Goal: Communication & Community: Participate in discussion

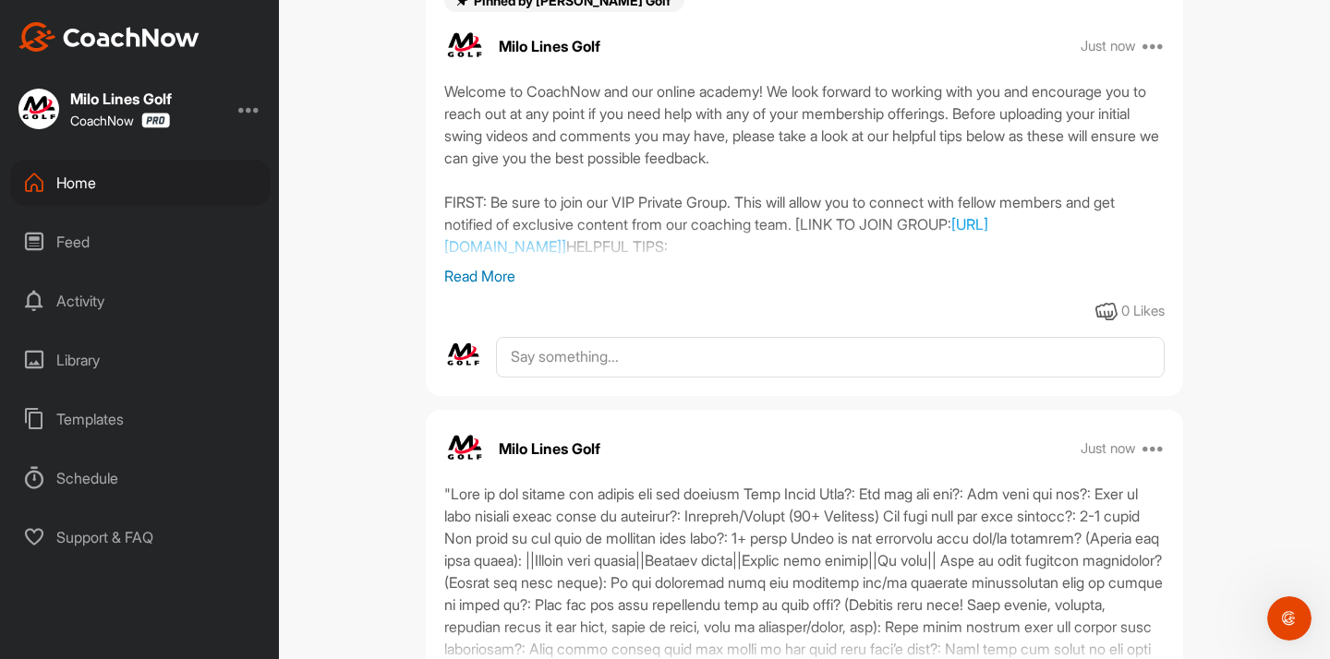
scroll to position [391, 0]
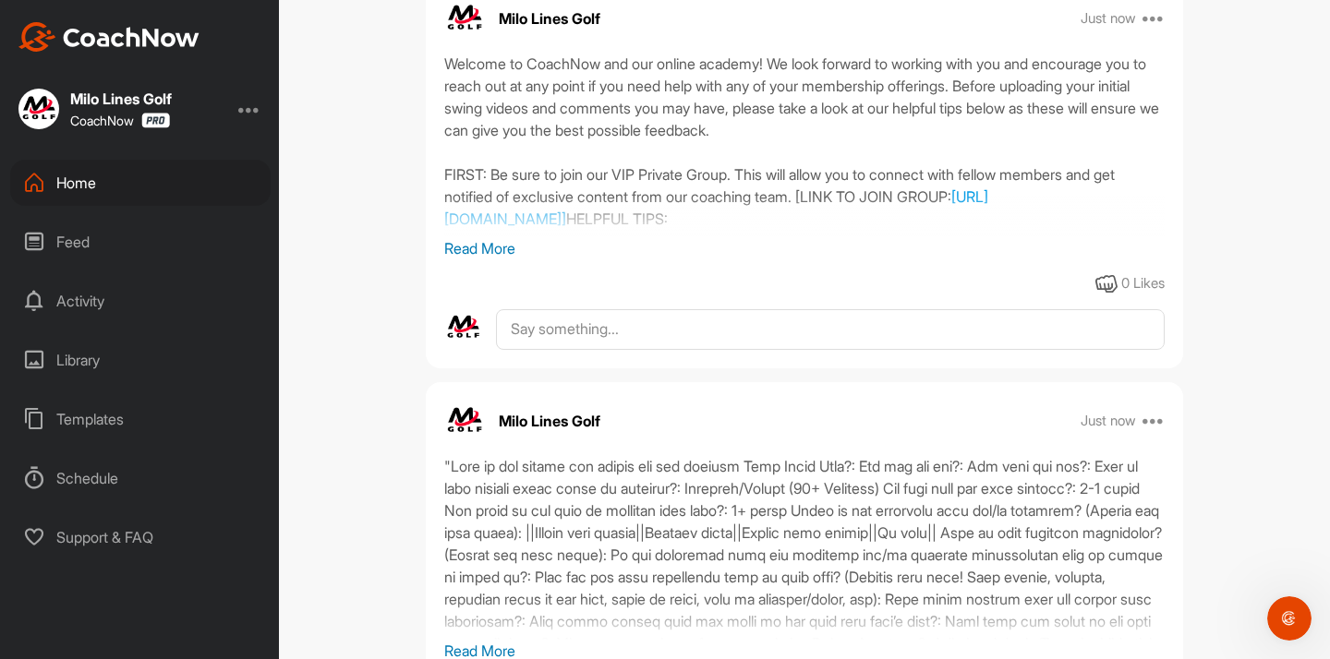
click at [136, 169] on div "Home" at bounding box center [140, 183] width 260 height 46
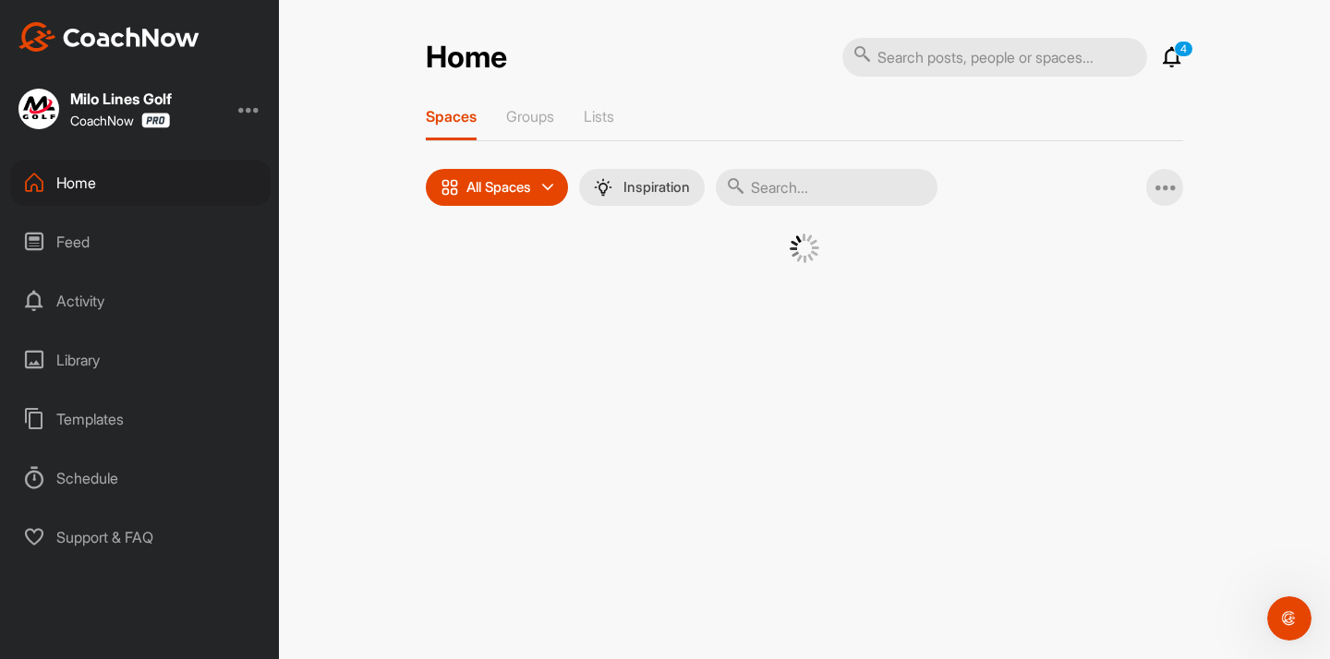
click at [803, 192] on input "text" at bounding box center [827, 187] width 222 height 37
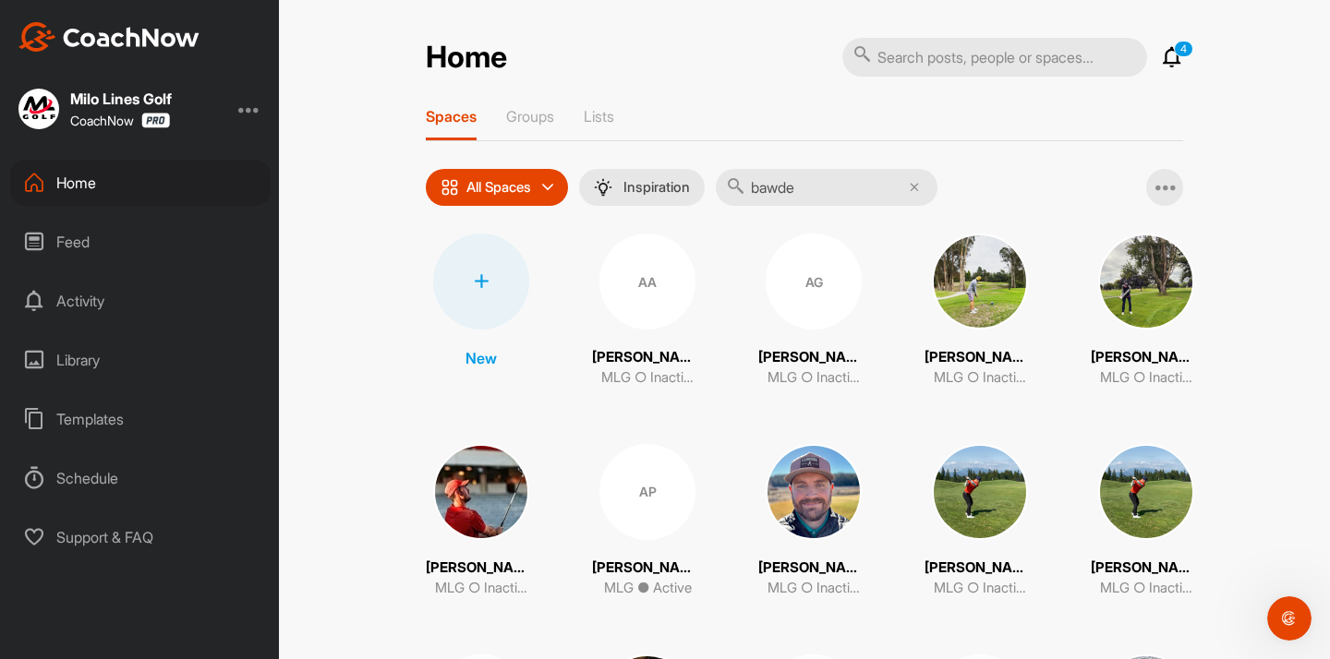
type input "[PERSON_NAME]"
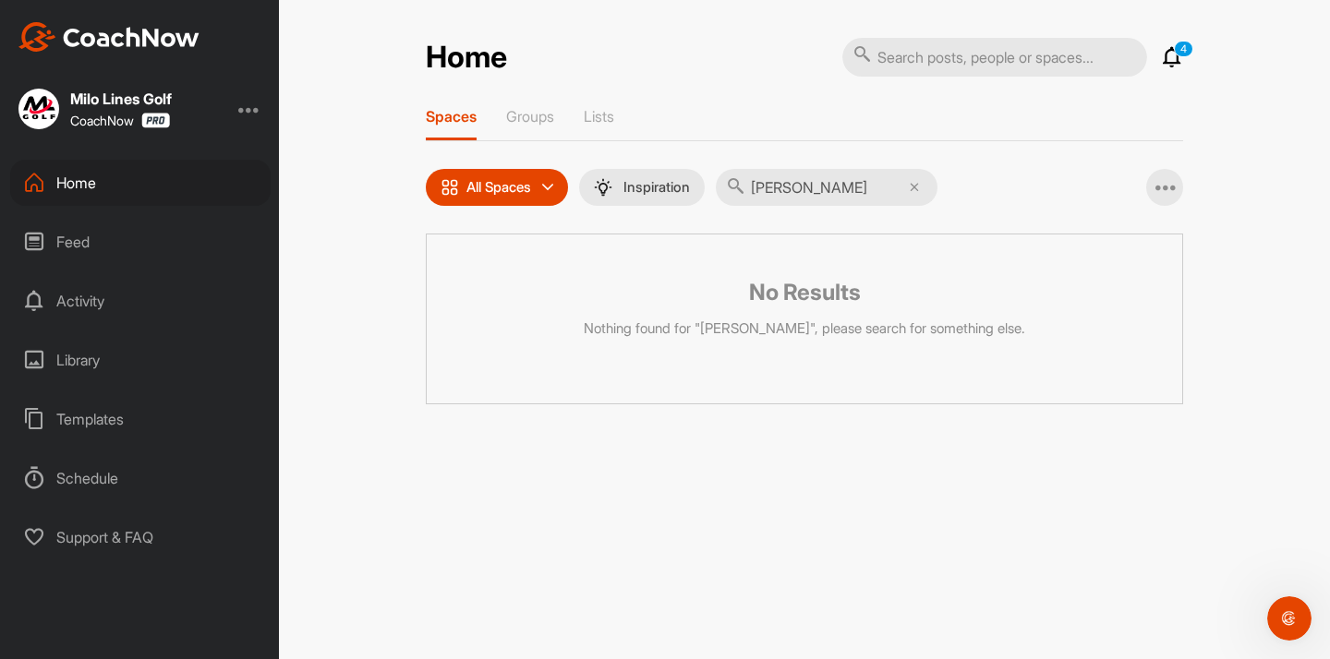
click at [792, 186] on input "[PERSON_NAME]" at bounding box center [827, 187] width 222 height 37
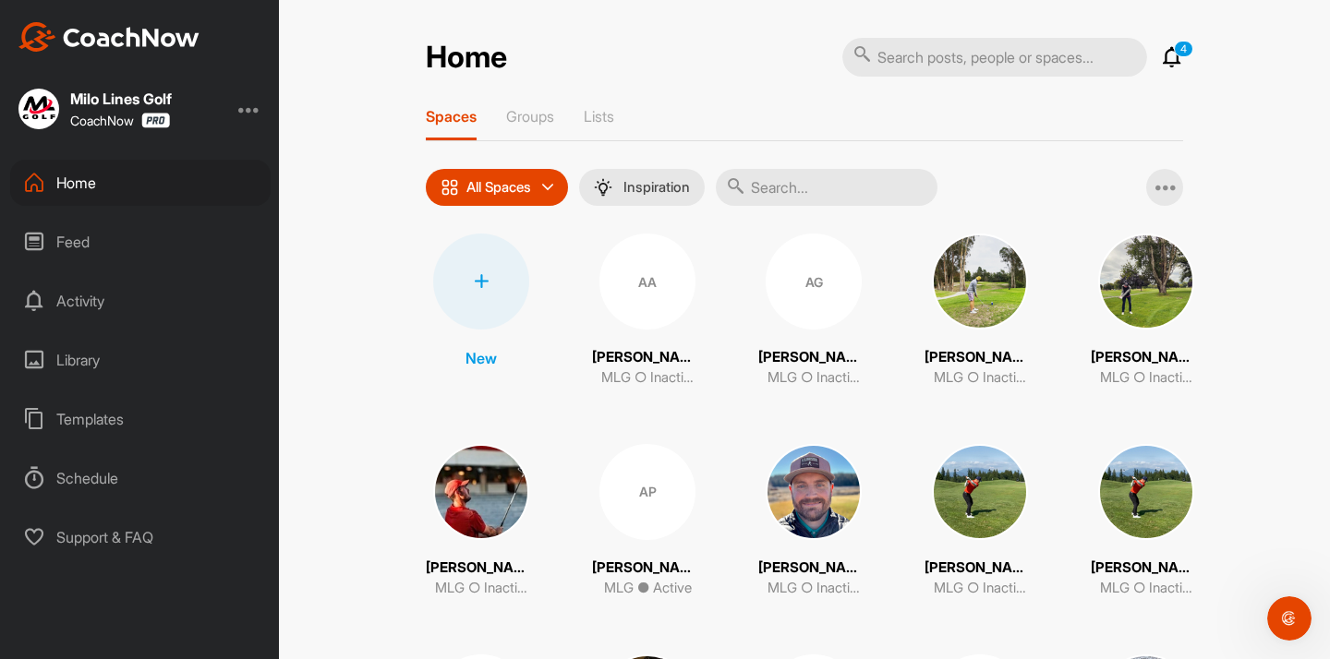
click at [772, 175] on input "text" at bounding box center [827, 187] width 222 height 37
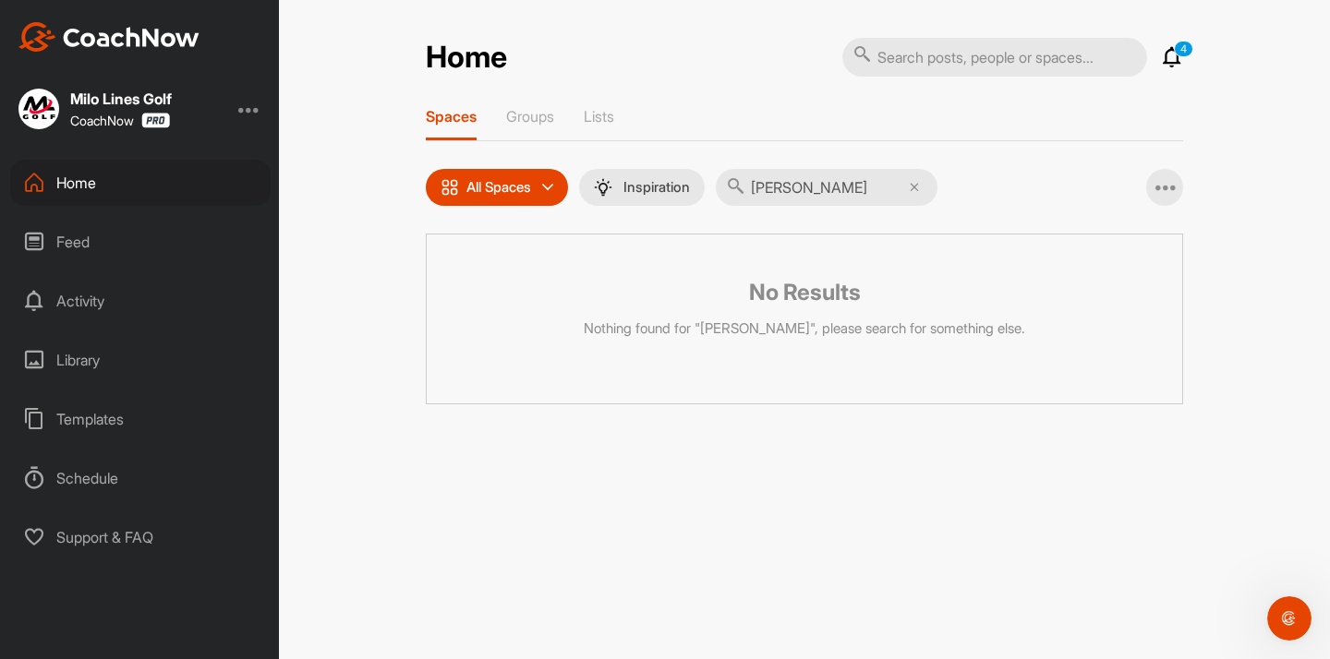
type input "[PERSON_NAME]"
drag, startPoint x: 767, startPoint y: 198, endPoint x: 779, endPoint y: 196, distance: 12.1
click at [779, 196] on input "[PERSON_NAME]" at bounding box center [827, 187] width 222 height 37
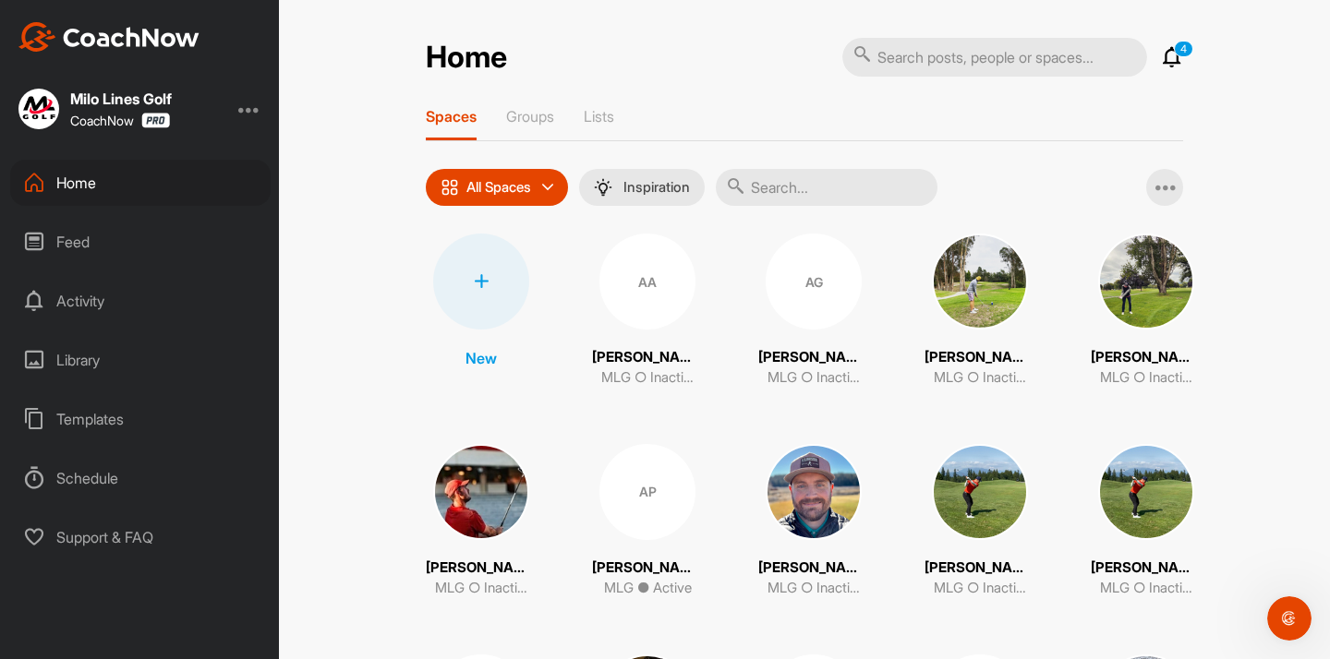
click at [483, 312] on div at bounding box center [481, 282] width 96 height 96
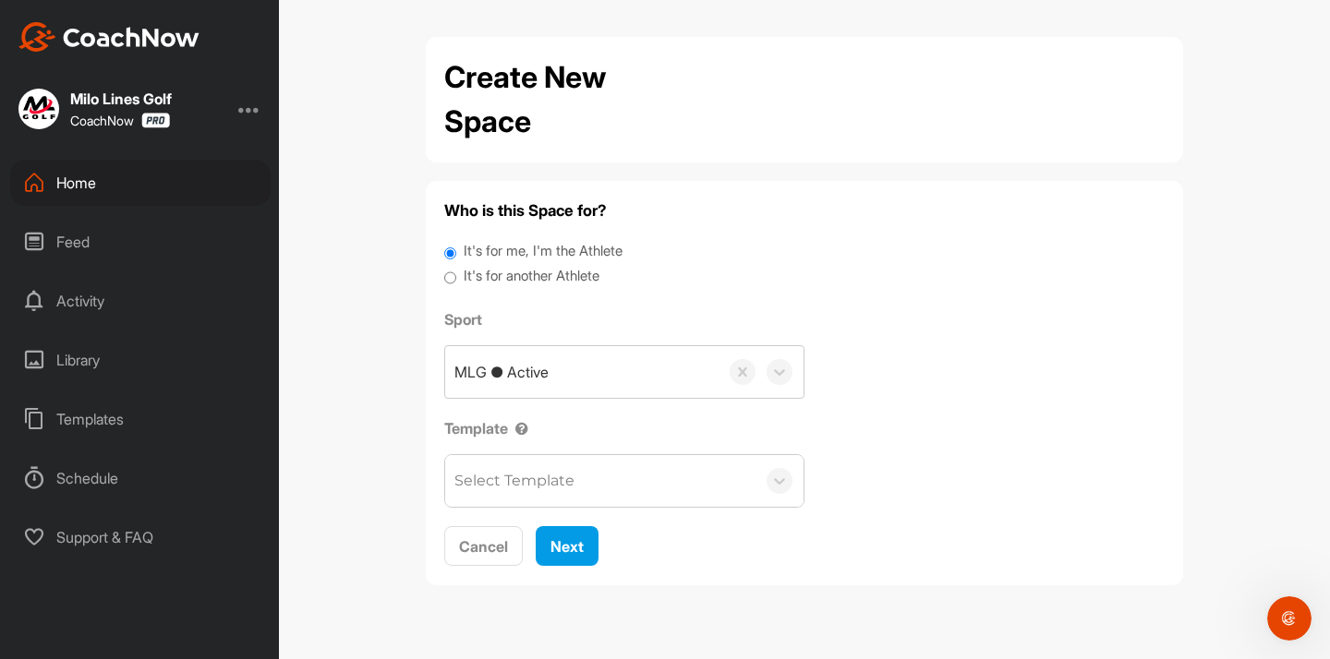
click at [513, 470] on div "Select Template" at bounding box center [514, 481] width 120 height 22
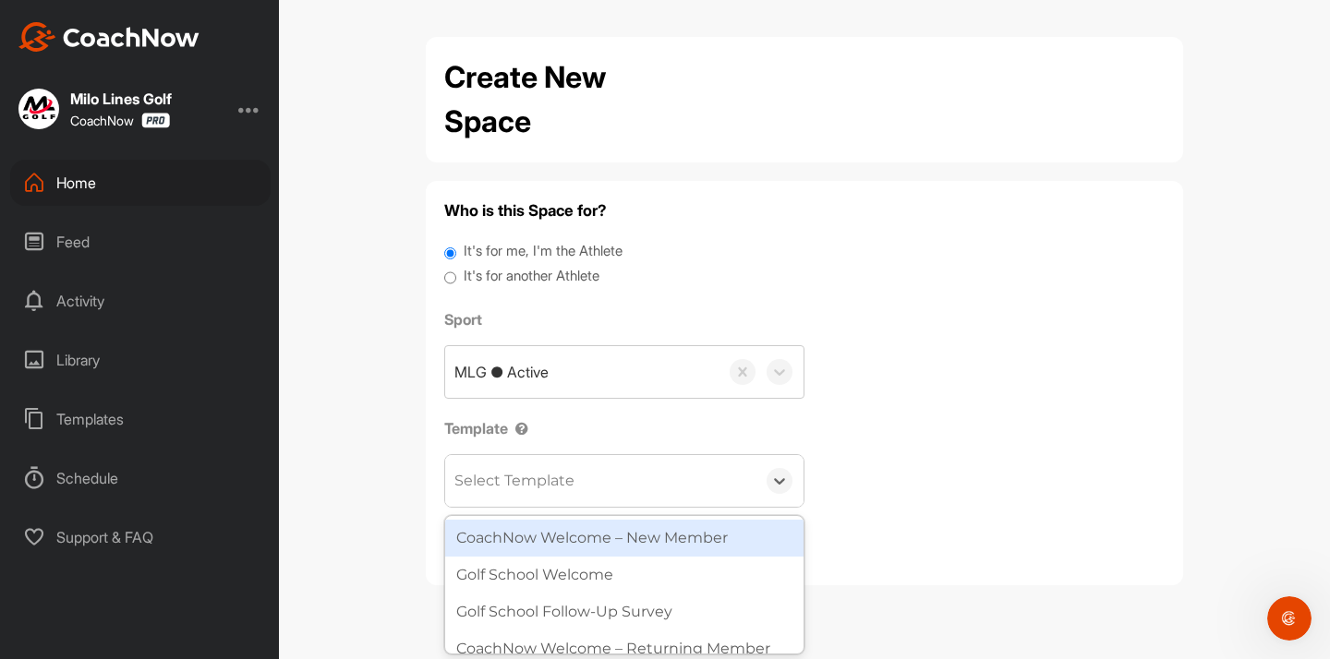
click at [509, 535] on div "CoachNow Welcome – New Member" at bounding box center [624, 538] width 358 height 37
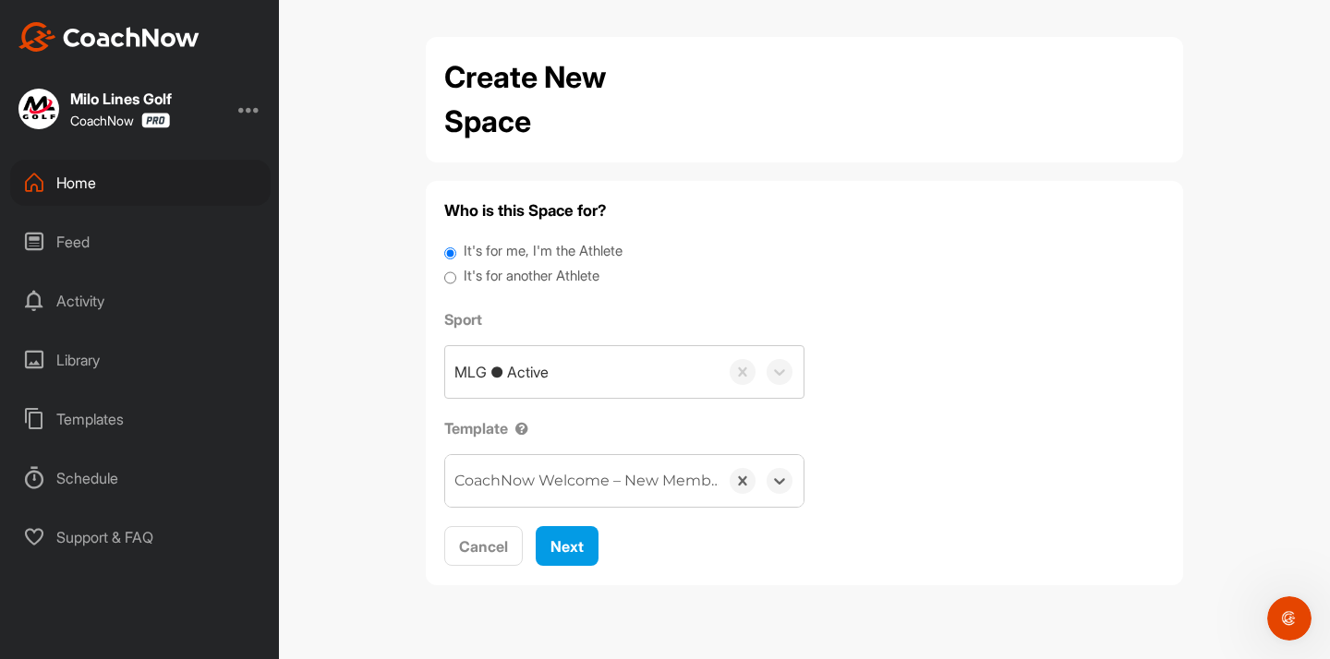
click at [453, 272] on input "It's for another Athlete" at bounding box center [450, 278] width 12 height 25
radio input "true"
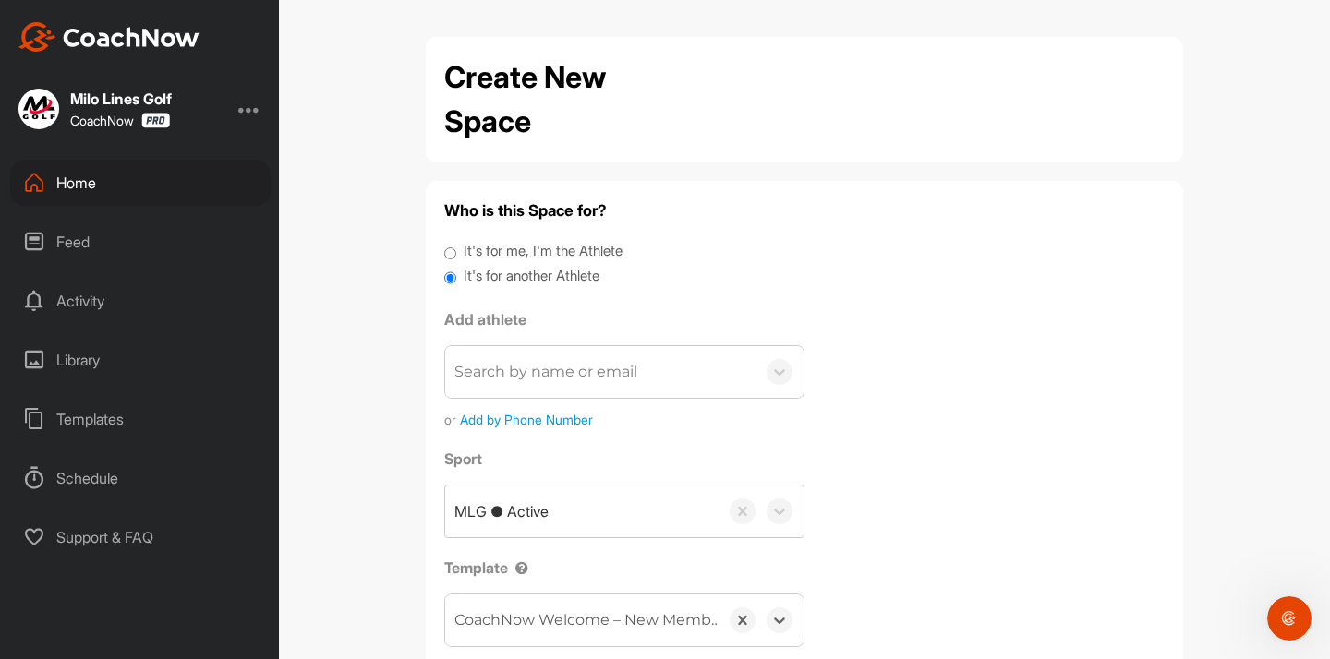
click at [523, 378] on div "Search by name or email" at bounding box center [545, 372] width 183 height 22
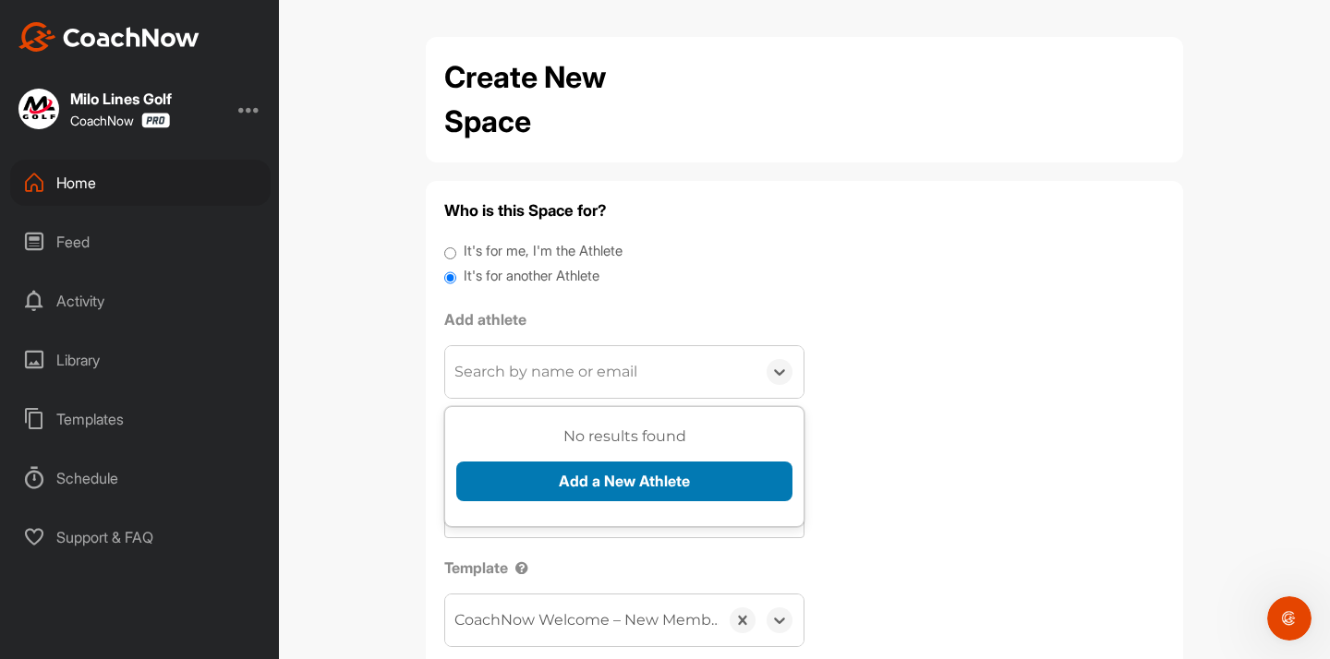
click at [520, 471] on button "Add a New Athlete" at bounding box center [624, 482] width 336 height 40
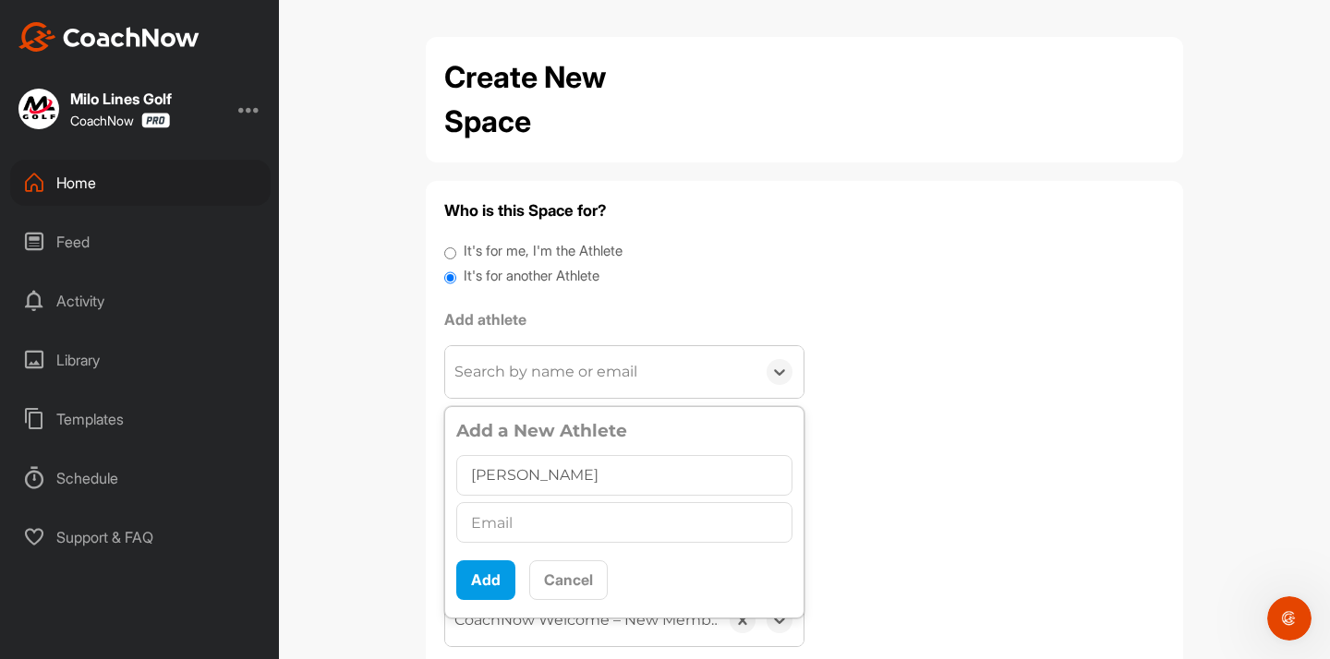
type input "[PERSON_NAME]"
paste input "[PERSON_NAME][EMAIL_ADDRESS][DOMAIN_NAME]"
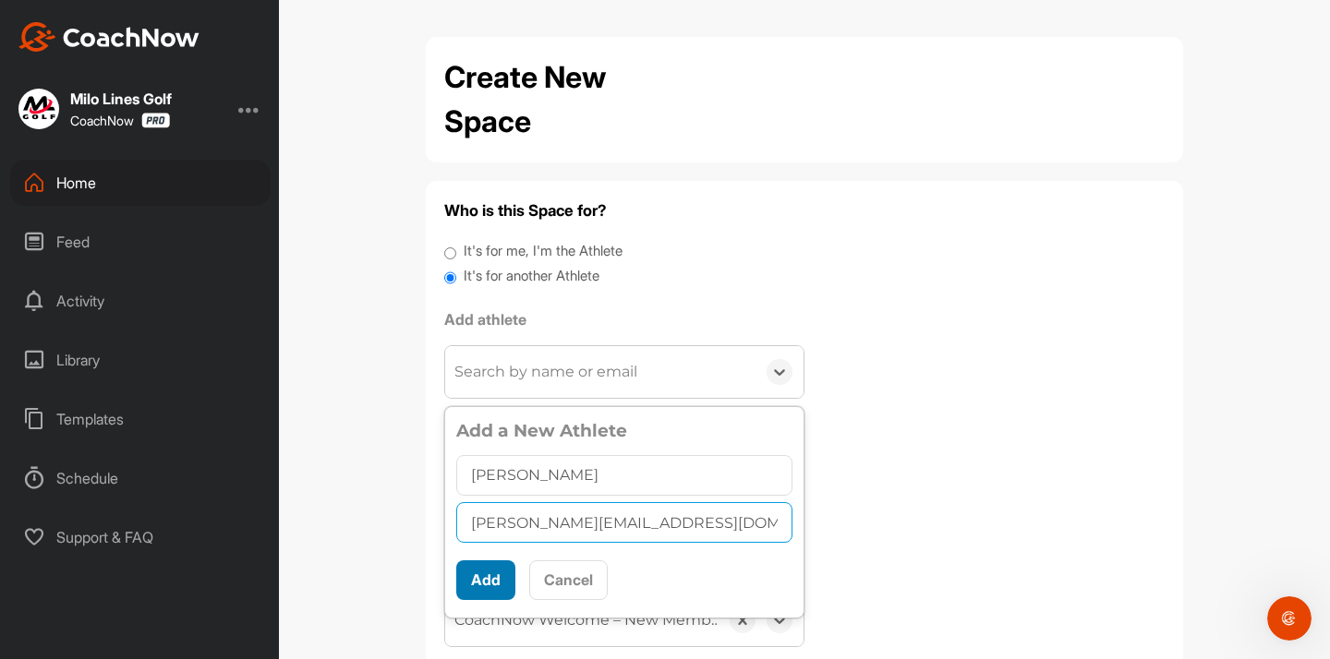
type input "[PERSON_NAME][EMAIL_ADDRESS][DOMAIN_NAME]"
click at [497, 571] on button "Add" at bounding box center [485, 581] width 59 height 40
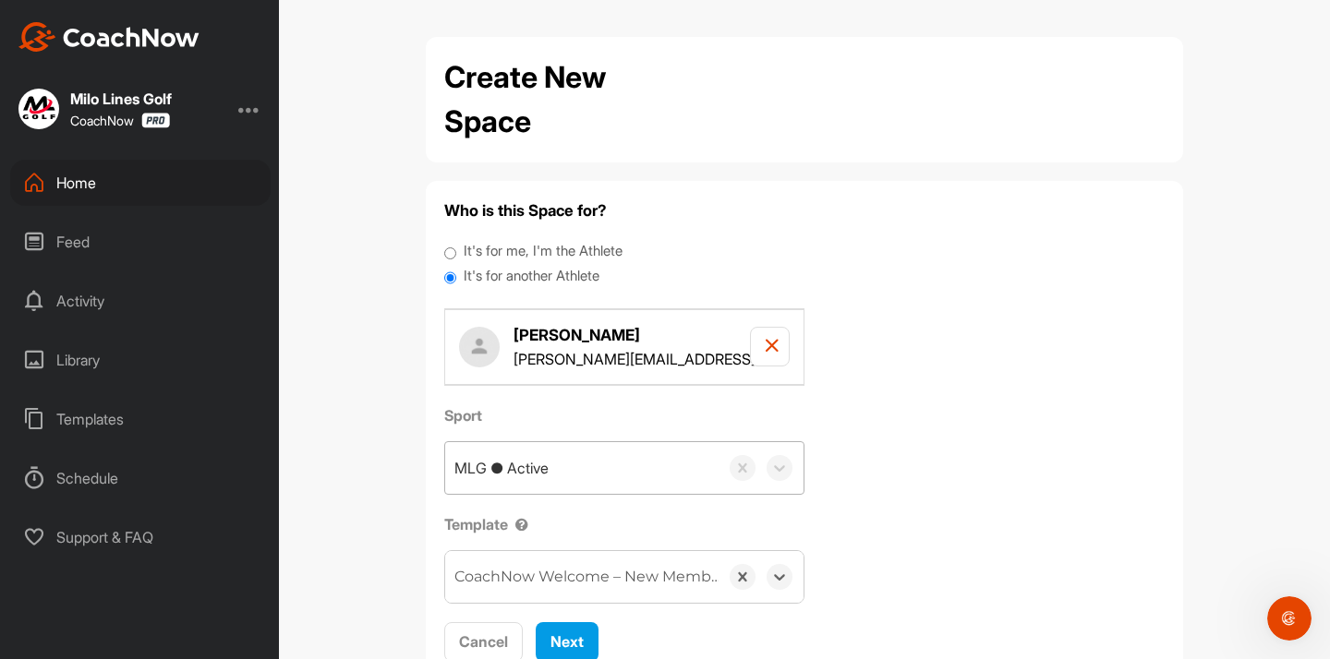
scroll to position [53, 0]
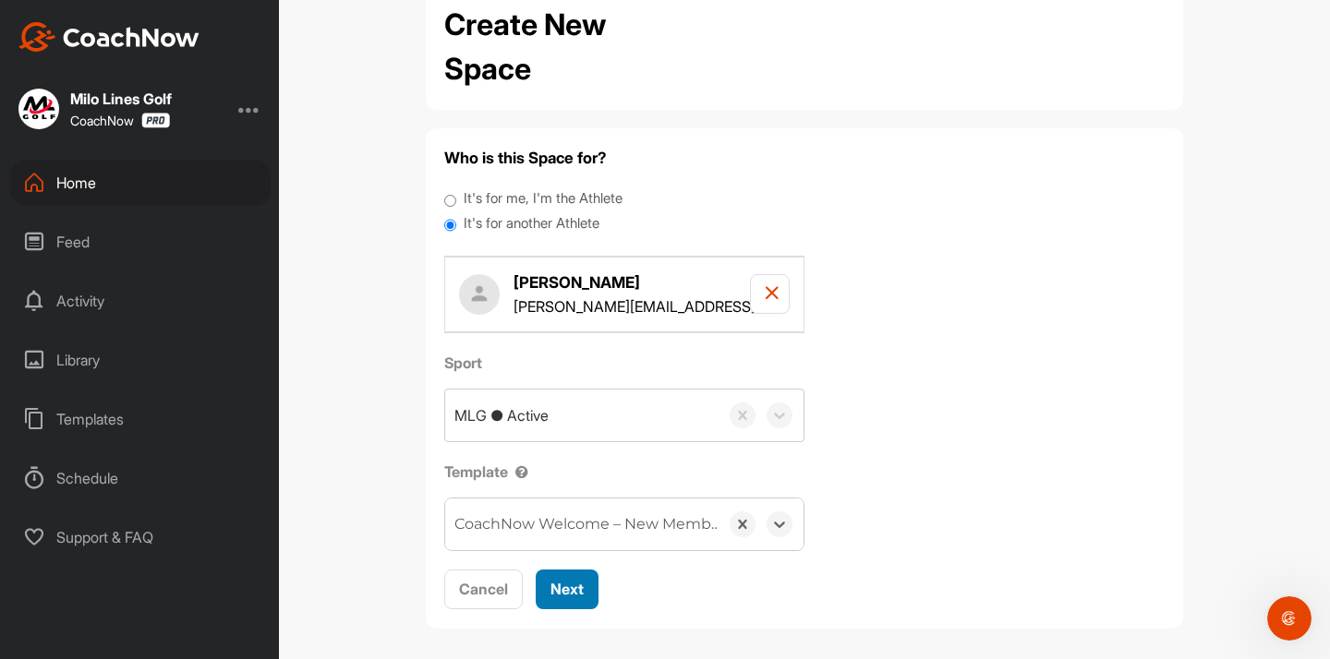
click at [565, 588] on span "Next" at bounding box center [566, 589] width 33 height 18
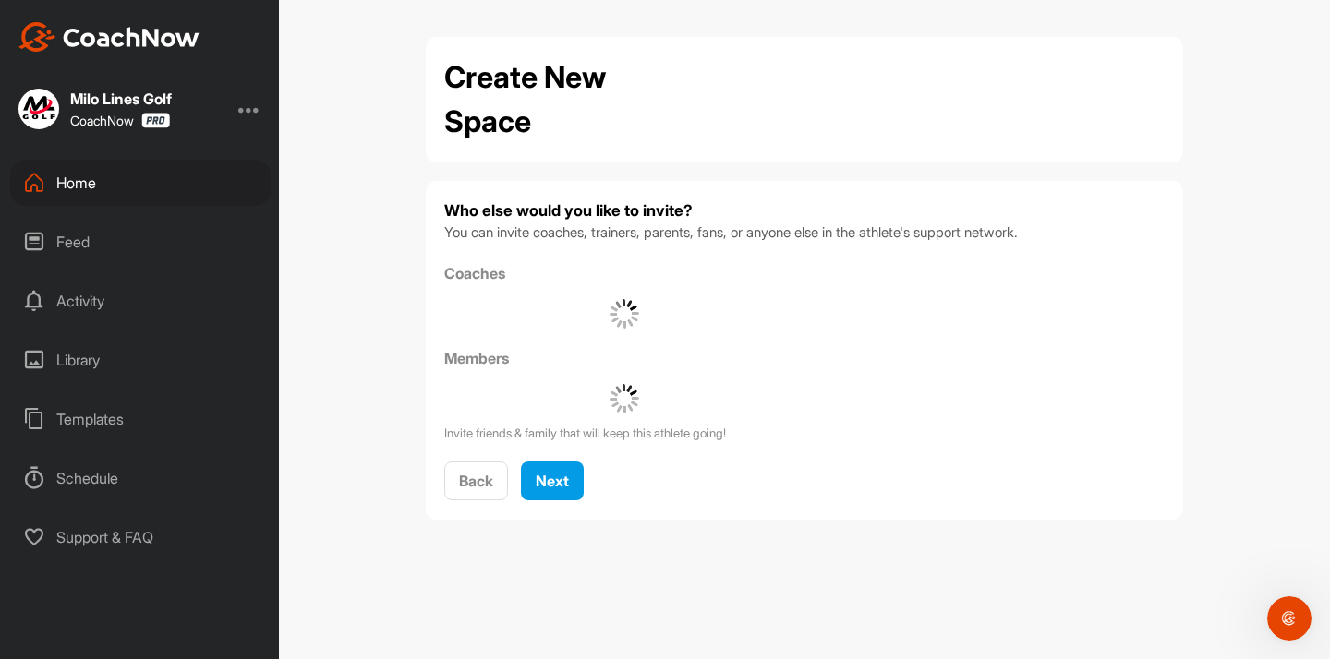
scroll to position [0, 0]
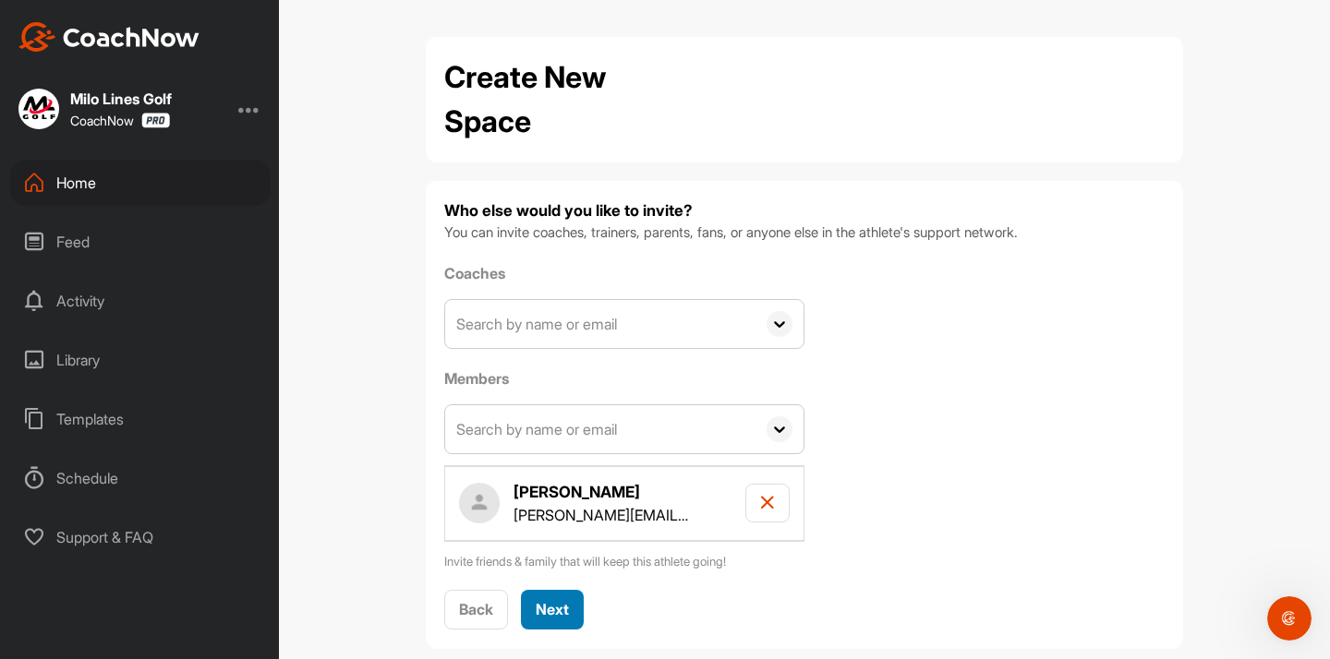
click at [552, 614] on span "Next" at bounding box center [552, 609] width 33 height 18
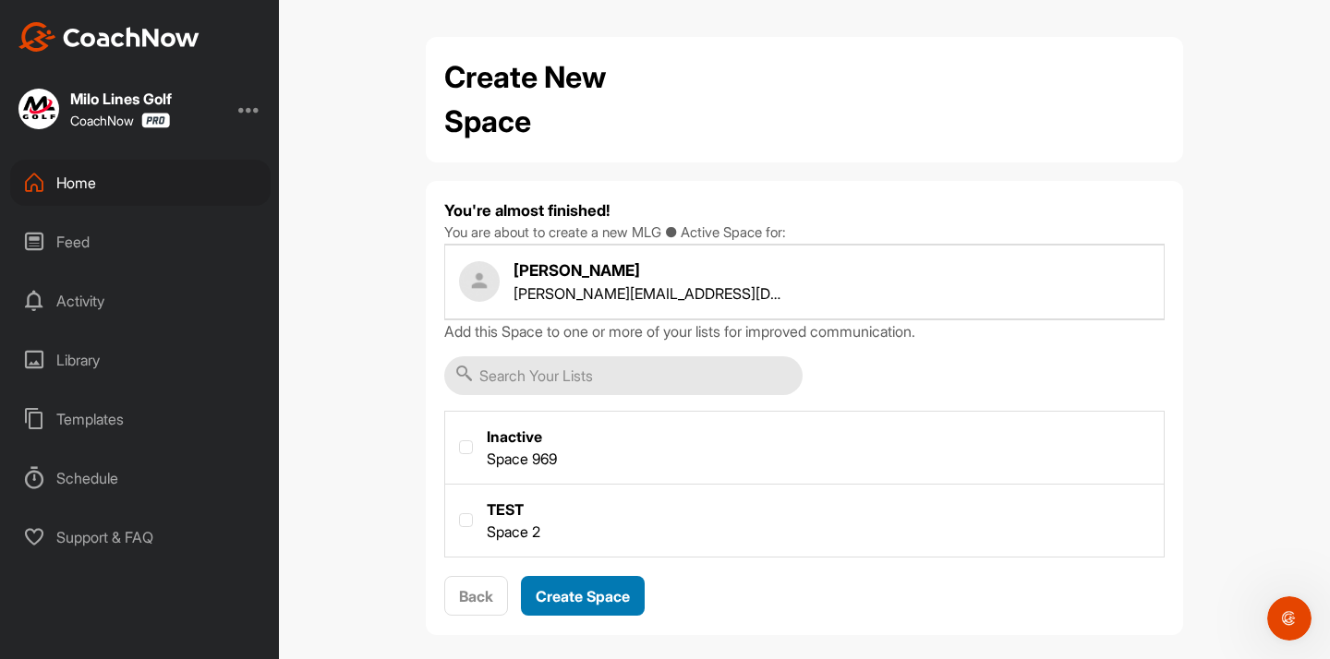
click at [569, 612] on button "Create Space" at bounding box center [583, 596] width 124 height 40
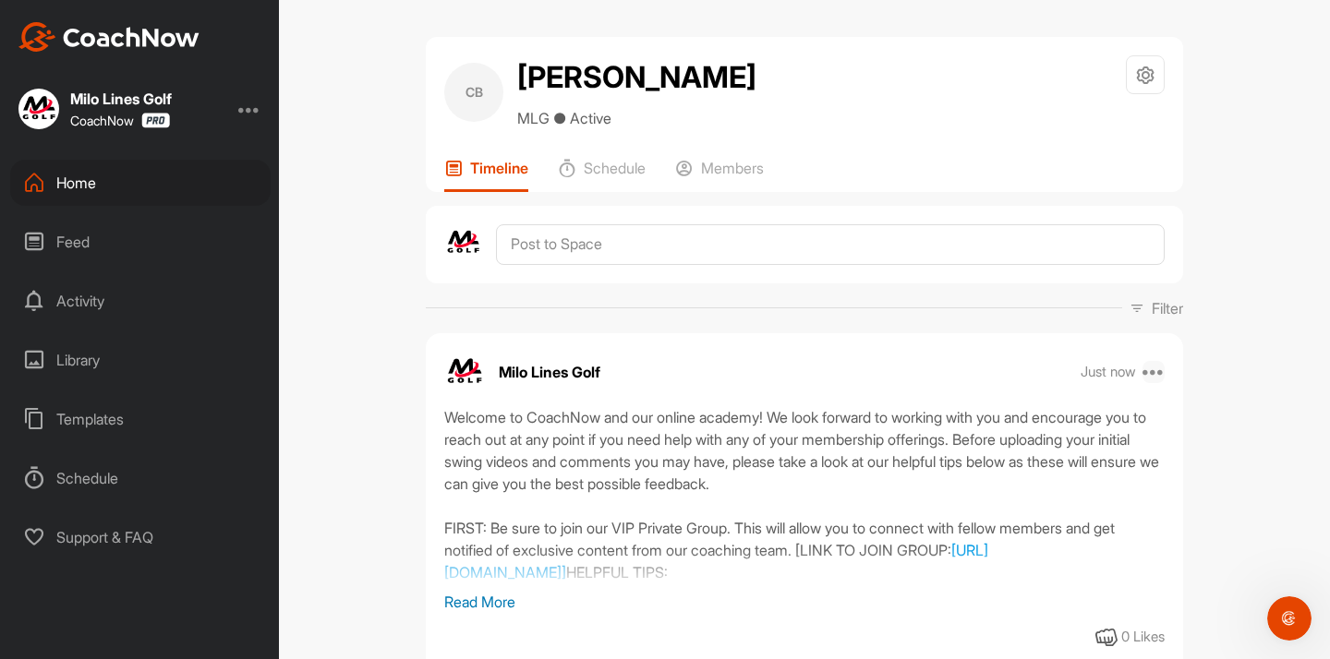
click at [1157, 369] on icon at bounding box center [1153, 372] width 22 height 22
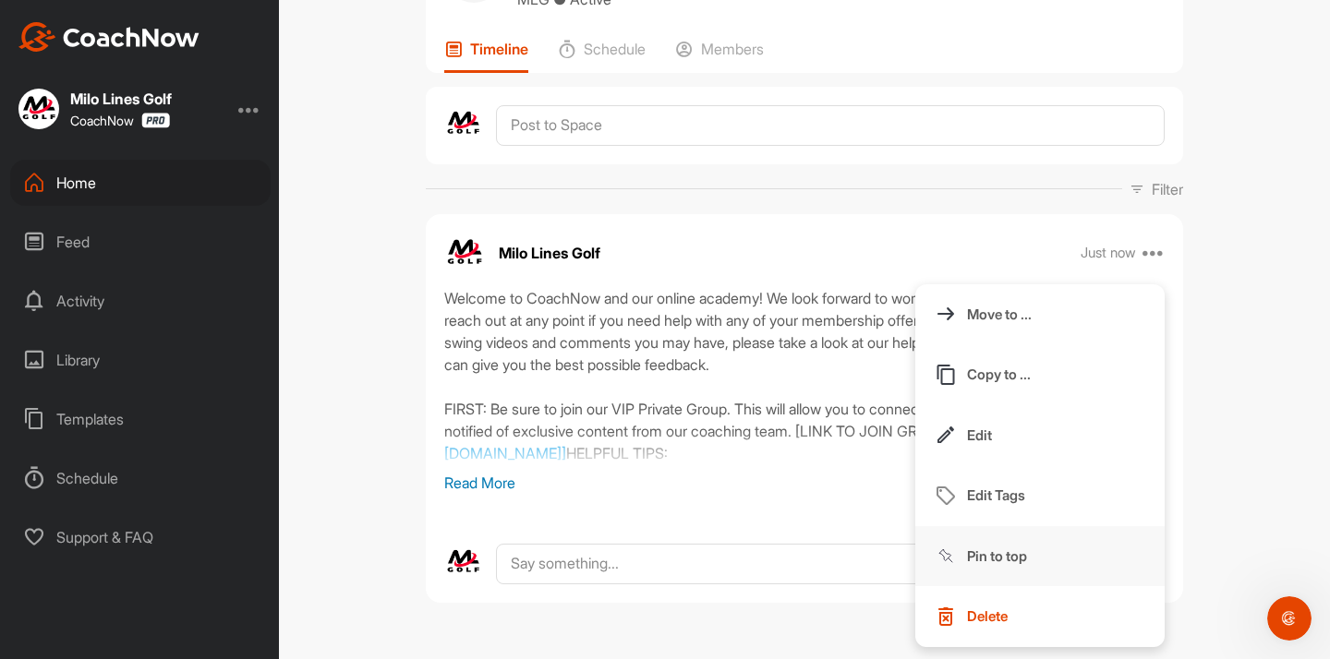
scroll to position [119, 0]
click at [1007, 560] on p "Pin to top" at bounding box center [997, 556] width 60 height 19
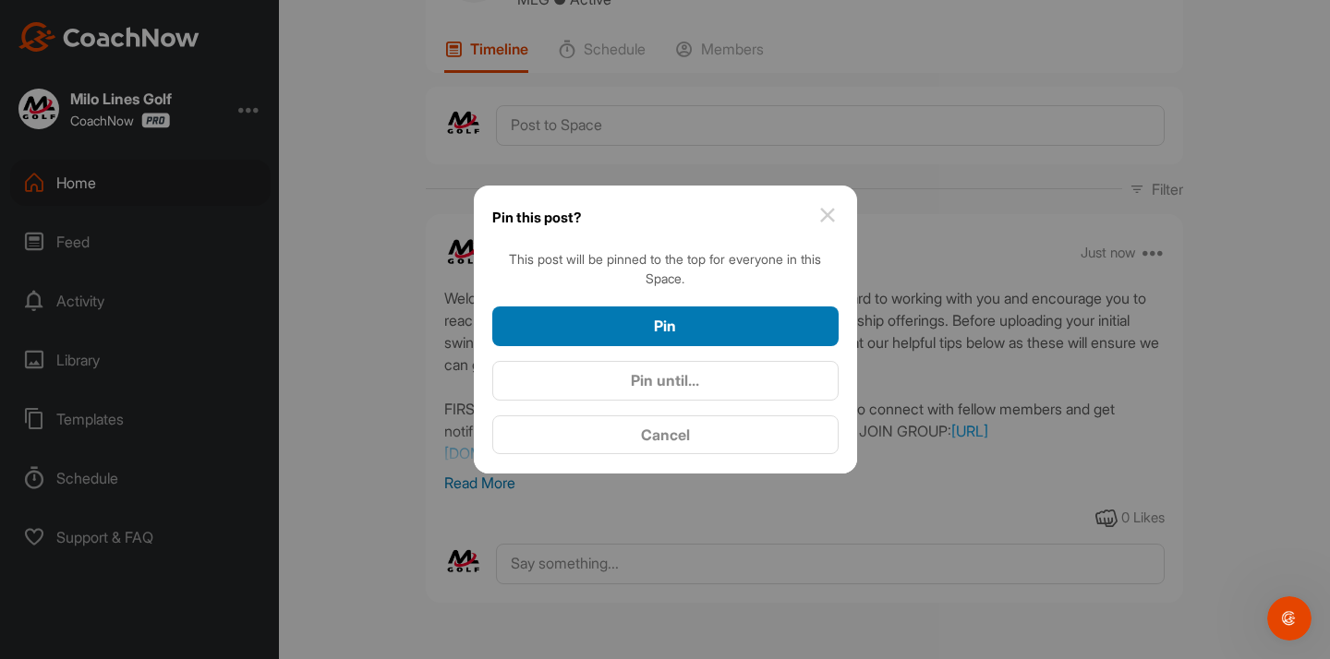
click at [742, 317] on div "Pin" at bounding box center [665, 326] width 317 height 22
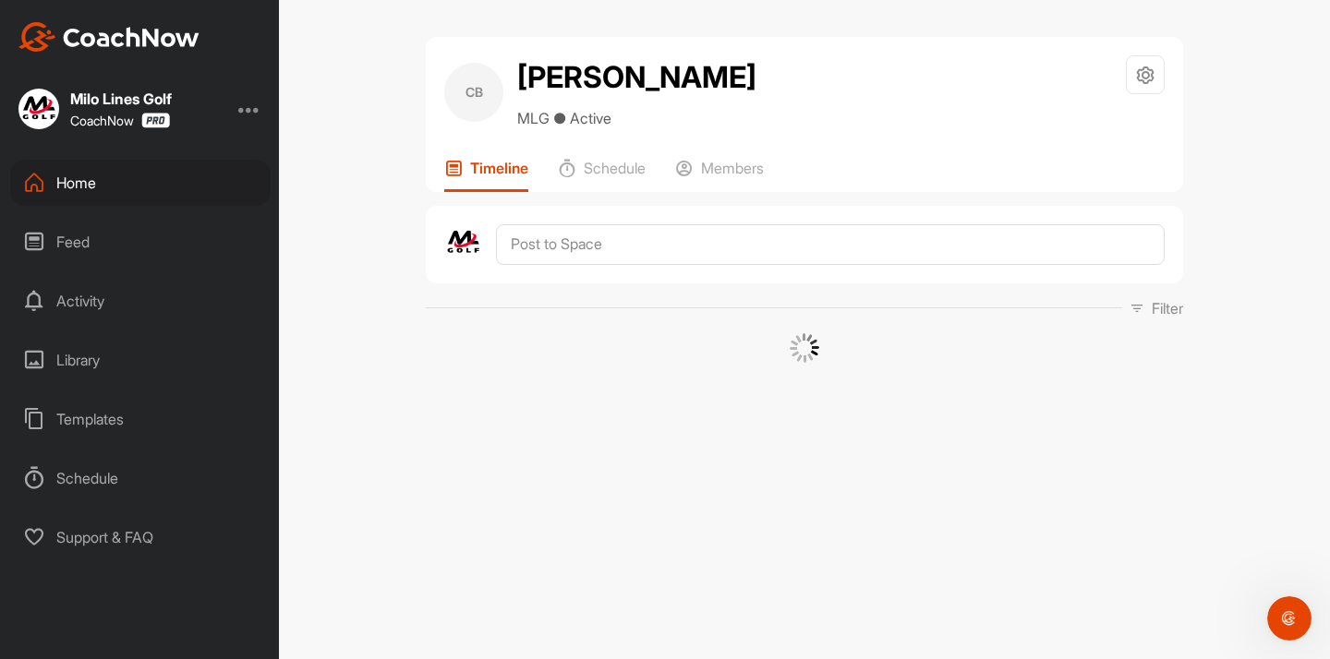
scroll to position [0, 0]
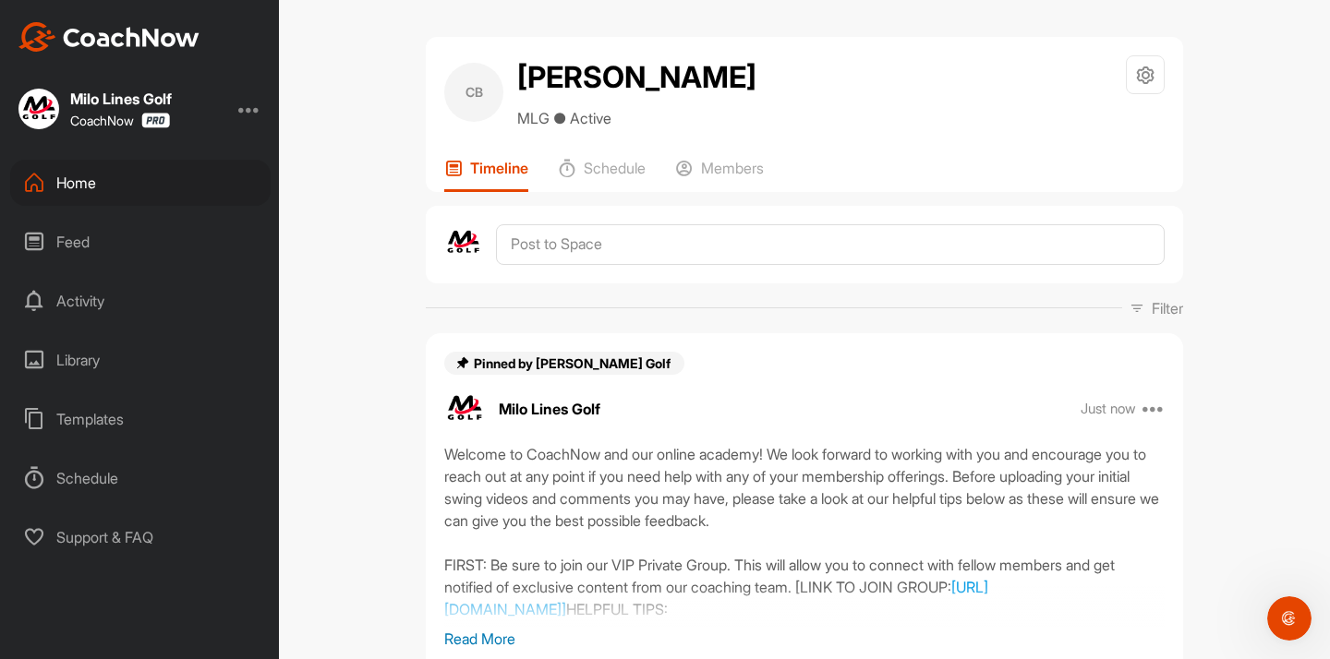
click at [94, 190] on div "Home" at bounding box center [140, 183] width 260 height 46
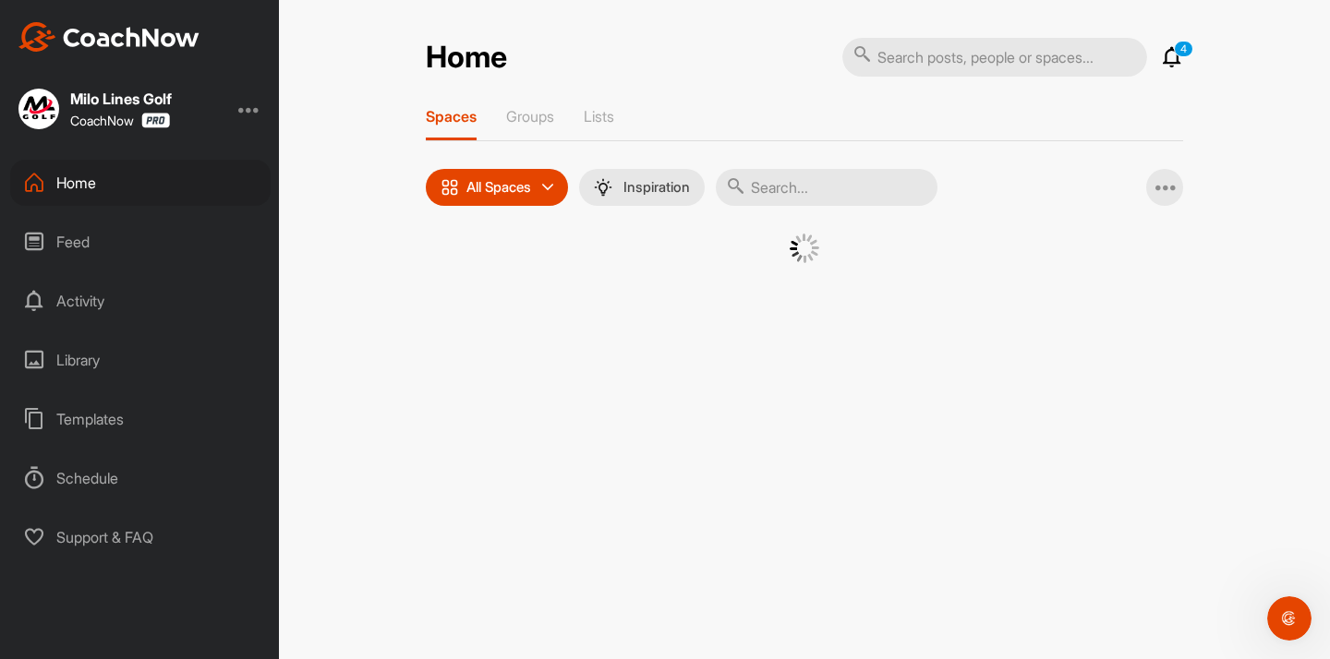
click at [781, 172] on input "text" at bounding box center [827, 187] width 222 height 37
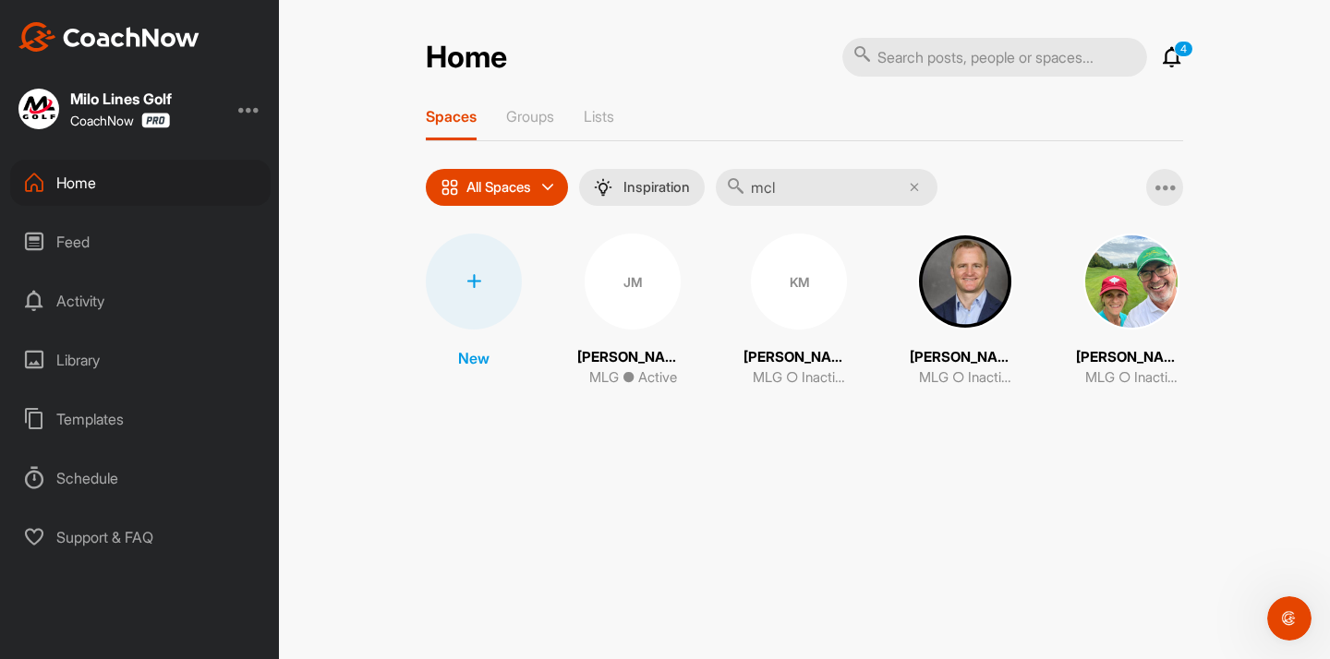
type input "mcl"
click at [922, 294] on img at bounding box center [965, 282] width 96 height 96
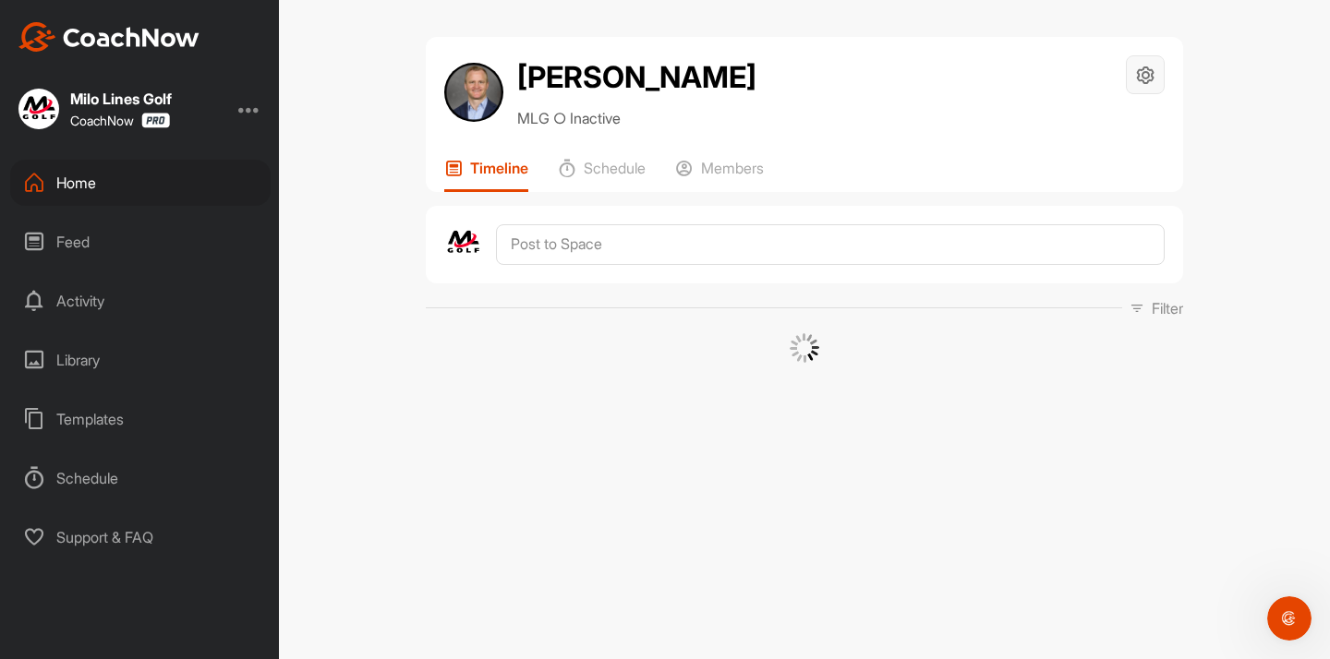
click at [1130, 69] on div at bounding box center [1145, 74] width 39 height 39
click at [1085, 119] on li "Space Settings" at bounding box center [1090, 127] width 151 height 59
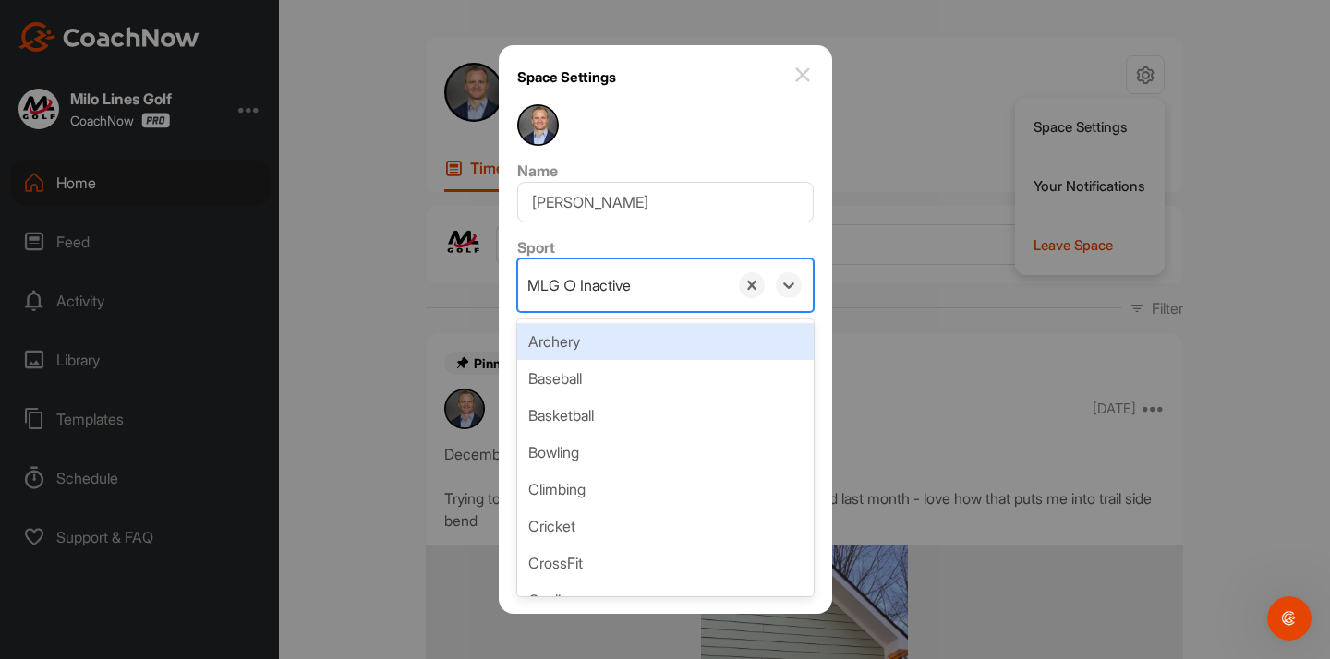
click at [622, 287] on div "MLG ○ Inactive" at bounding box center [578, 285] width 103 height 22
paste input "MLG ● Active"
type input "MLG ● Active"
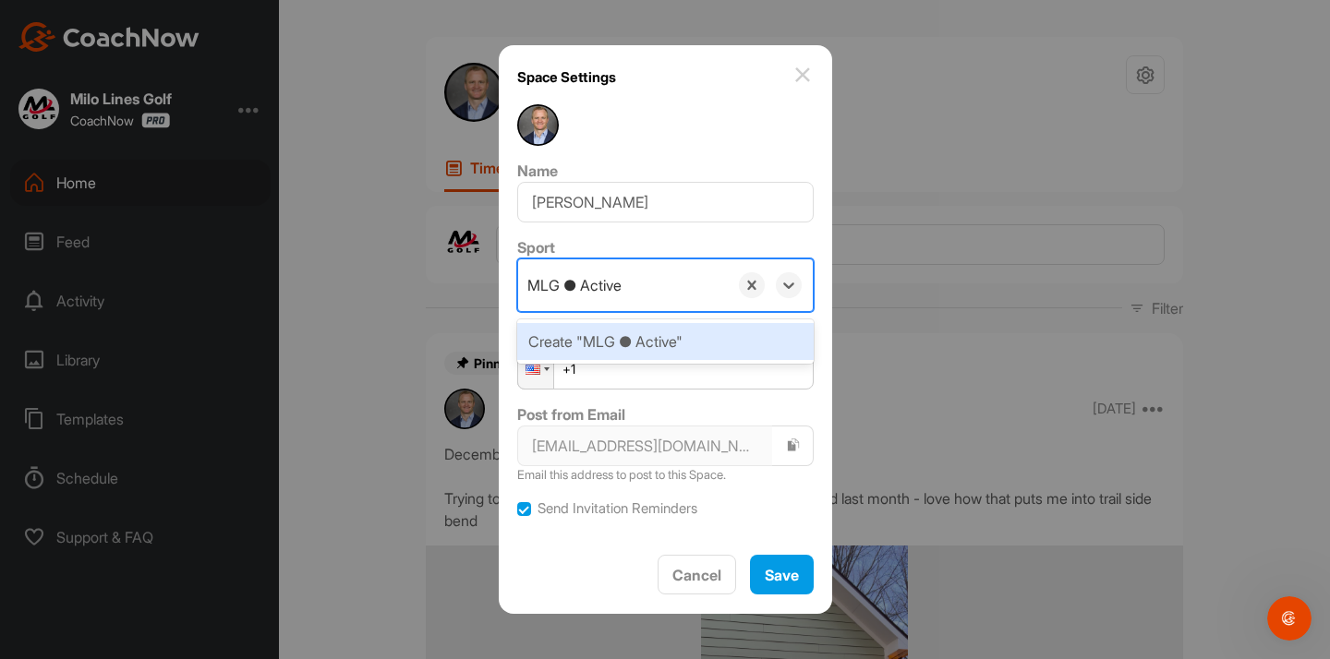
click at [660, 325] on div "Create "MLG ● Active"" at bounding box center [665, 341] width 296 height 37
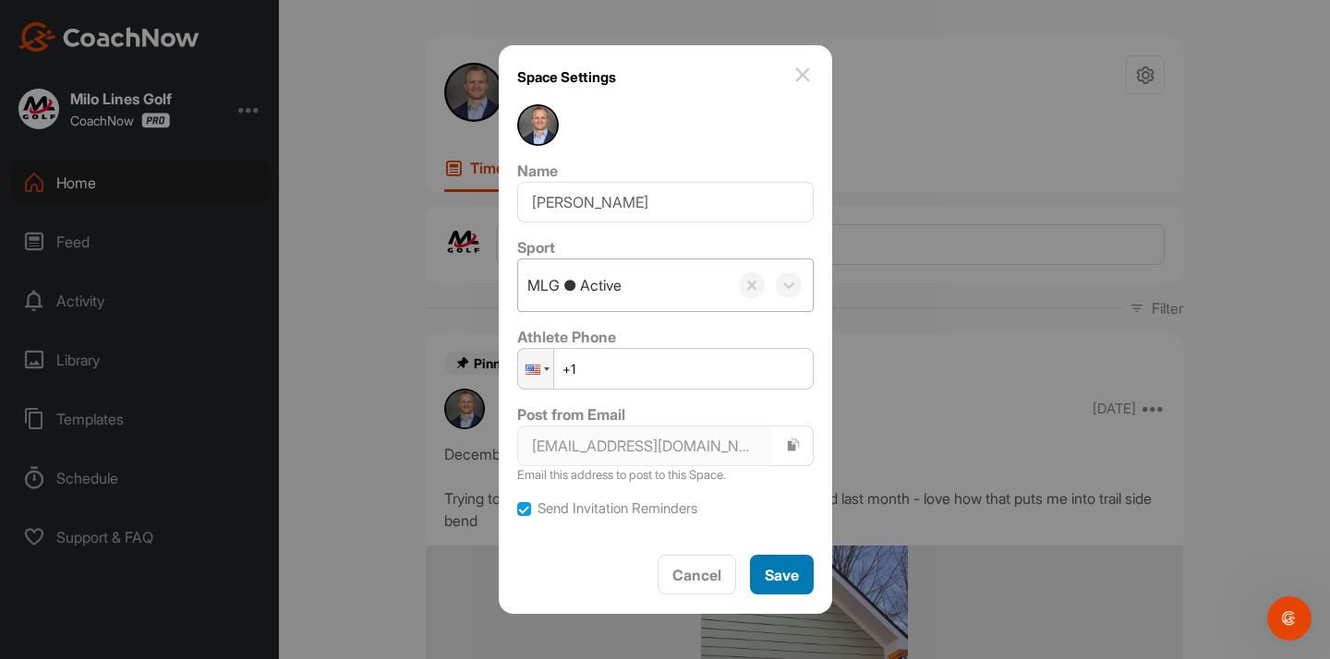
click at [787, 575] on span "Save" at bounding box center [782, 575] width 34 height 18
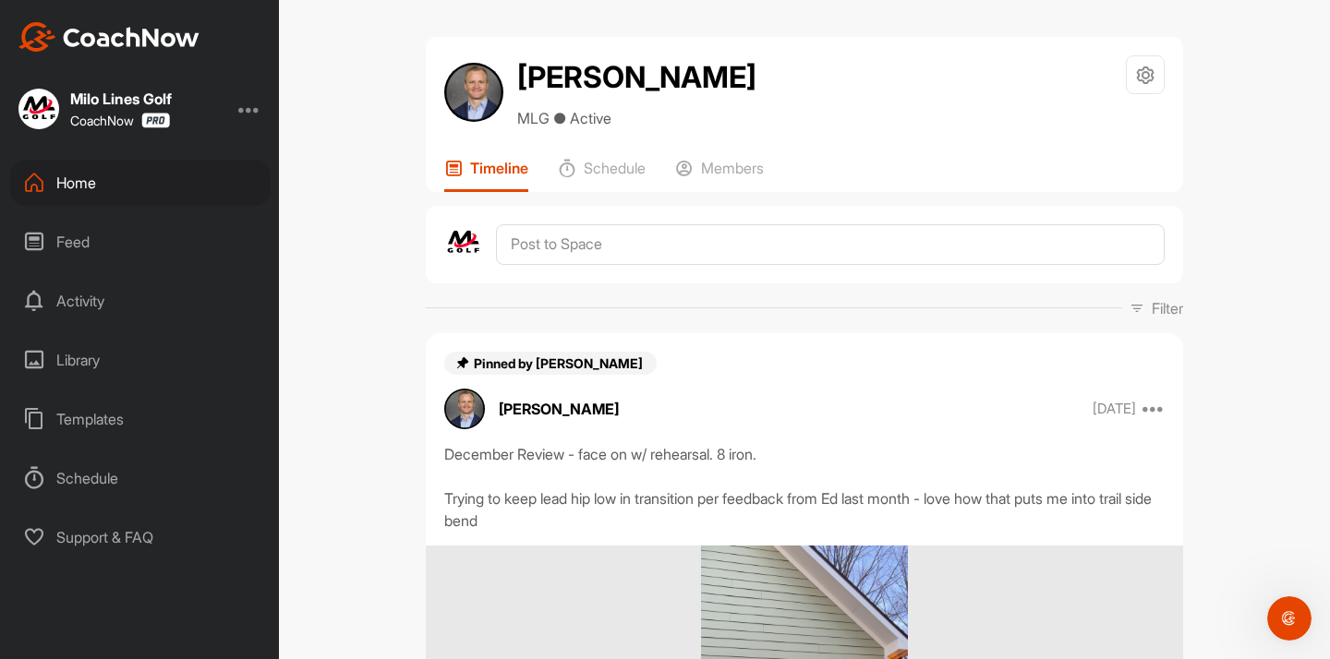
click at [99, 193] on div "Home" at bounding box center [140, 183] width 260 height 46
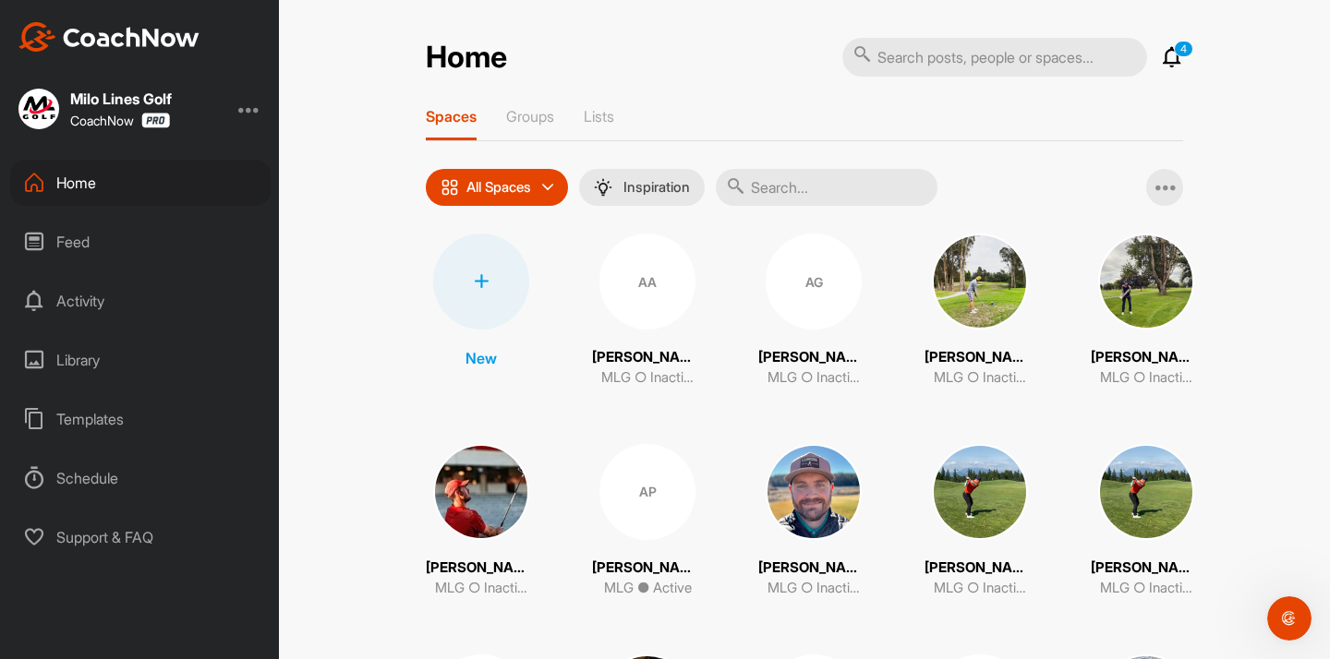
click at [788, 178] on input "text" at bounding box center [827, 187] width 222 height 37
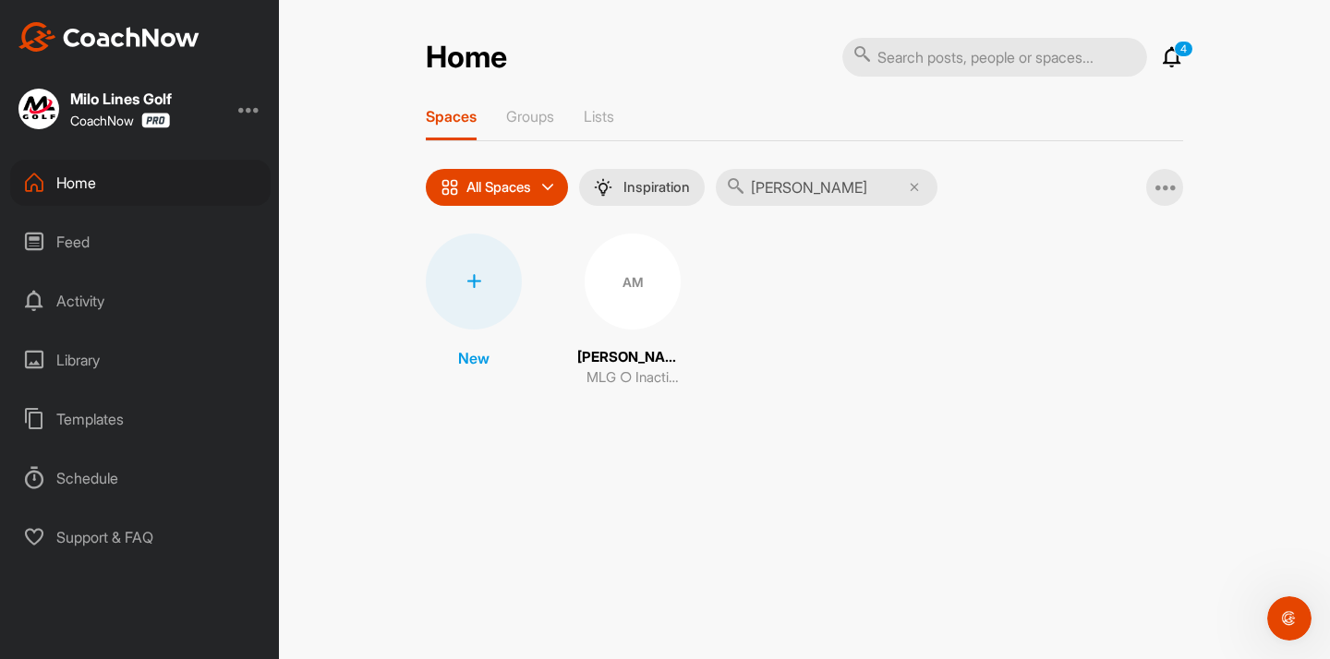
type input "[PERSON_NAME]"
click at [585, 319] on span "AM" at bounding box center [633, 282] width 96 height 96
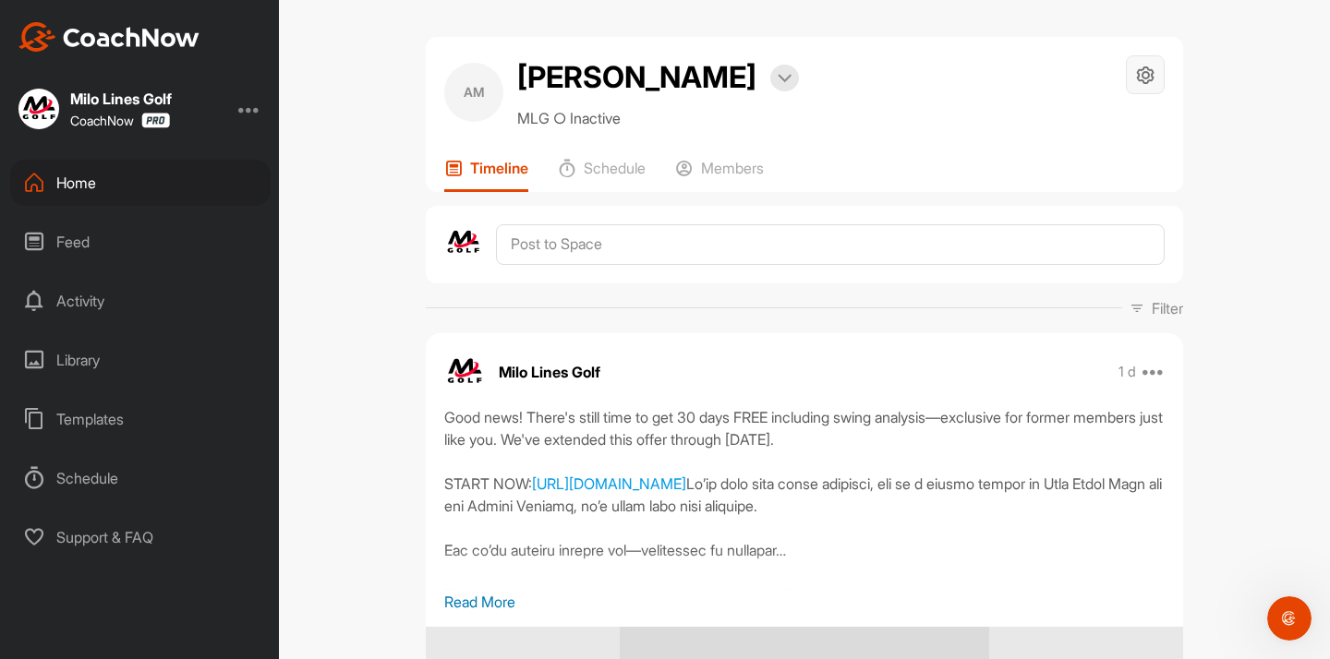
click at [1135, 69] on icon at bounding box center [1145, 75] width 21 height 21
click at [1079, 112] on li "Space Settings" at bounding box center [1090, 127] width 151 height 59
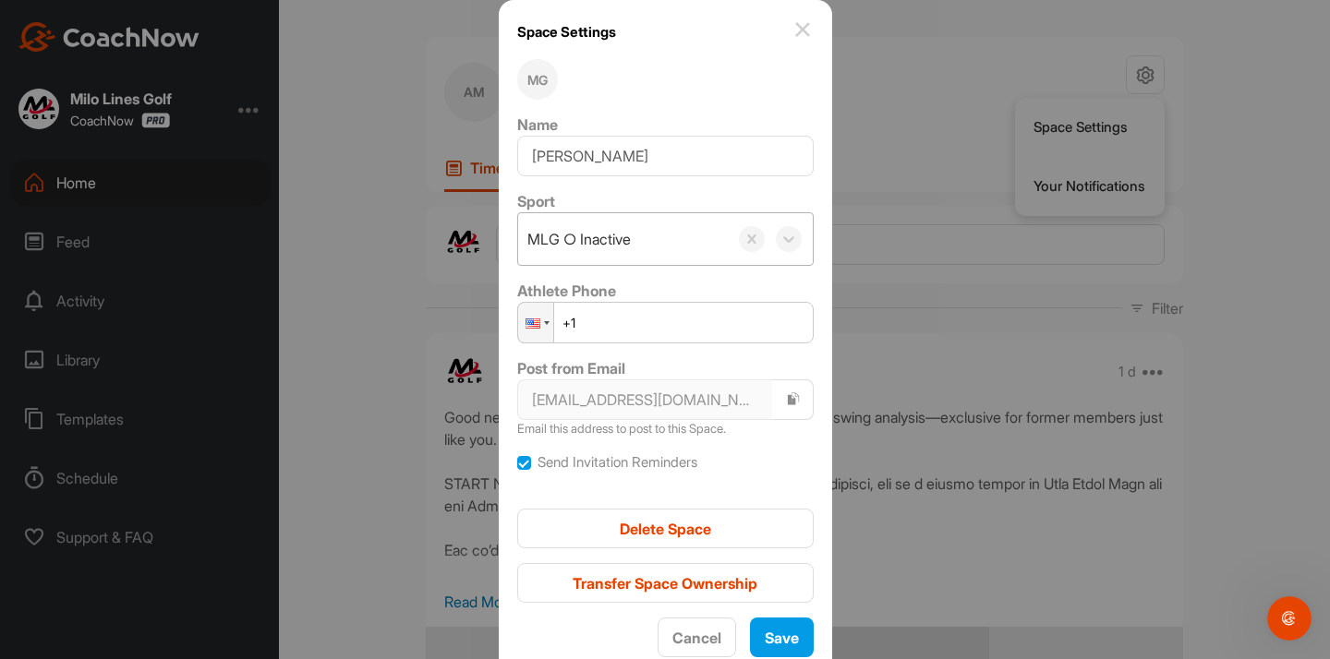
click at [564, 237] on div "MLG ○ Inactive" at bounding box center [578, 239] width 103 height 22
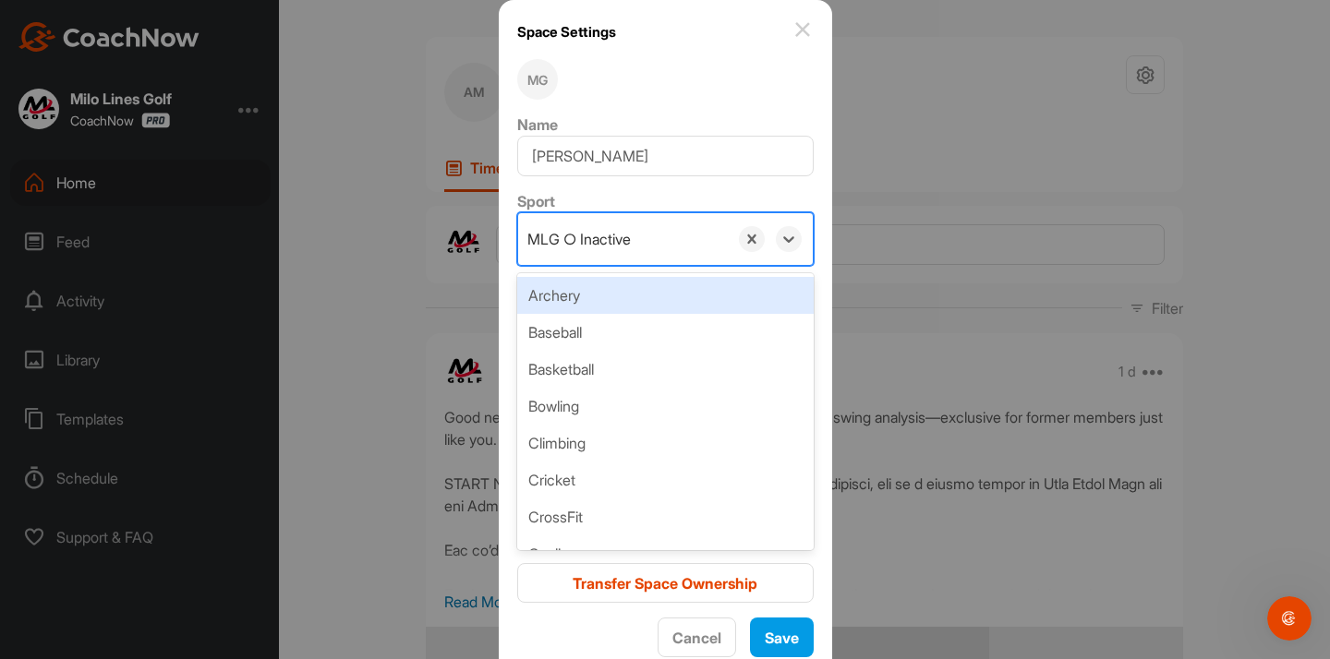
paste input "MLG ● Active"
type input "MLG ● Active"
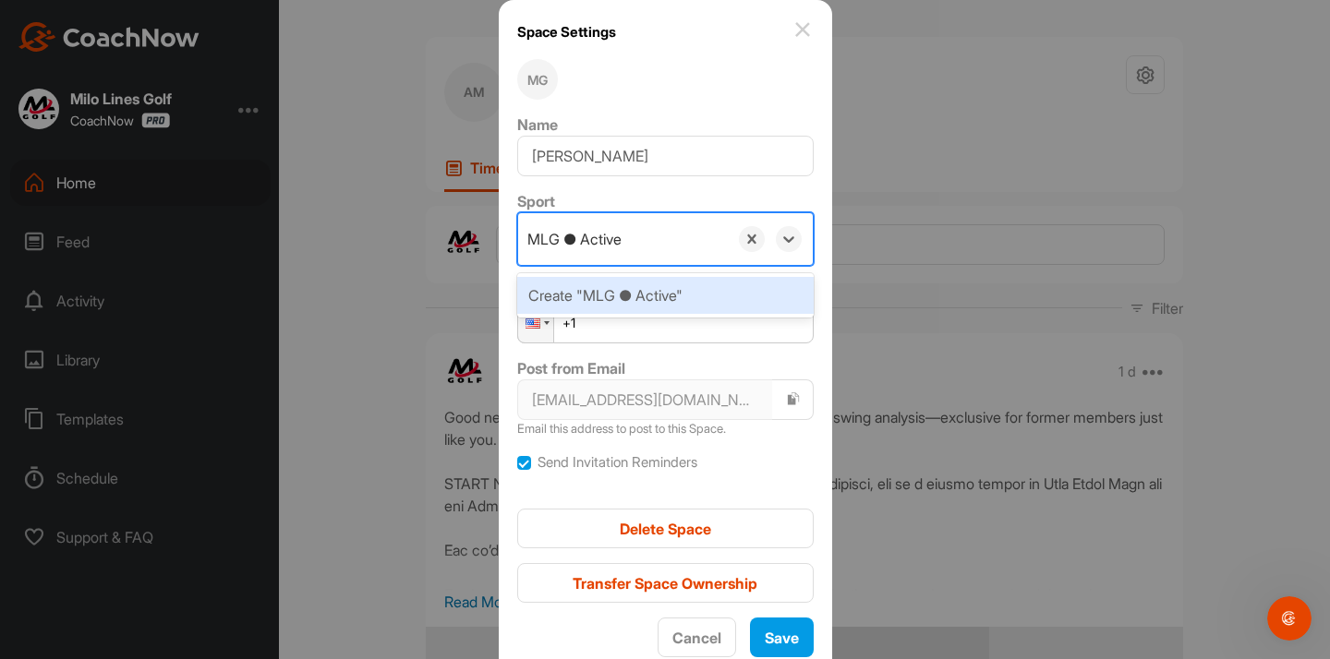
click at [665, 297] on div "Create "MLG ● Active"" at bounding box center [665, 295] width 296 height 37
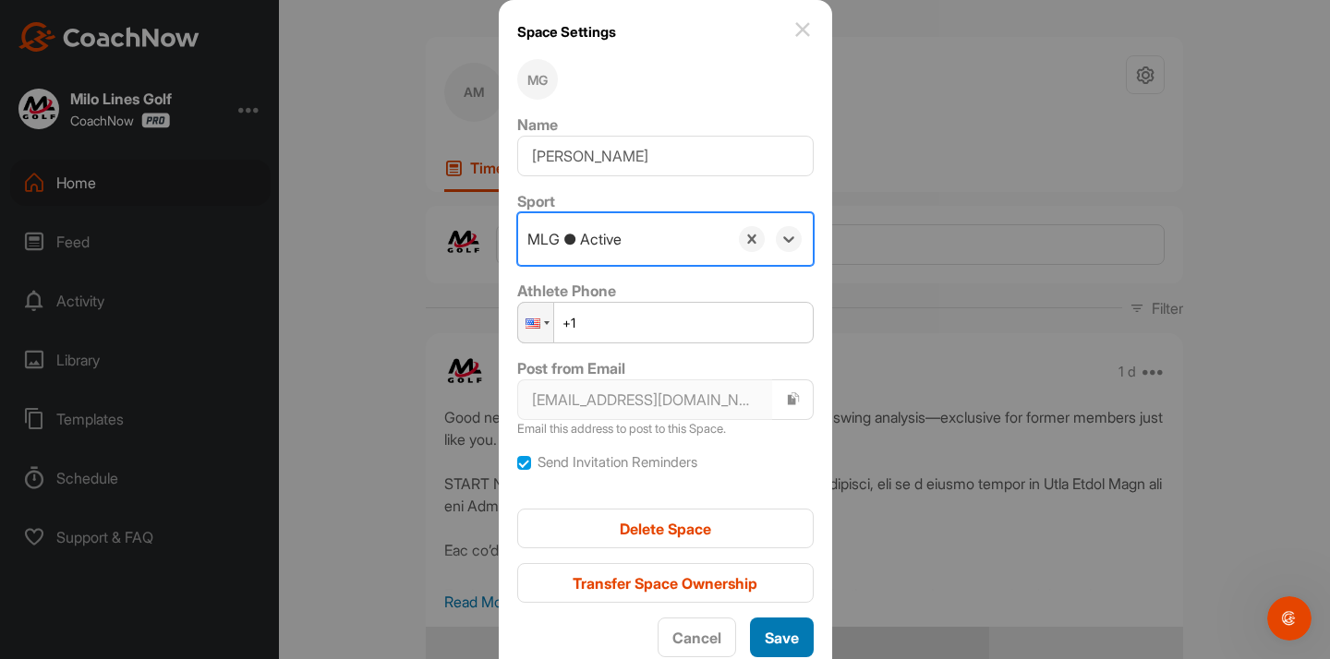
click at [786, 638] on span "Save" at bounding box center [782, 638] width 34 height 18
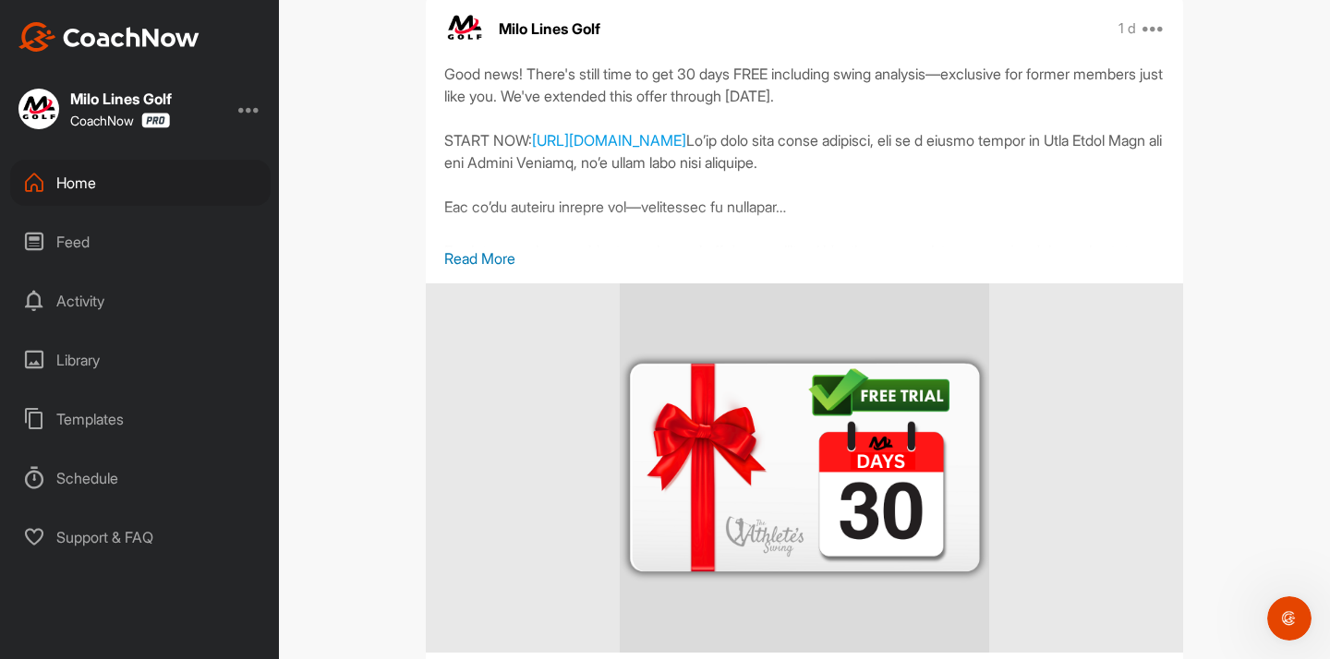
scroll to position [334, 0]
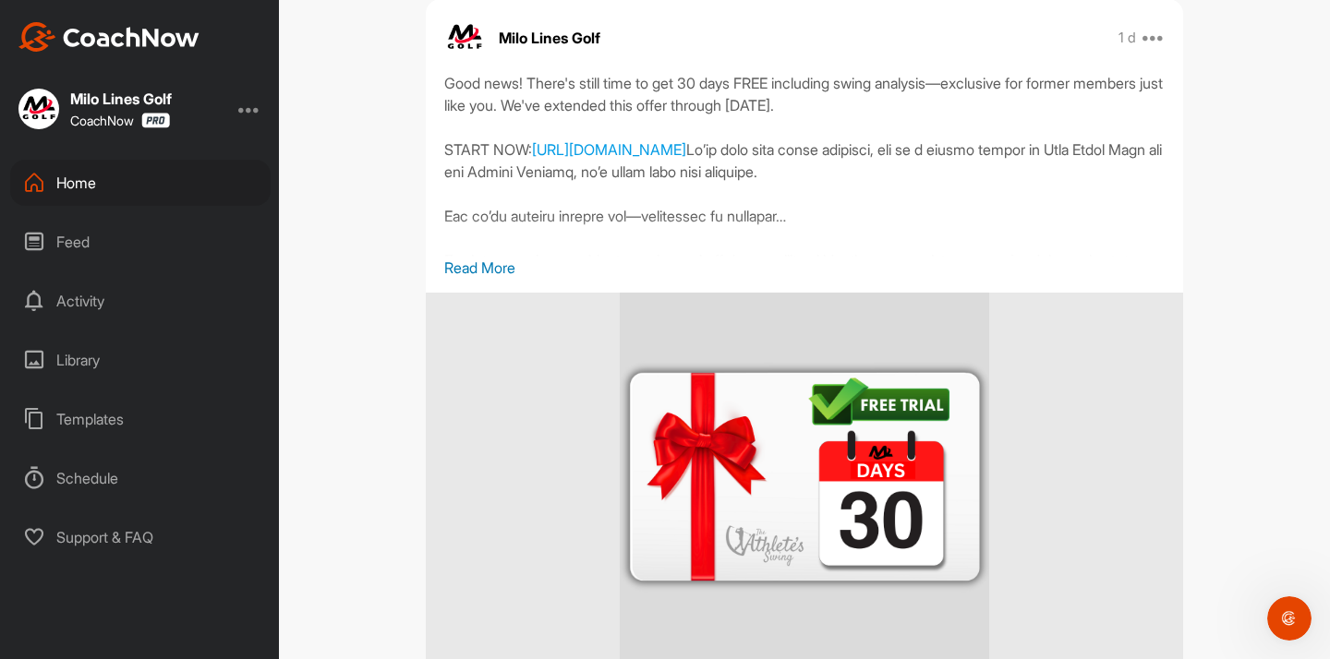
click at [125, 183] on div "Home" at bounding box center [140, 183] width 260 height 46
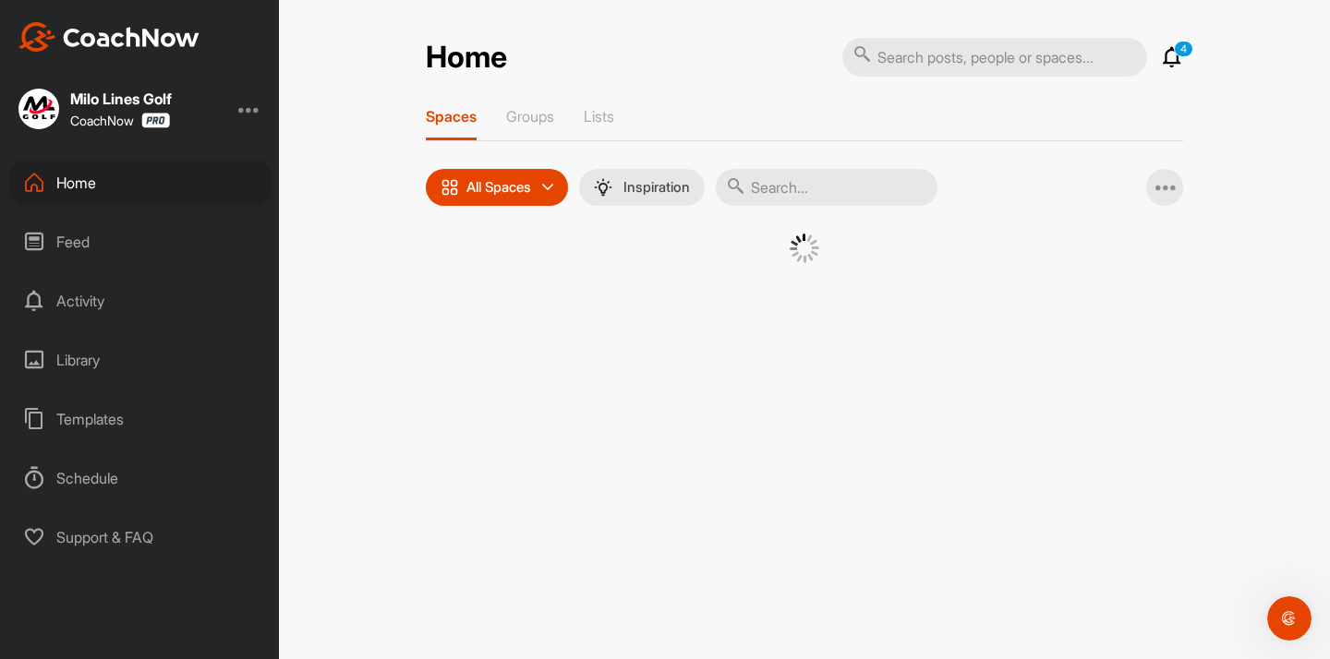
click at [815, 187] on input "text" at bounding box center [827, 187] width 222 height 37
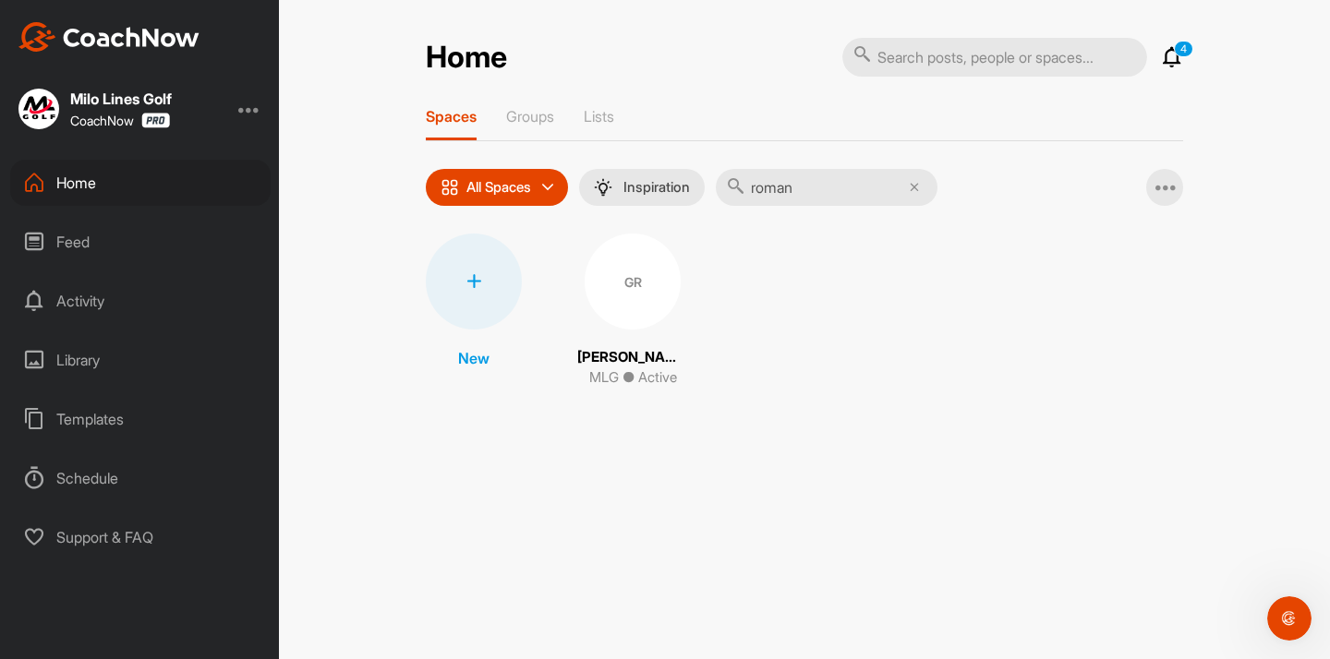
type input "roman"
click at [477, 296] on div at bounding box center [474, 282] width 96 height 96
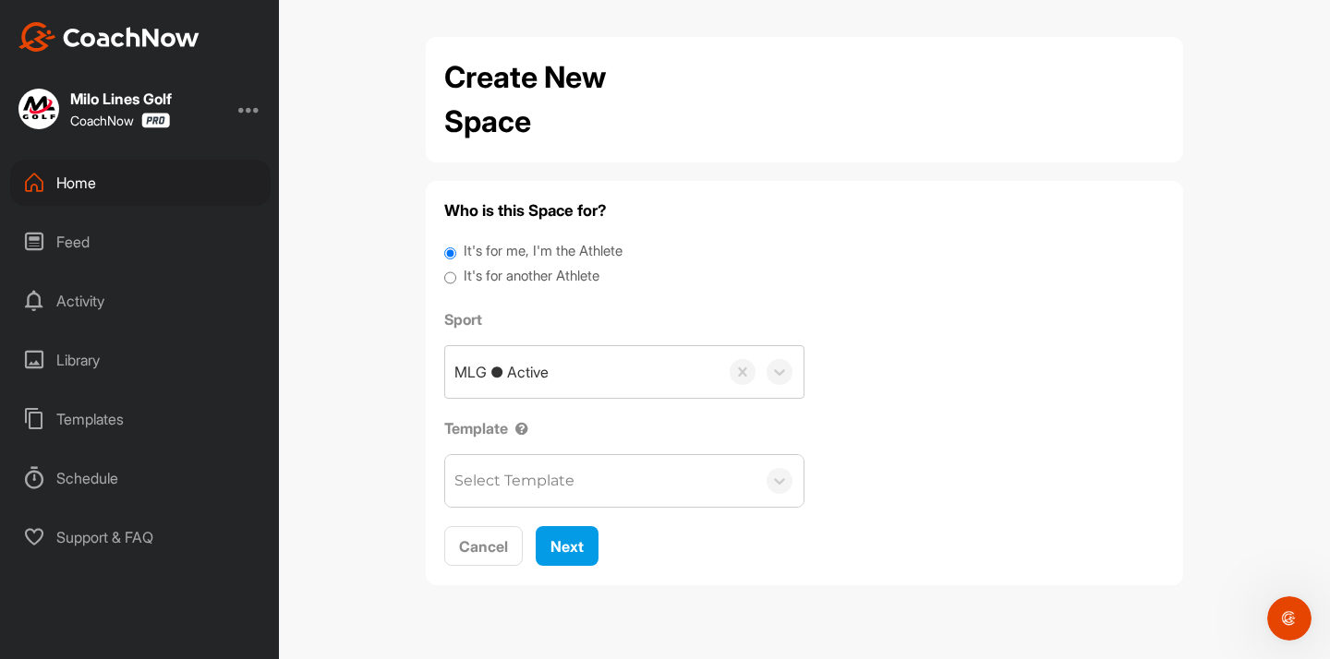
click at [501, 477] on div "Select Template" at bounding box center [514, 481] width 120 height 22
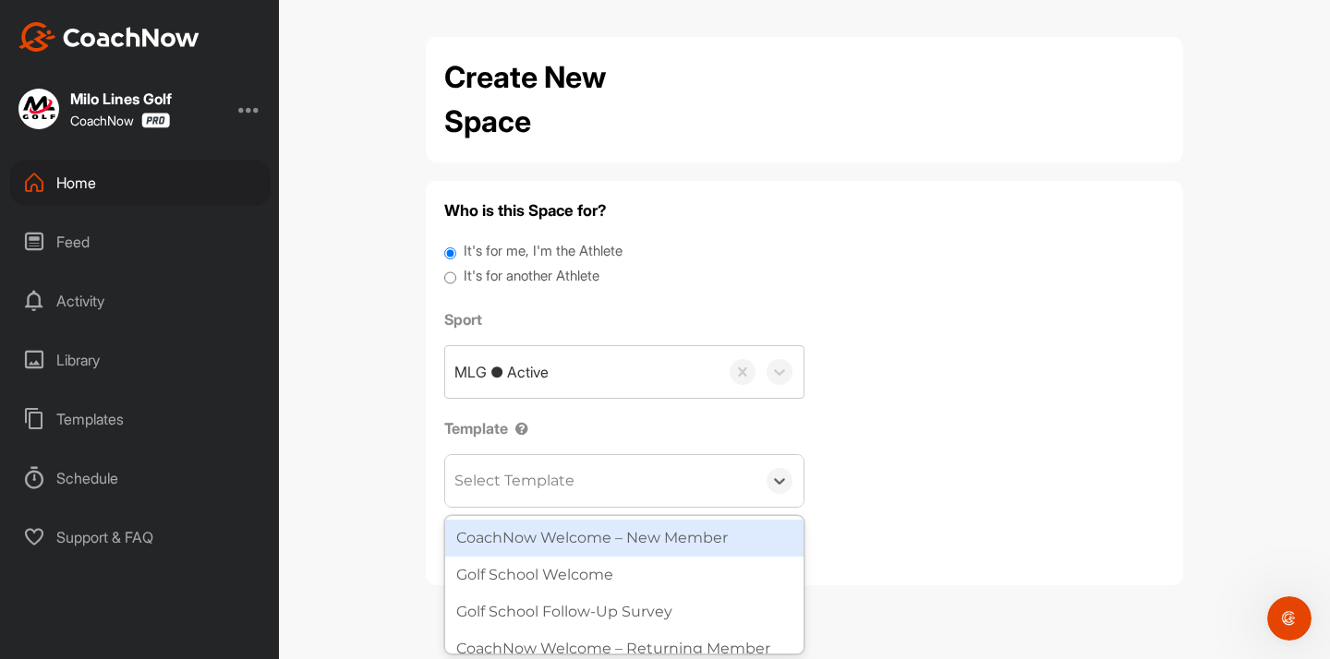
click at [518, 537] on div "CoachNow Welcome – New Member" at bounding box center [624, 538] width 358 height 37
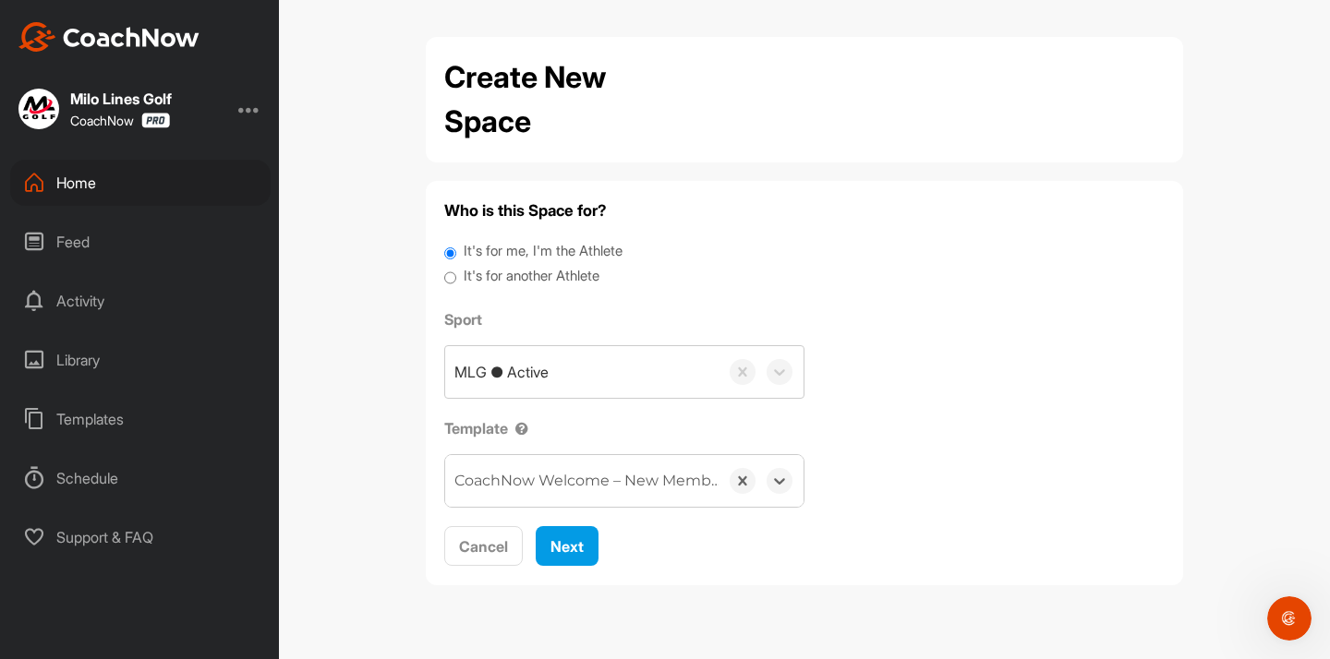
click at [453, 277] on div "It's for another Athlete" at bounding box center [804, 278] width 720 height 25
click at [452, 273] on input "It's for another Athlete" at bounding box center [450, 278] width 12 height 25
radio input "true"
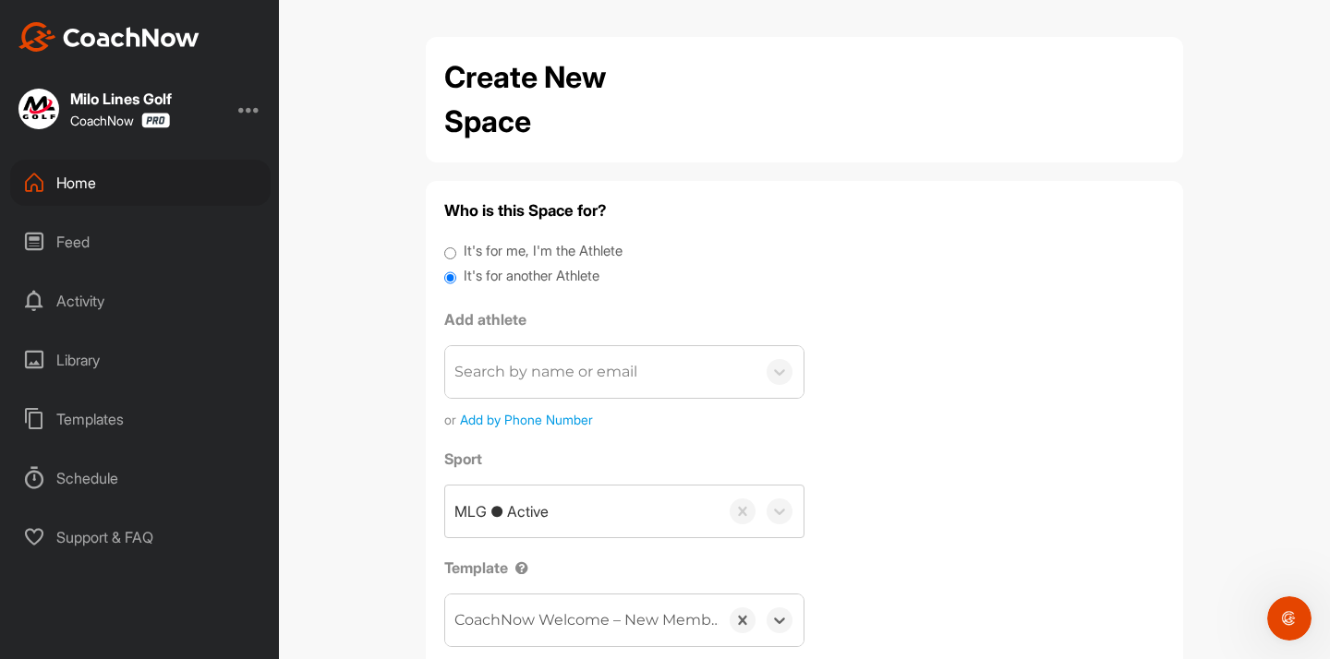
click at [532, 377] on div "Search by name or email" at bounding box center [545, 372] width 183 height 22
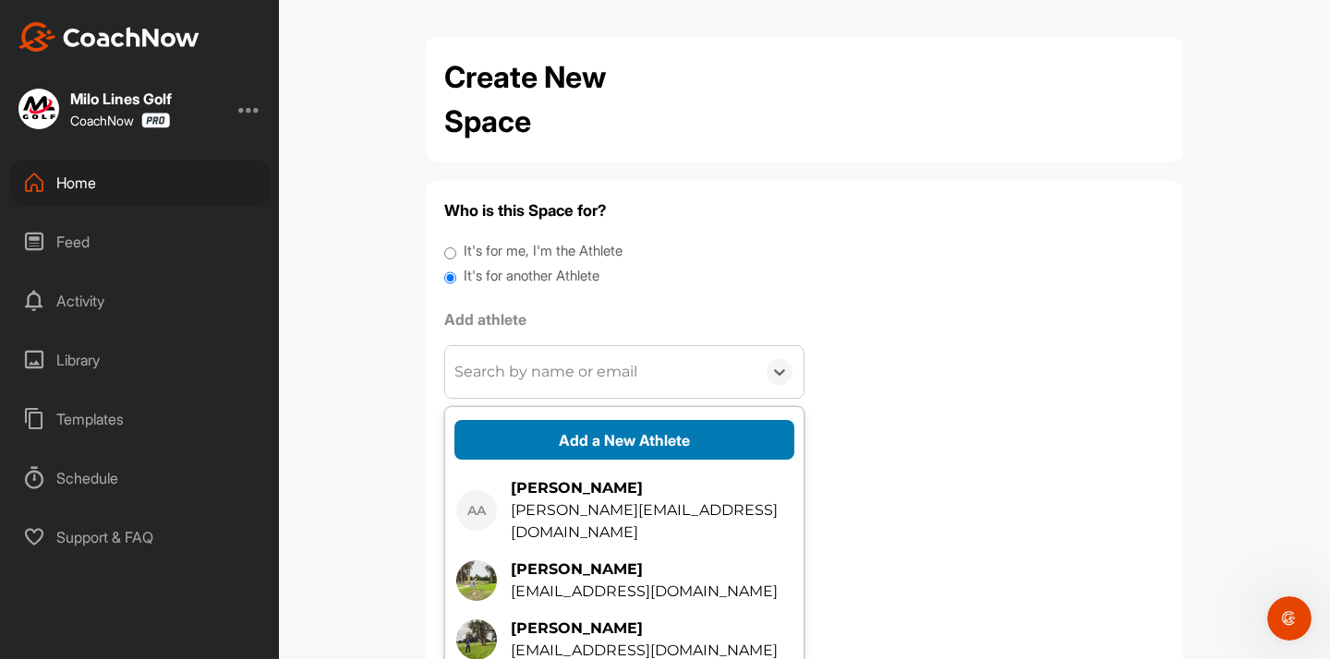
click at [532, 435] on button "Add a New Athlete" at bounding box center [624, 440] width 340 height 40
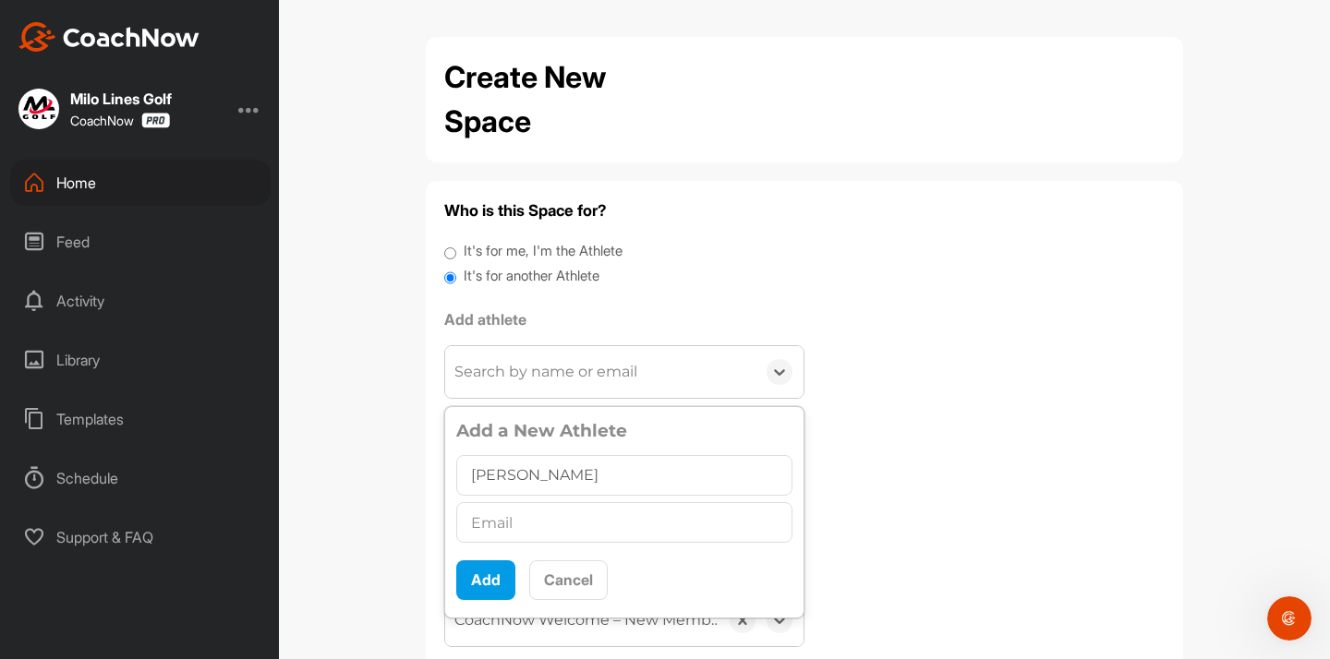
type input "[PERSON_NAME]"
paste input "[EMAIL_ADDRESS][DOMAIN_NAME]"
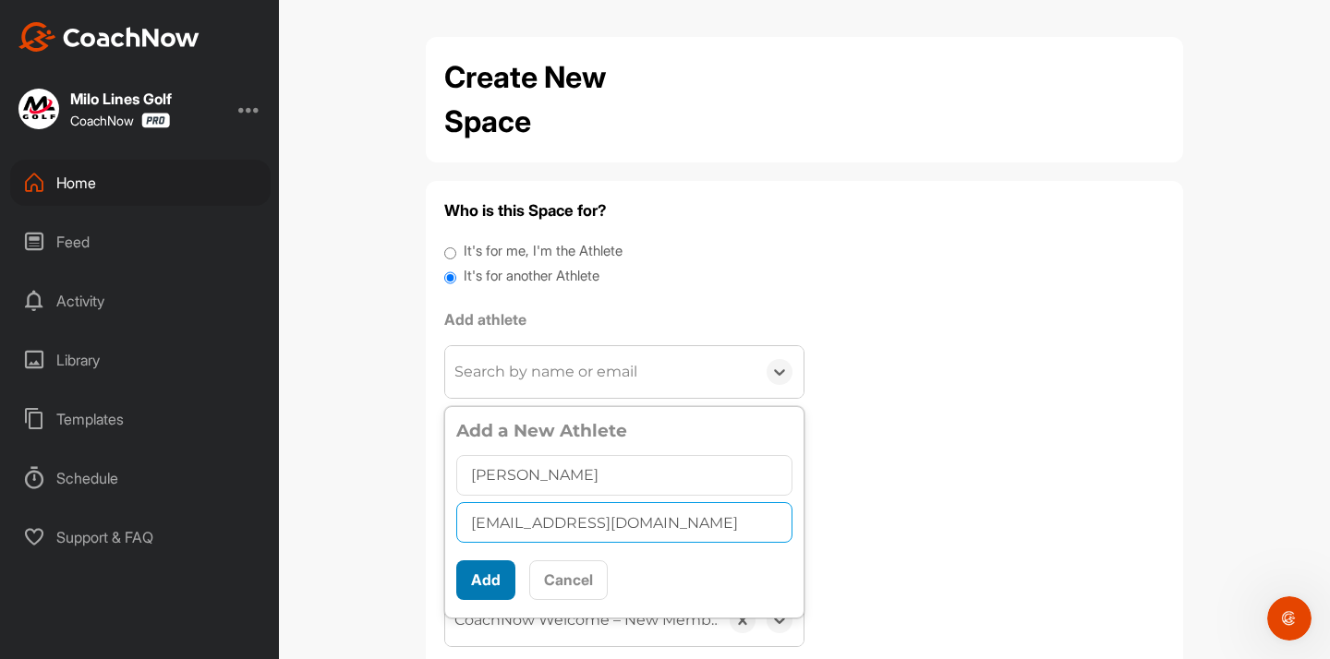
type input "[EMAIL_ADDRESS][DOMAIN_NAME]"
click at [491, 588] on button "Add" at bounding box center [485, 581] width 59 height 40
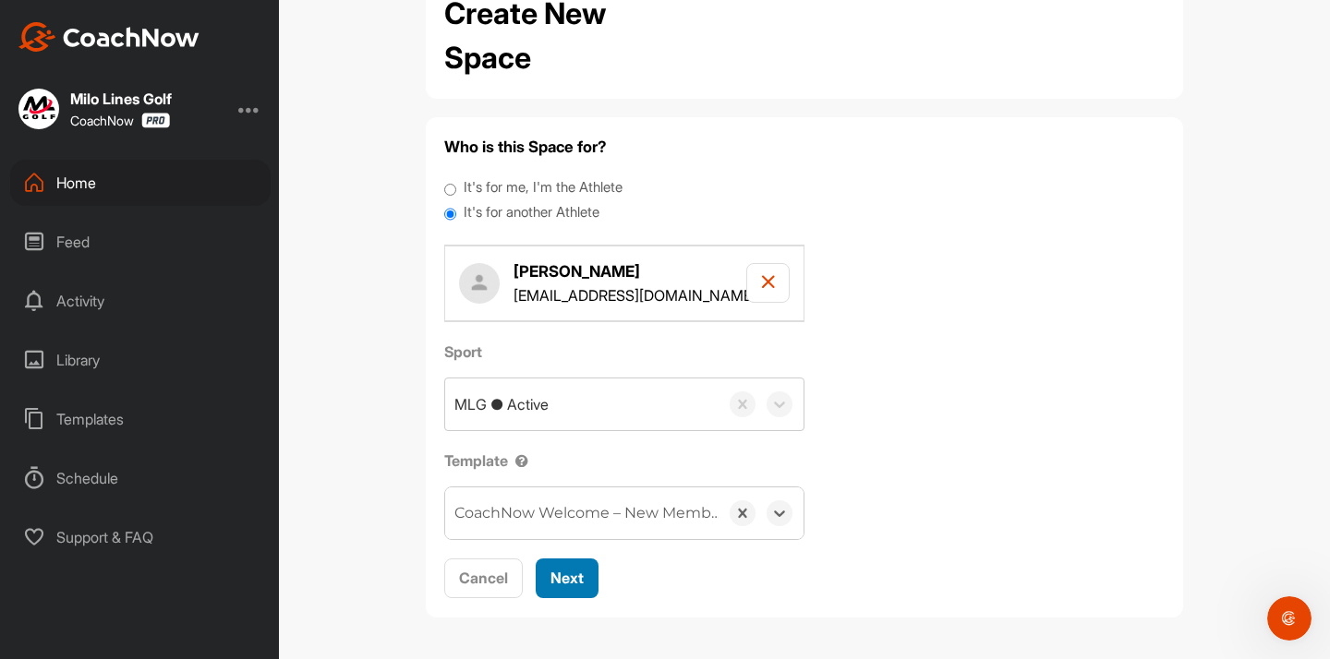
scroll to position [63, 0]
click at [571, 582] on span "Next" at bounding box center [566, 579] width 33 height 18
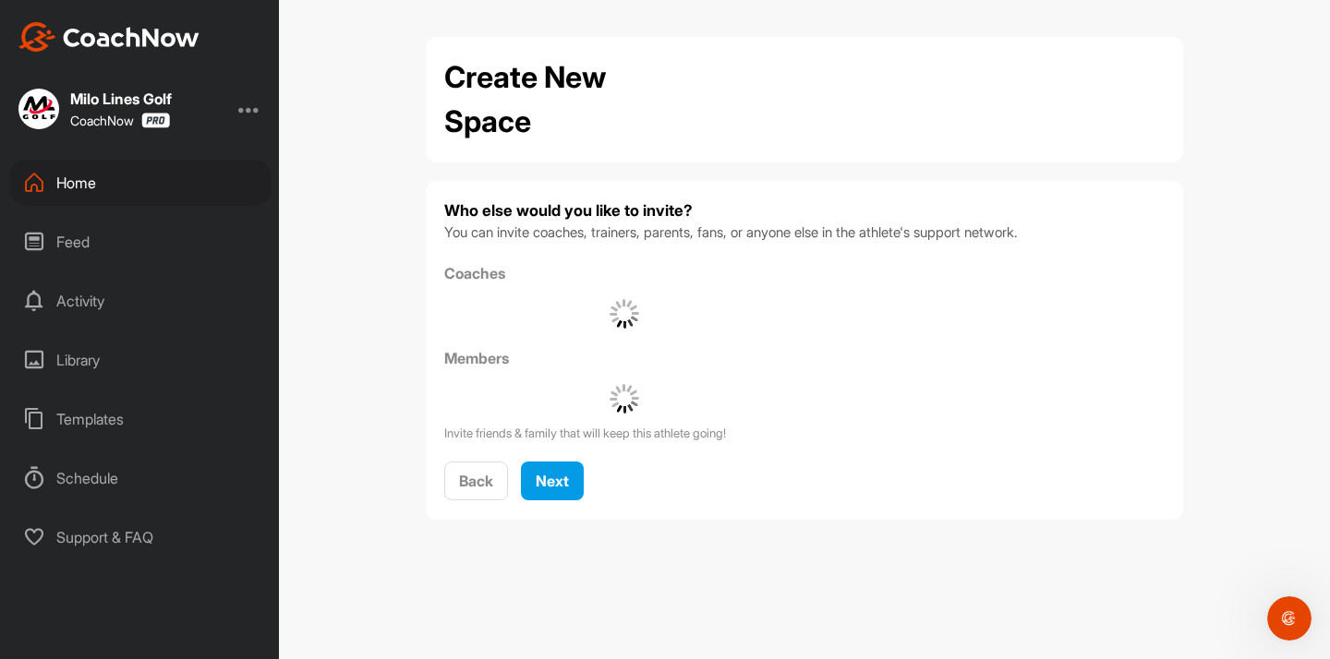
scroll to position [0, 0]
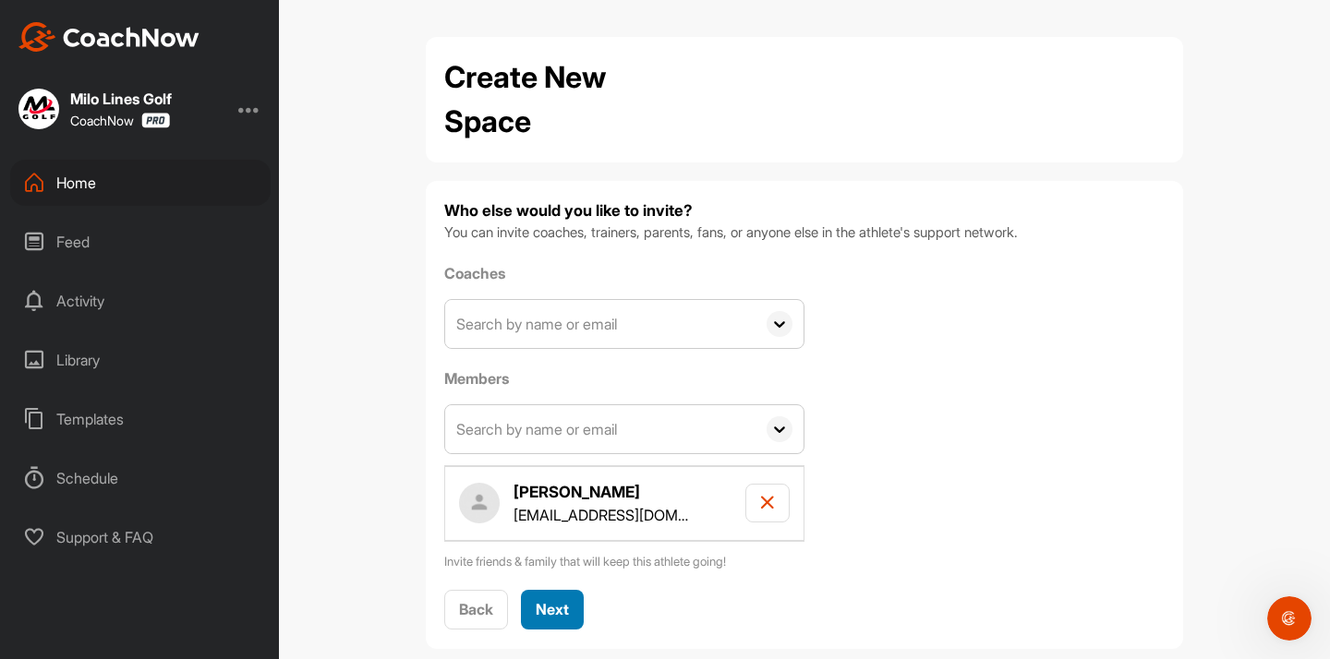
click at [552, 607] on span "Next" at bounding box center [552, 609] width 33 height 18
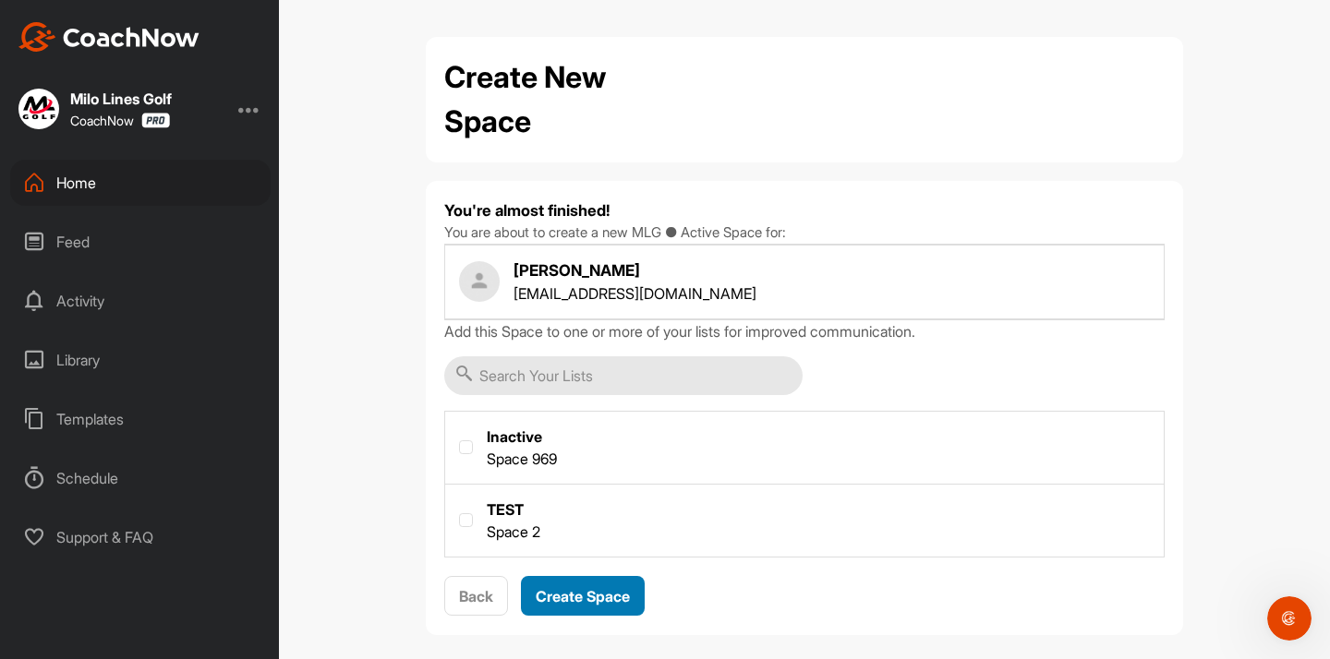
click at [570, 582] on button "Create Space" at bounding box center [583, 596] width 124 height 40
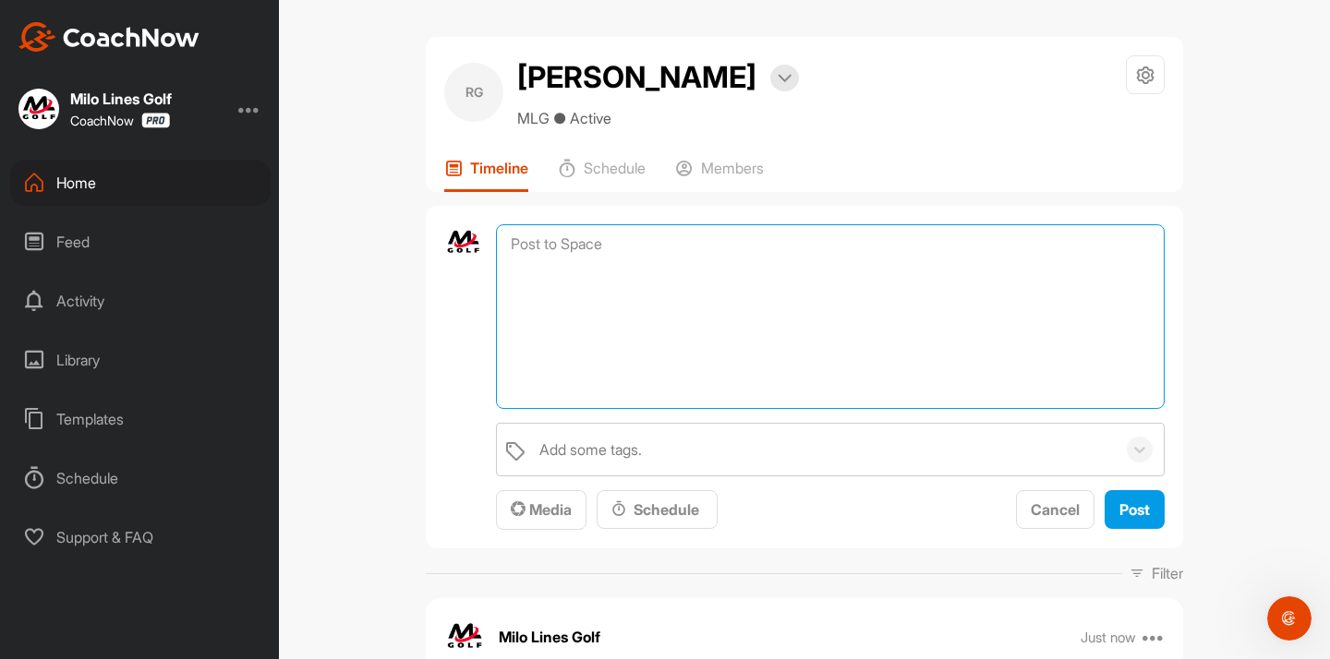
click at [583, 247] on textarea at bounding box center [830, 316] width 669 height 185
paste textarea ""Lore ip dol sitame con adipis eli sed doeiusm Temp Incid Utla?: Et do magn ali…"
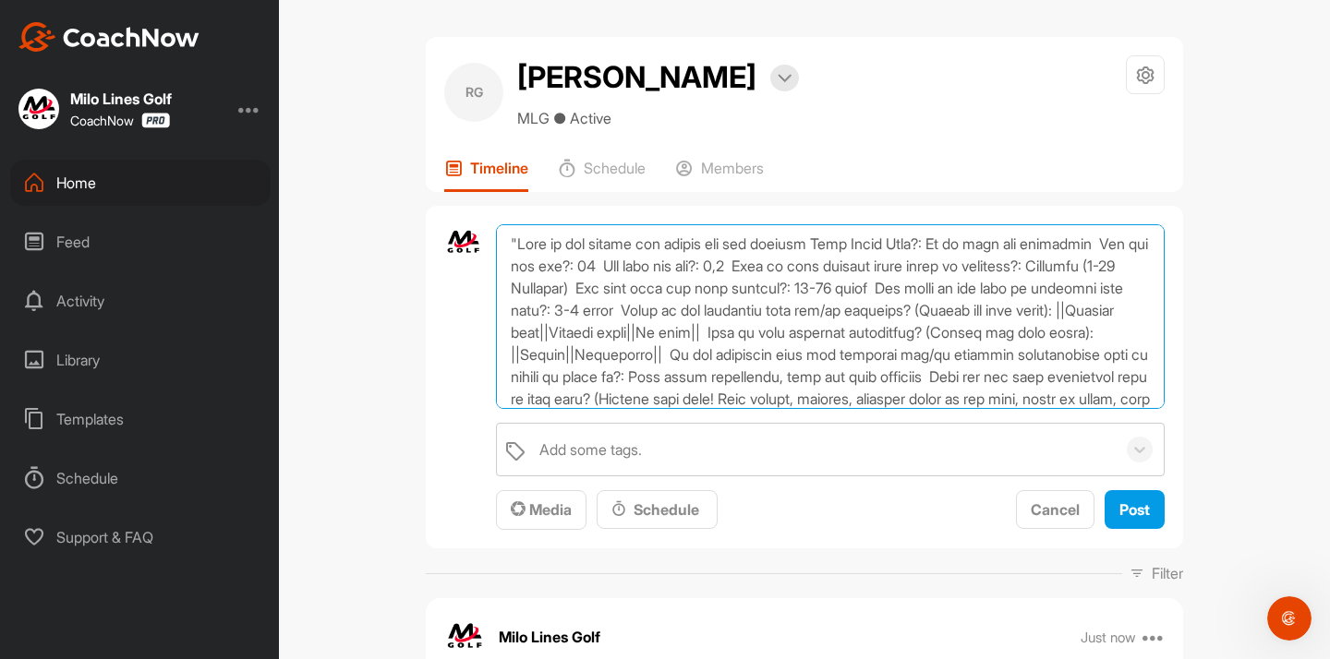
scroll to position [165, 0]
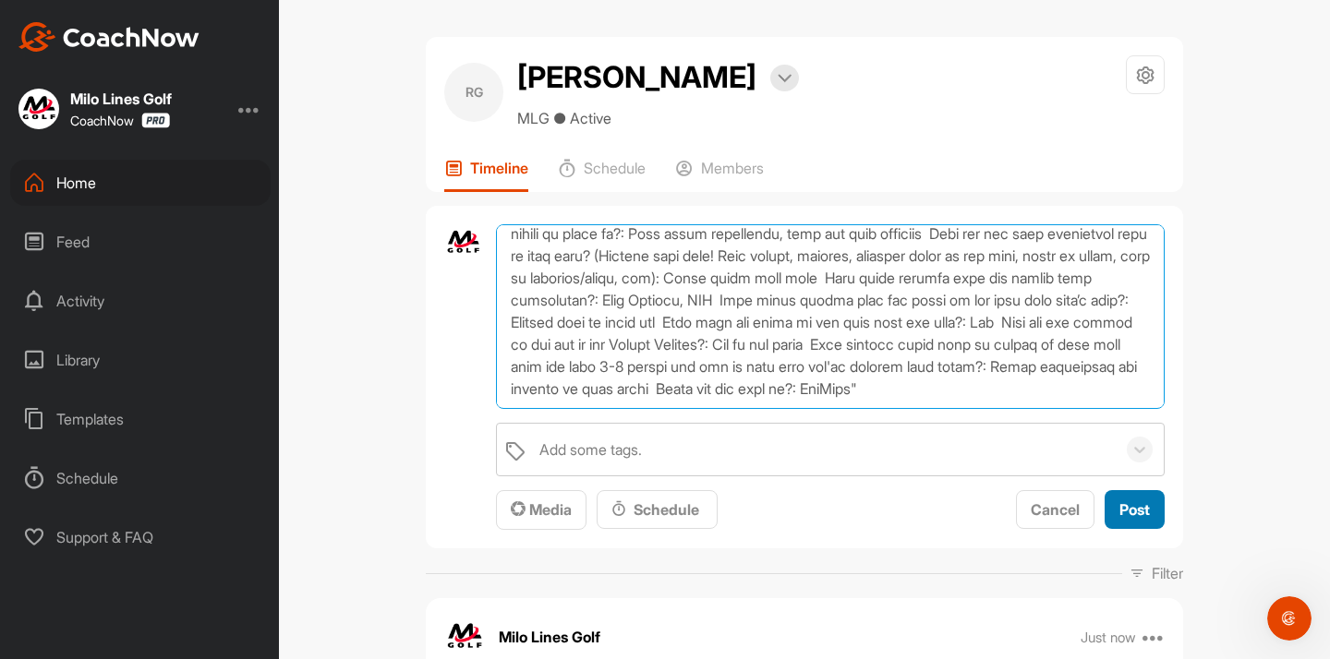
type textarea ""Lore ip dol sitame con adipis eli sed doeiusm Temp Incid Utla?: Et do magn ali…"
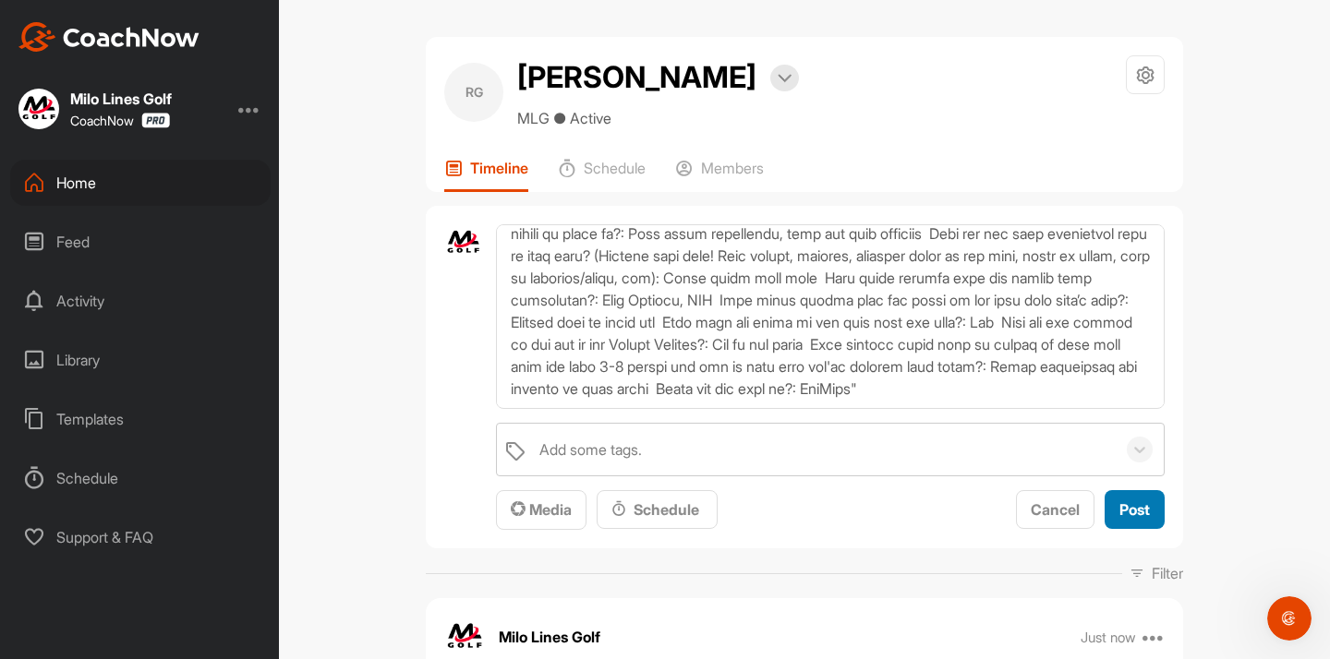
click at [1107, 503] on button "Post" at bounding box center [1134, 510] width 60 height 40
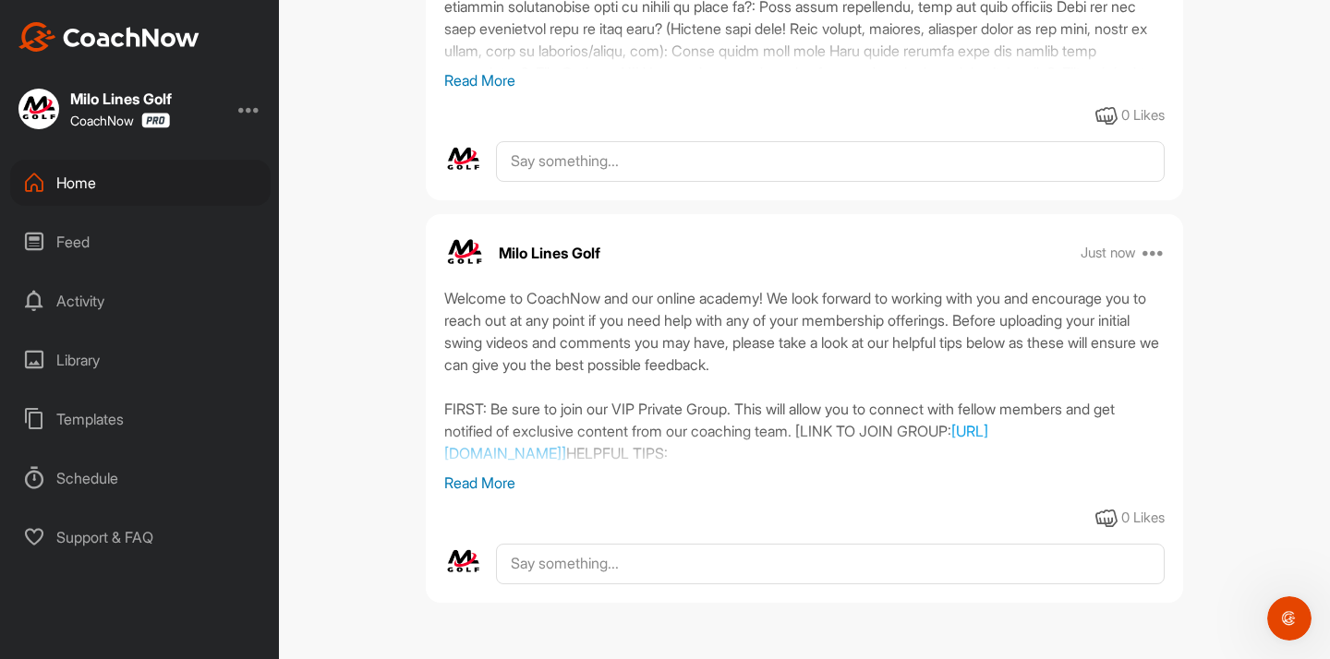
scroll to position [522, 0]
click at [1153, 247] on icon at bounding box center [1153, 253] width 22 height 22
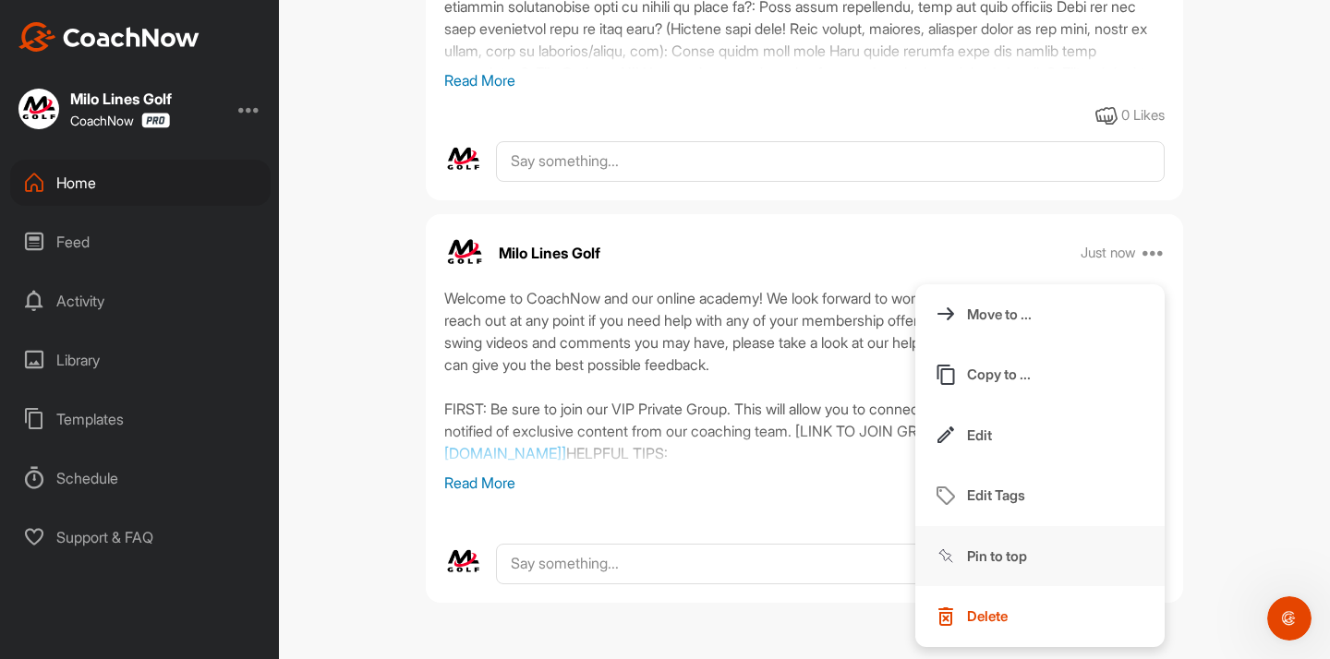
click at [1000, 537] on button "Pin to top" at bounding box center [1039, 556] width 249 height 61
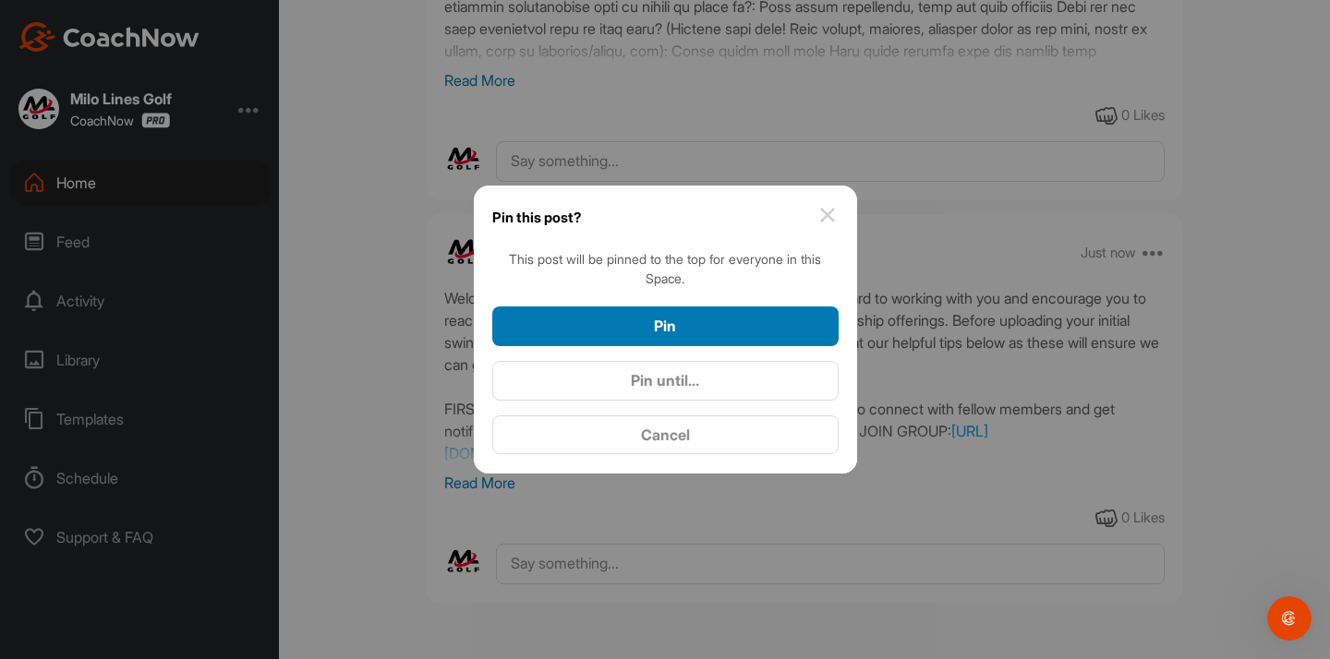
click at [787, 332] on div "Pin" at bounding box center [665, 326] width 317 height 22
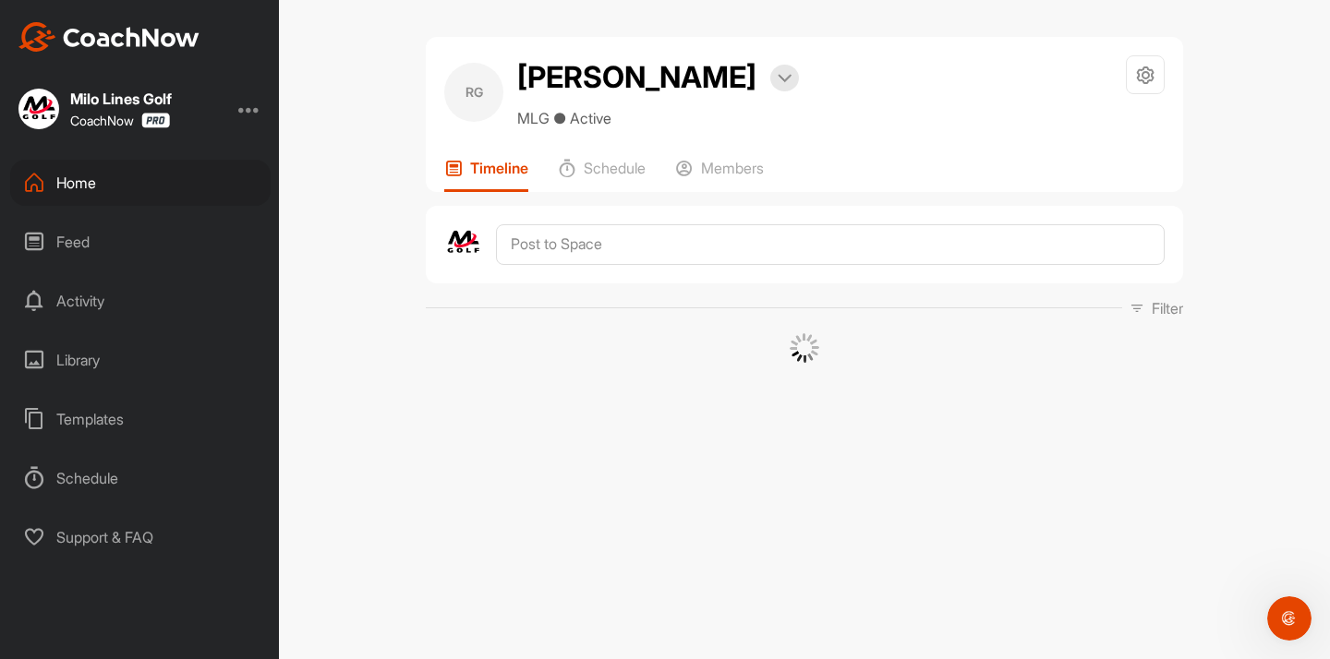
scroll to position [0, 0]
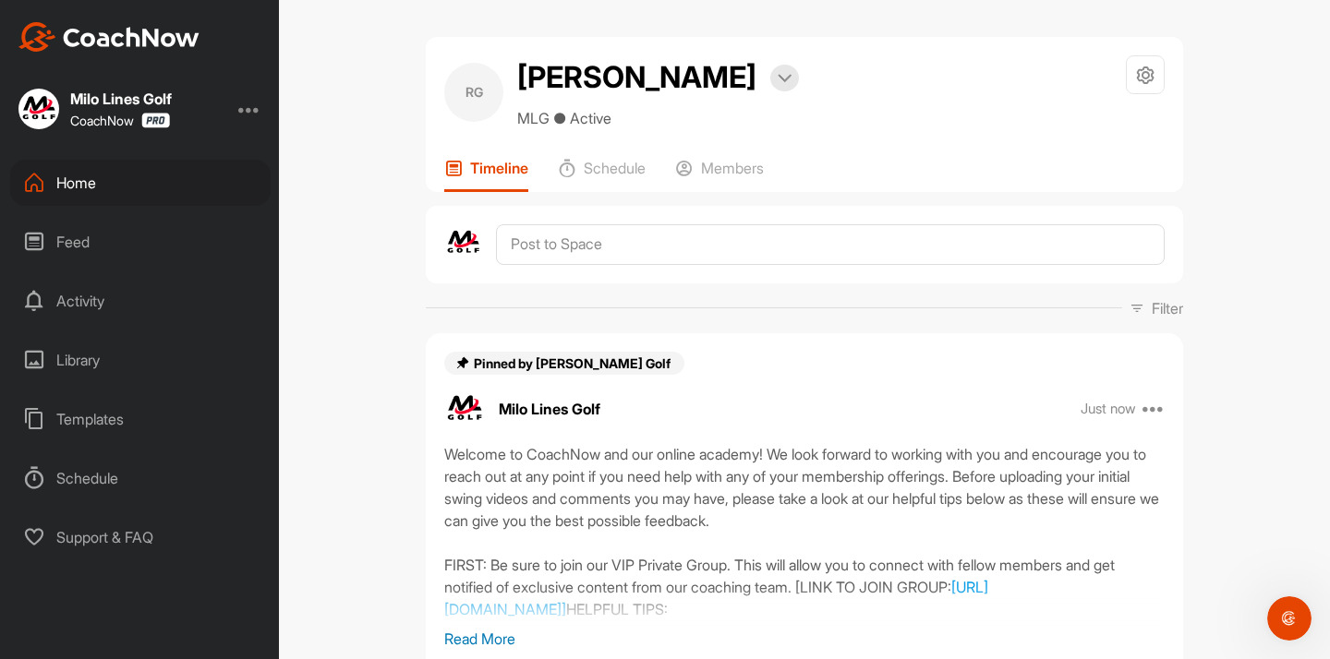
click at [183, 197] on div "Home" at bounding box center [140, 183] width 260 height 46
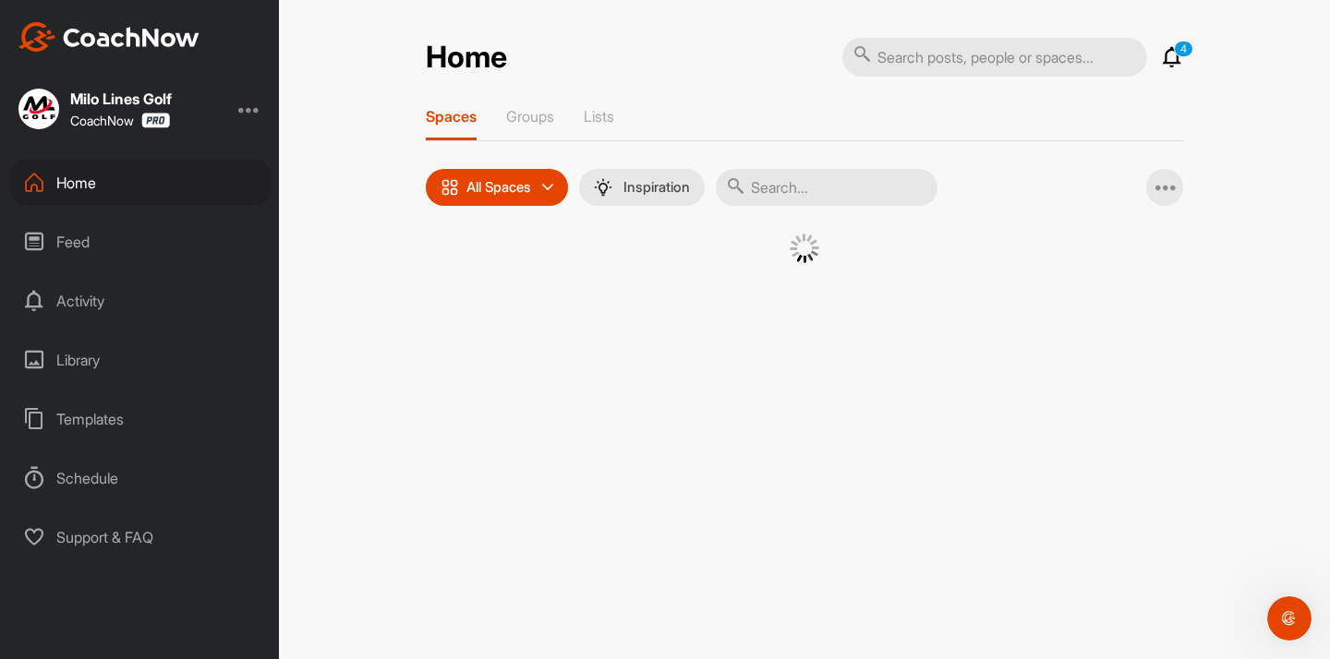
click at [814, 187] on input "text" at bounding box center [827, 187] width 222 height 37
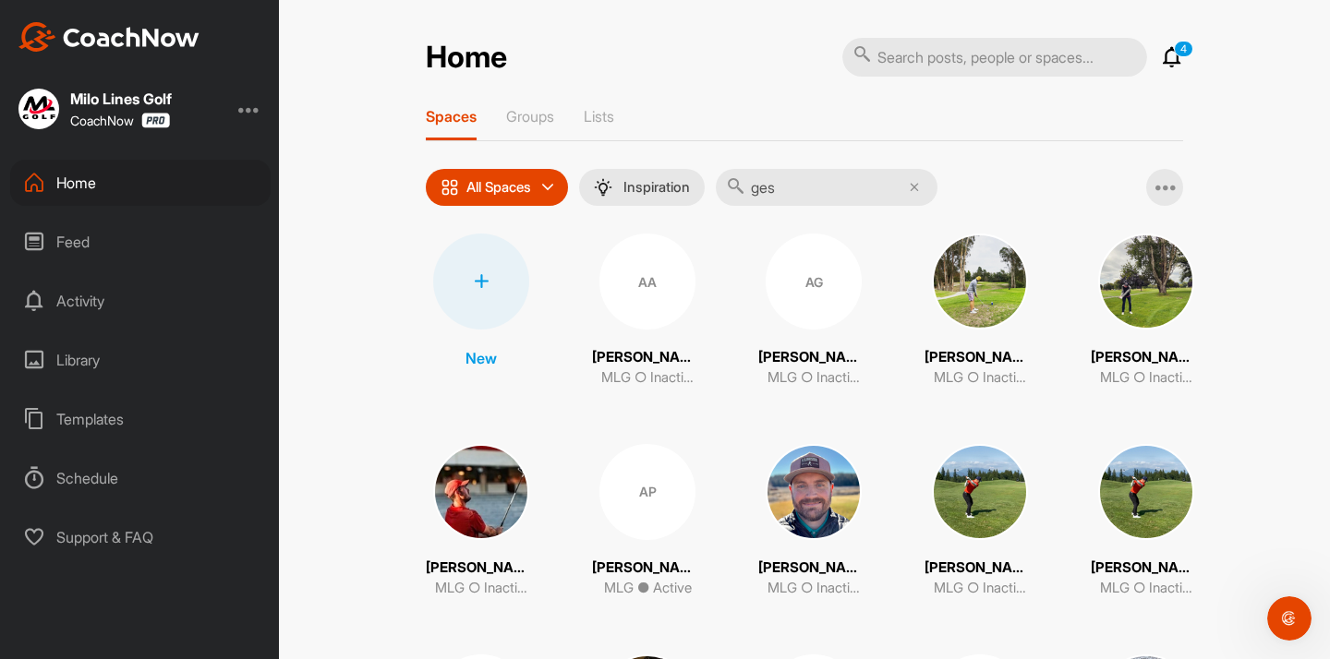
type input "gese"
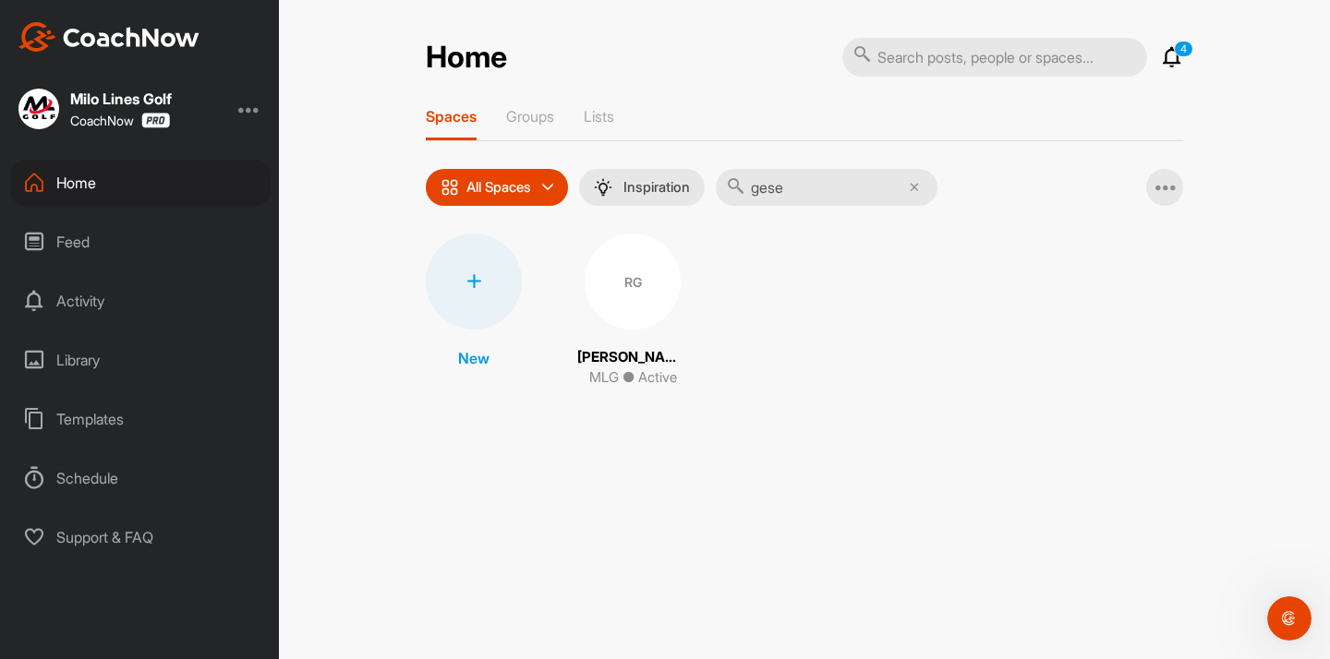
click at [814, 186] on input "gese" at bounding box center [827, 187] width 222 height 37
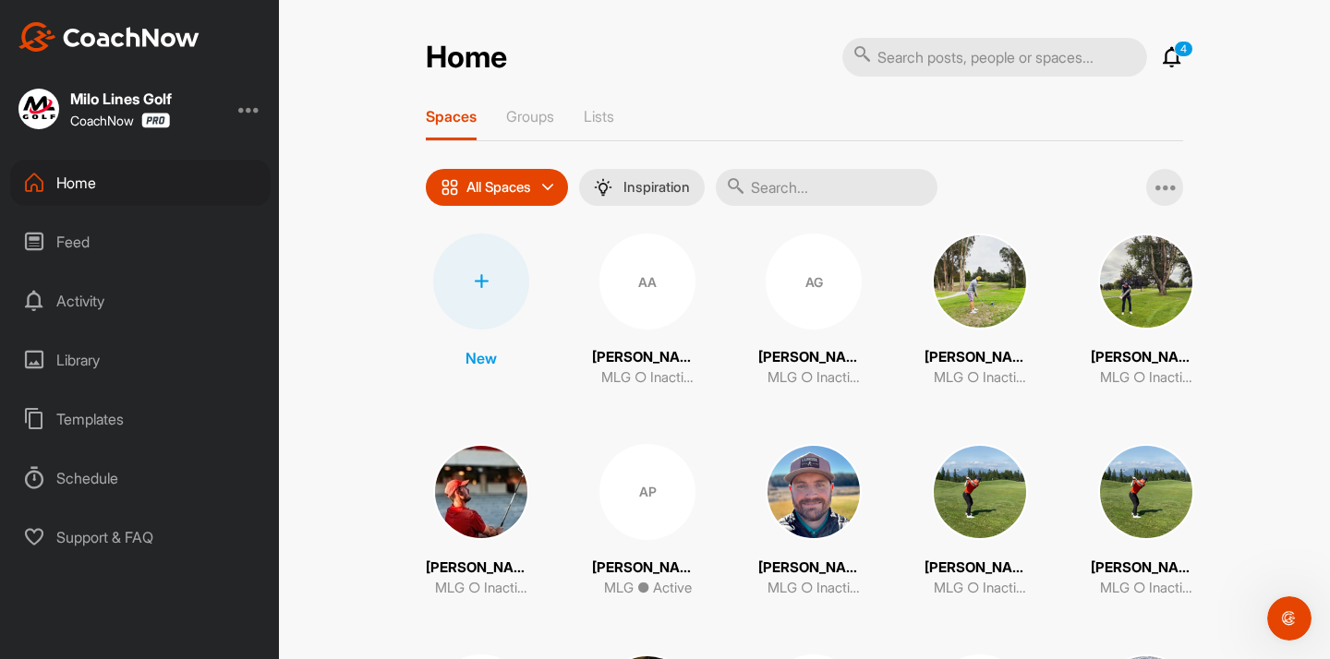
click at [149, 183] on div "Home" at bounding box center [140, 183] width 260 height 46
click at [106, 404] on div "Templates" at bounding box center [140, 419] width 260 height 46
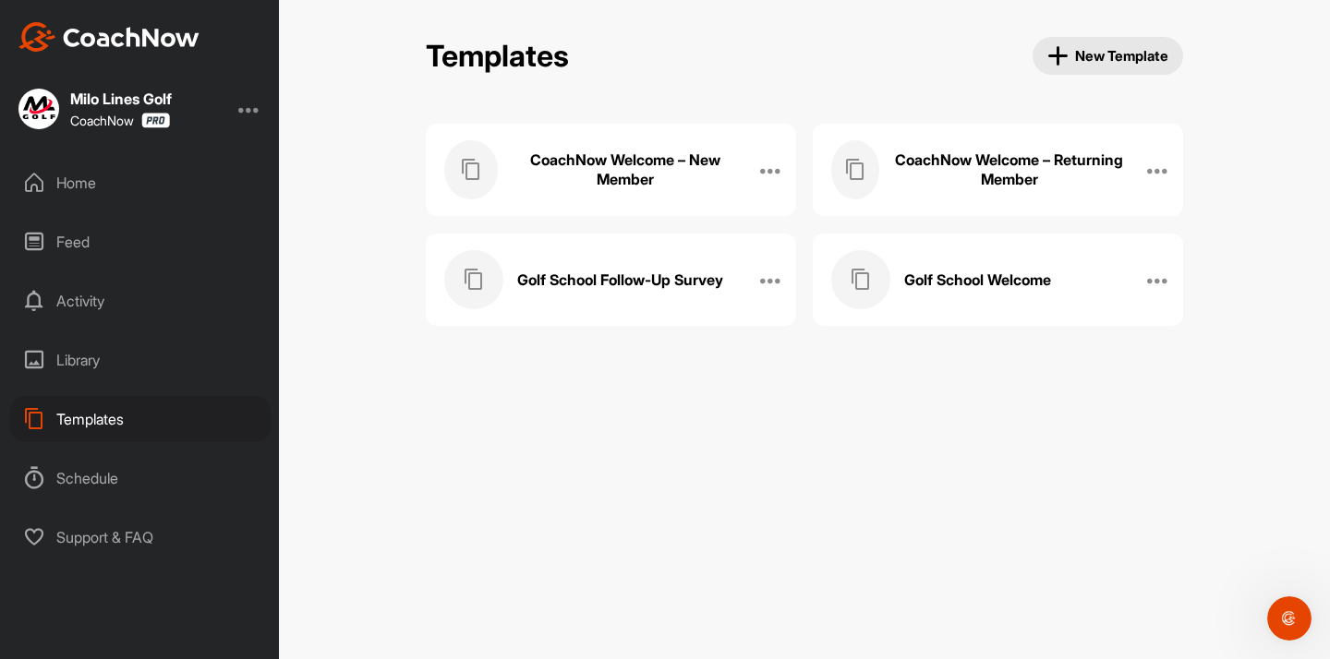
click at [911, 193] on div "CoachNow Welcome – Returning Member" at bounding box center [978, 169] width 295 height 59
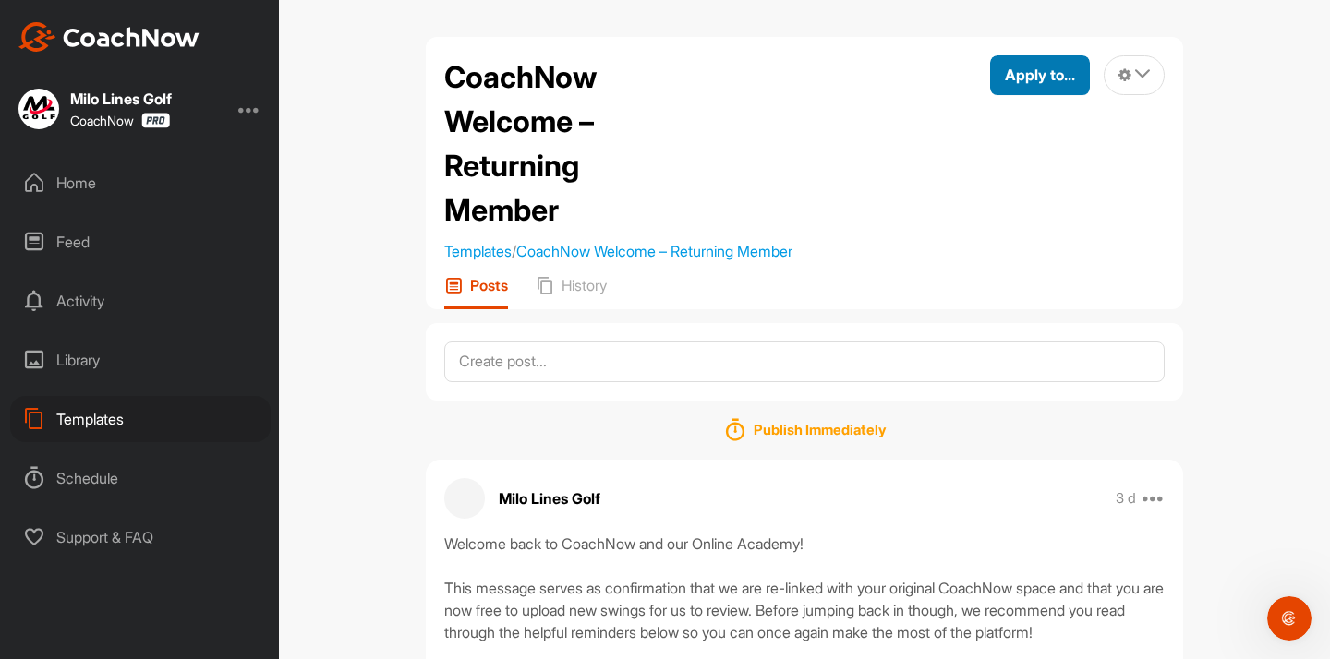
click at [1064, 85] on div "Apply to..." at bounding box center [1040, 75] width 70 height 22
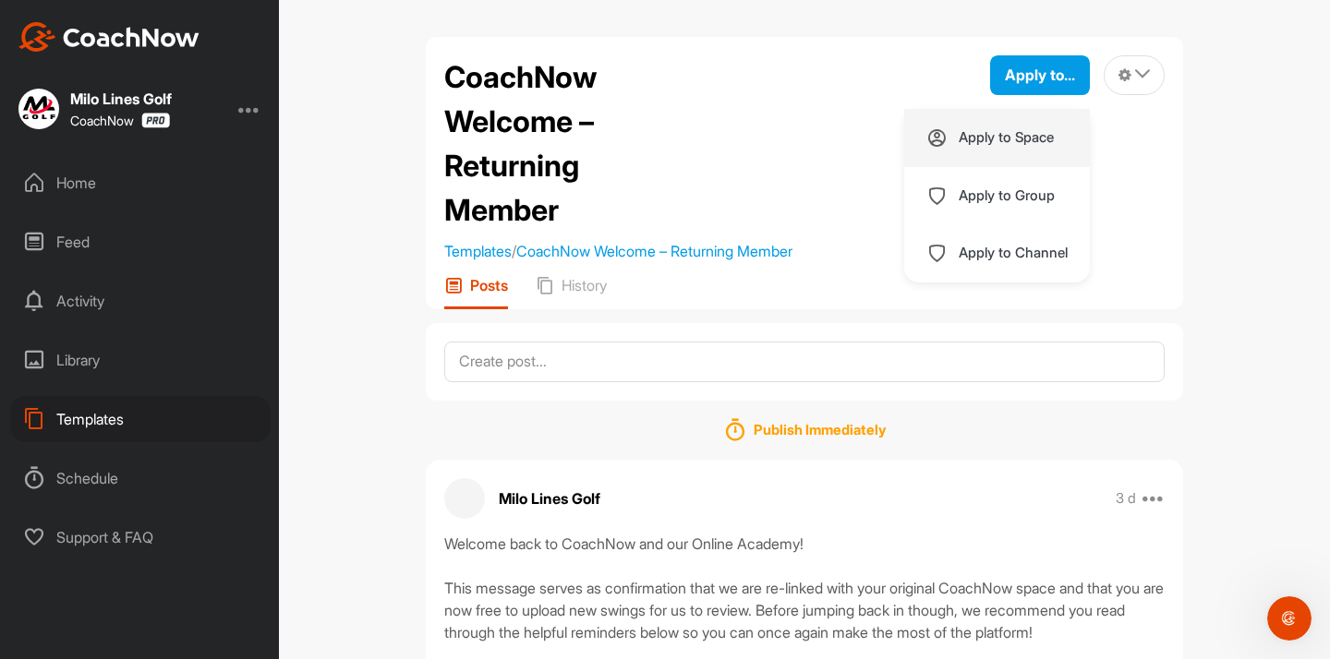
click at [969, 143] on p "Apply to Space" at bounding box center [1006, 137] width 95 height 15
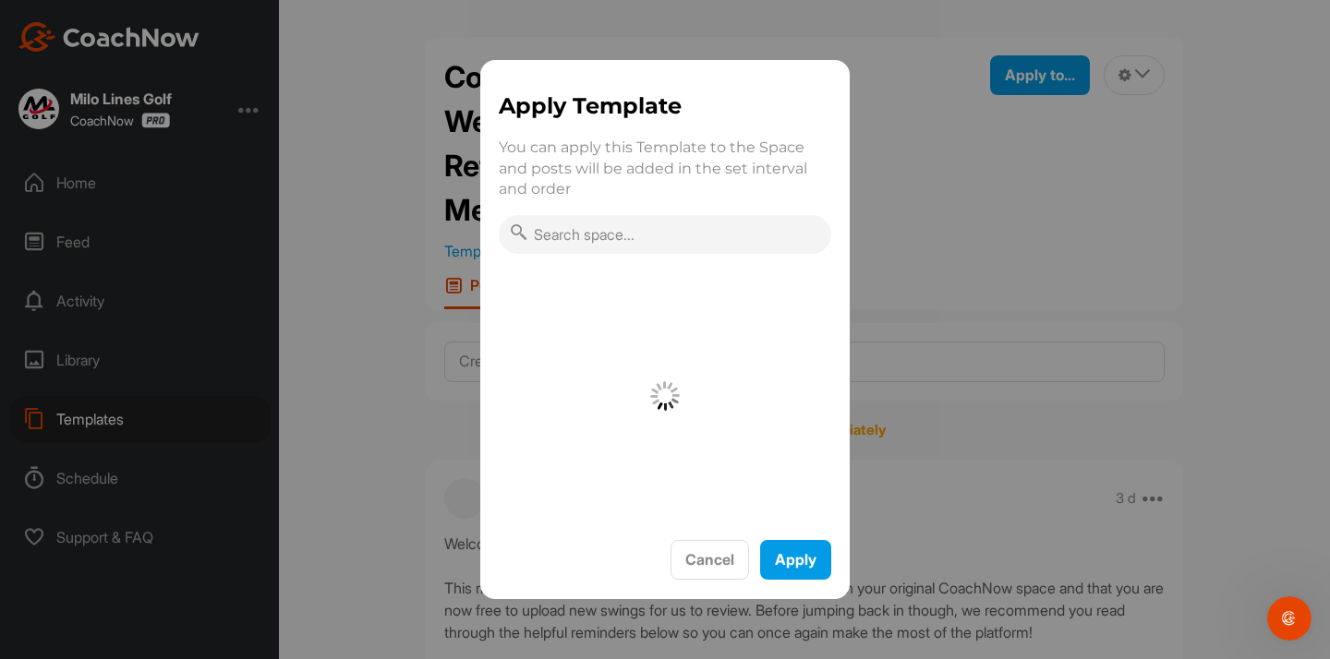
click at [611, 239] on input "text" at bounding box center [665, 234] width 332 height 39
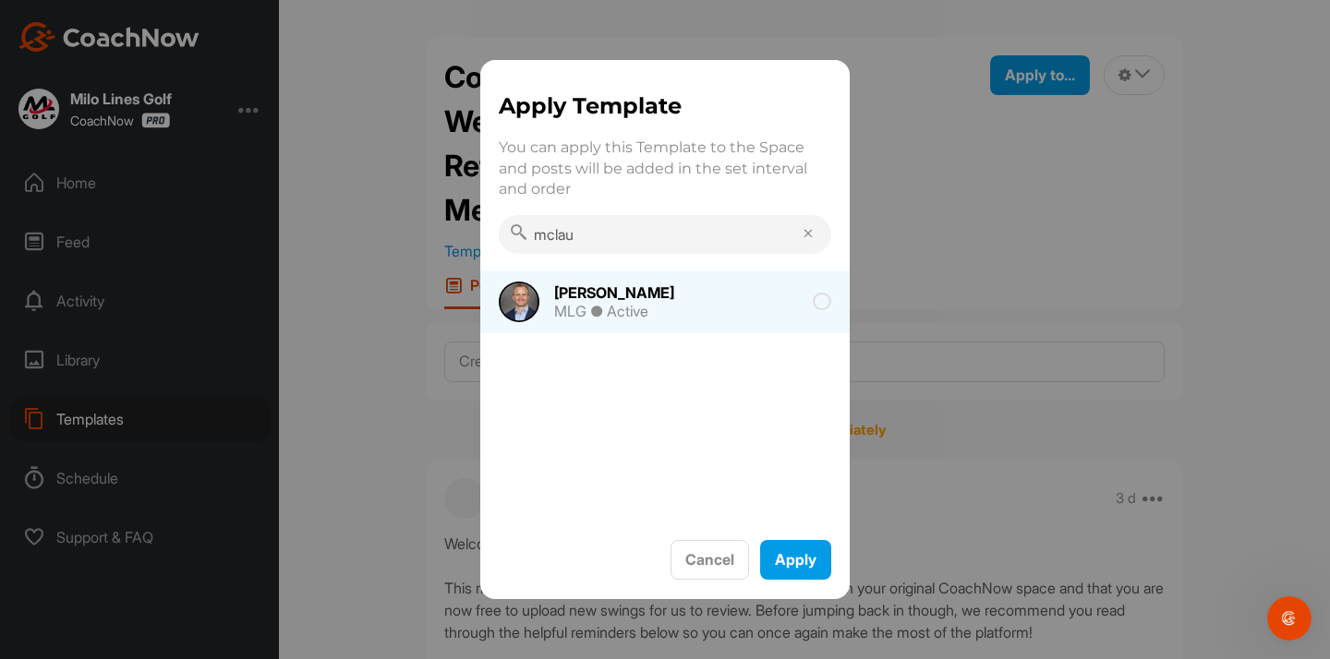
type input "mclau"
click at [594, 287] on div "[PERSON_NAME]" at bounding box center [614, 292] width 120 height 15
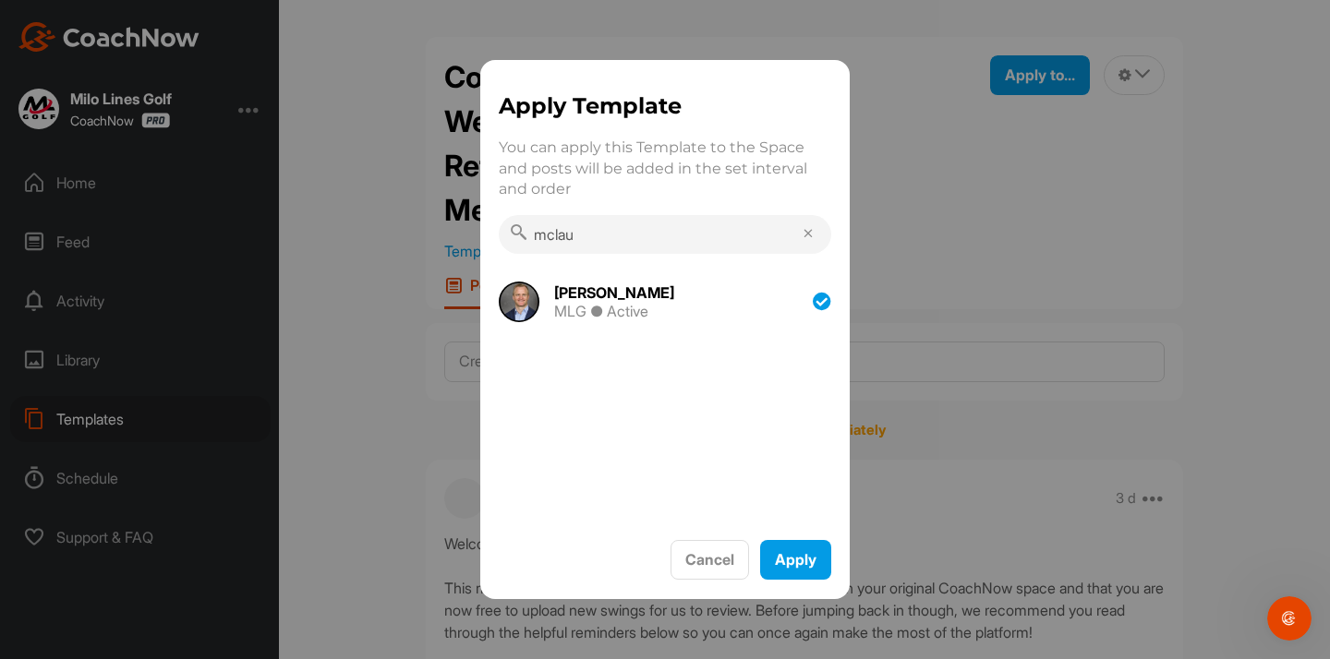
click at [596, 238] on input "mclau" at bounding box center [665, 234] width 332 height 39
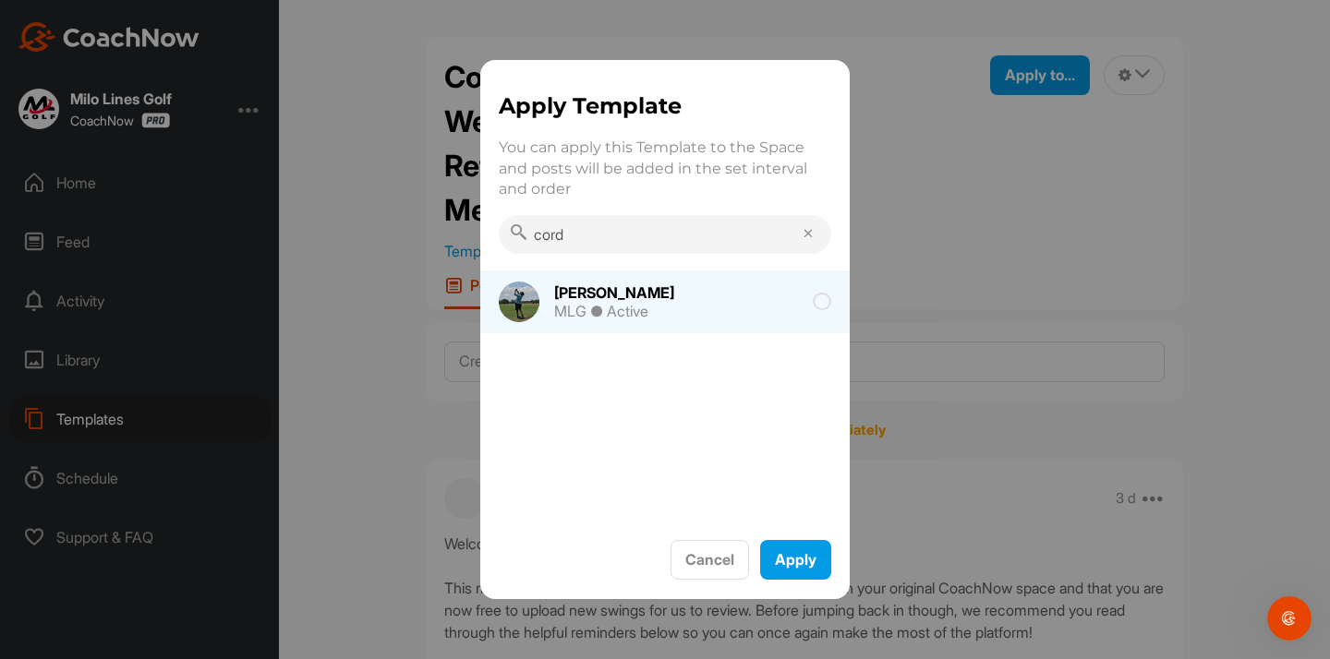
click at [586, 296] on div "[PERSON_NAME]" at bounding box center [614, 292] width 120 height 15
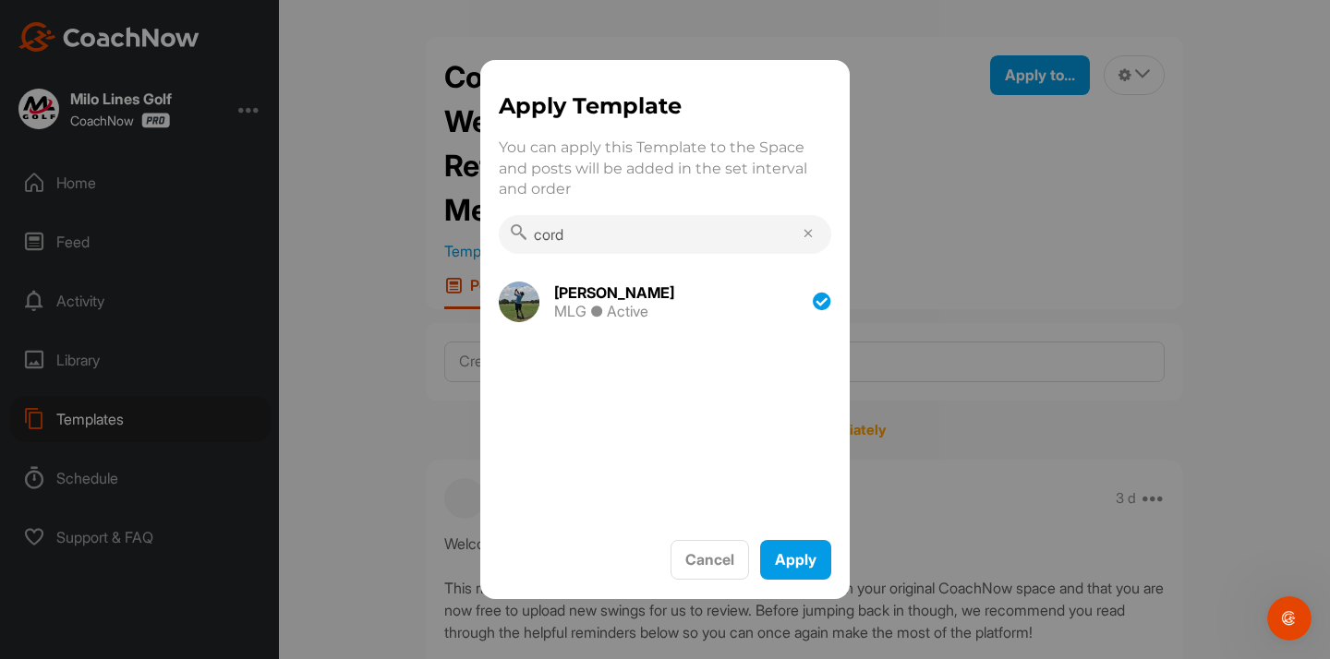
click at [593, 244] on input "cord" at bounding box center [665, 234] width 332 height 39
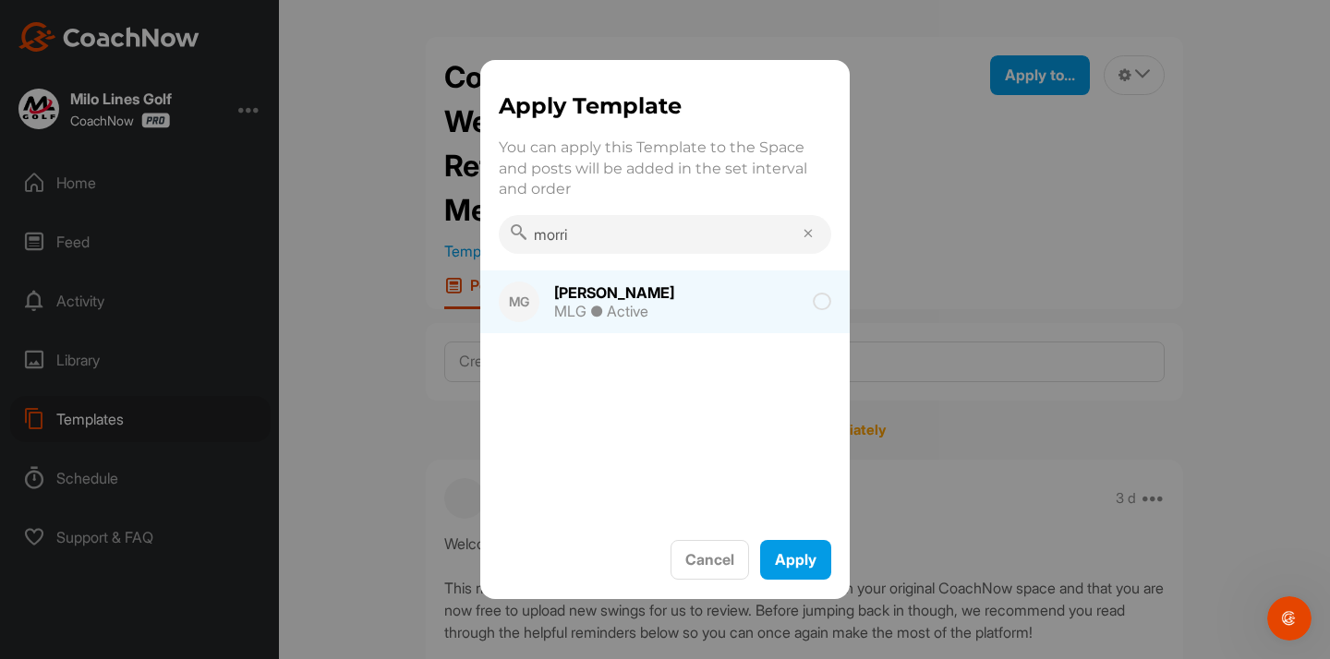
type input "morri"
click at [598, 290] on div "[PERSON_NAME]" at bounding box center [614, 292] width 120 height 15
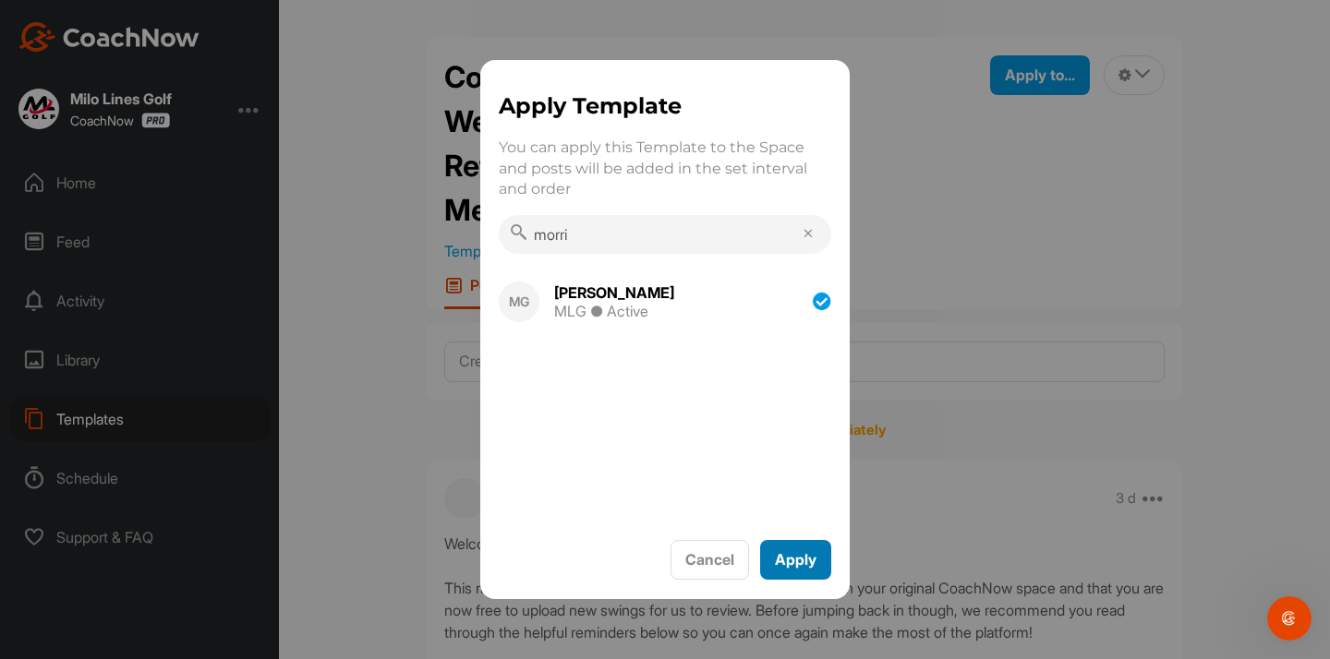
click at [766, 546] on button "Apply" at bounding box center [795, 560] width 71 height 40
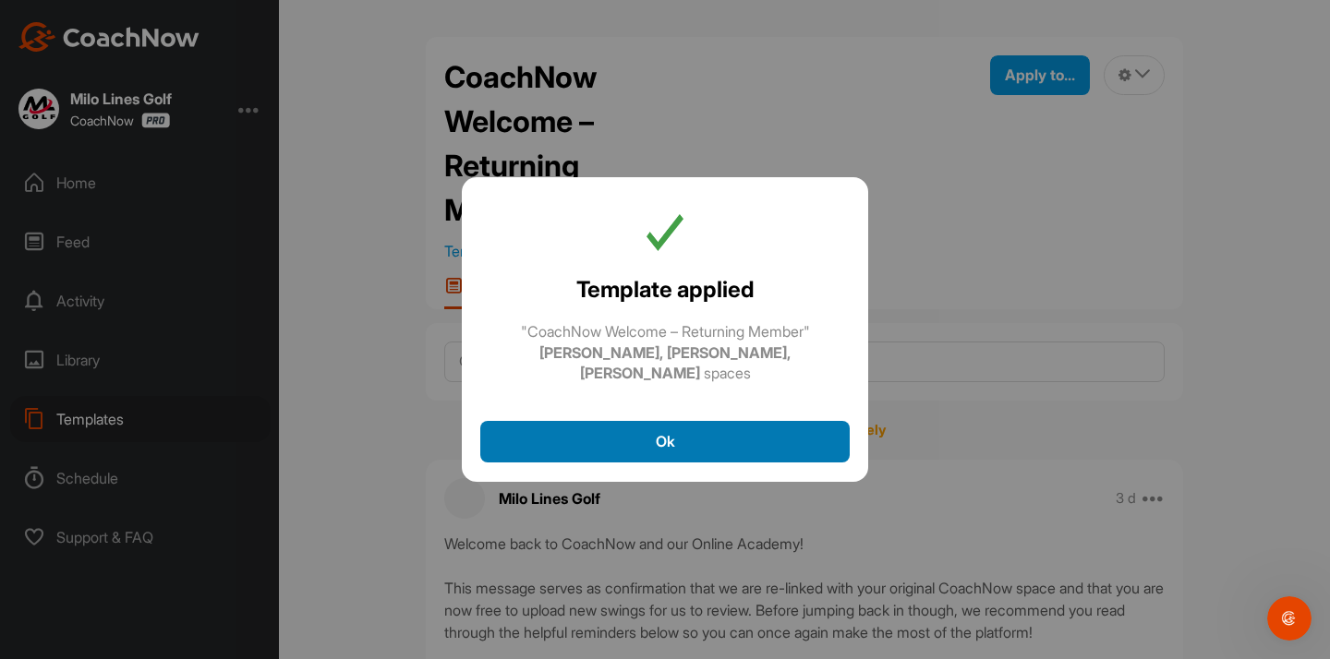
click at [566, 438] on button "Ok" at bounding box center [664, 442] width 369 height 42
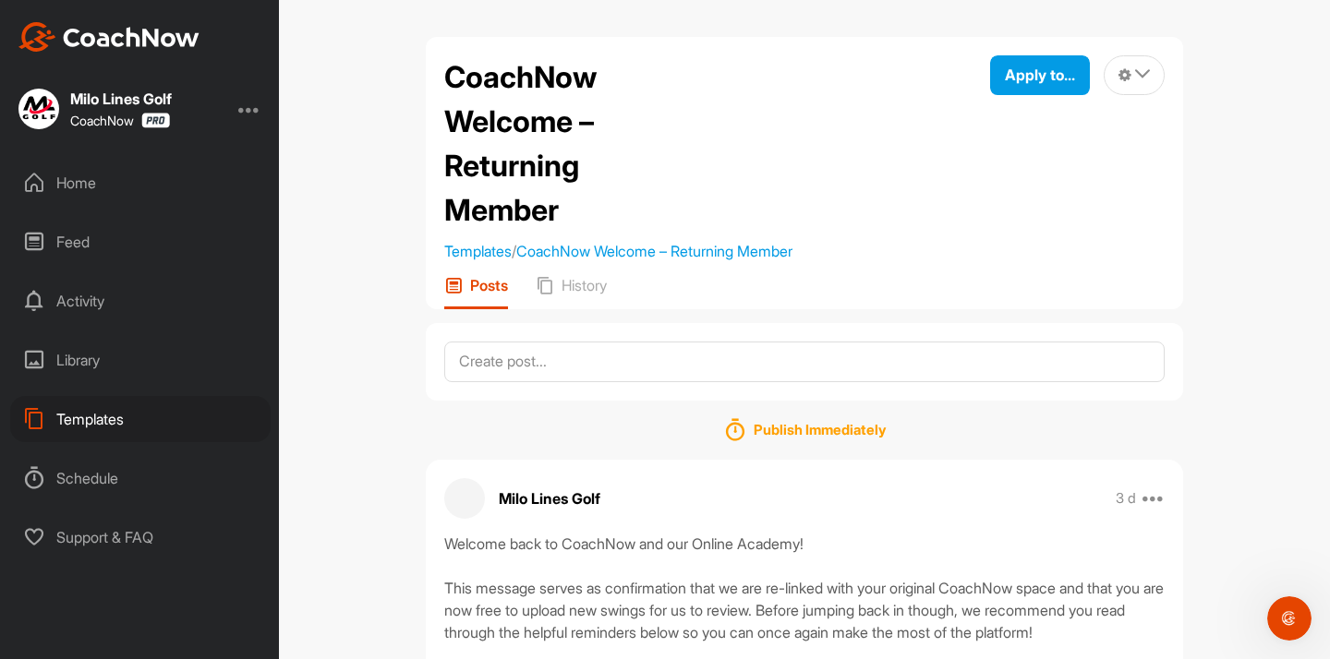
click at [116, 198] on div "Home" at bounding box center [140, 183] width 260 height 46
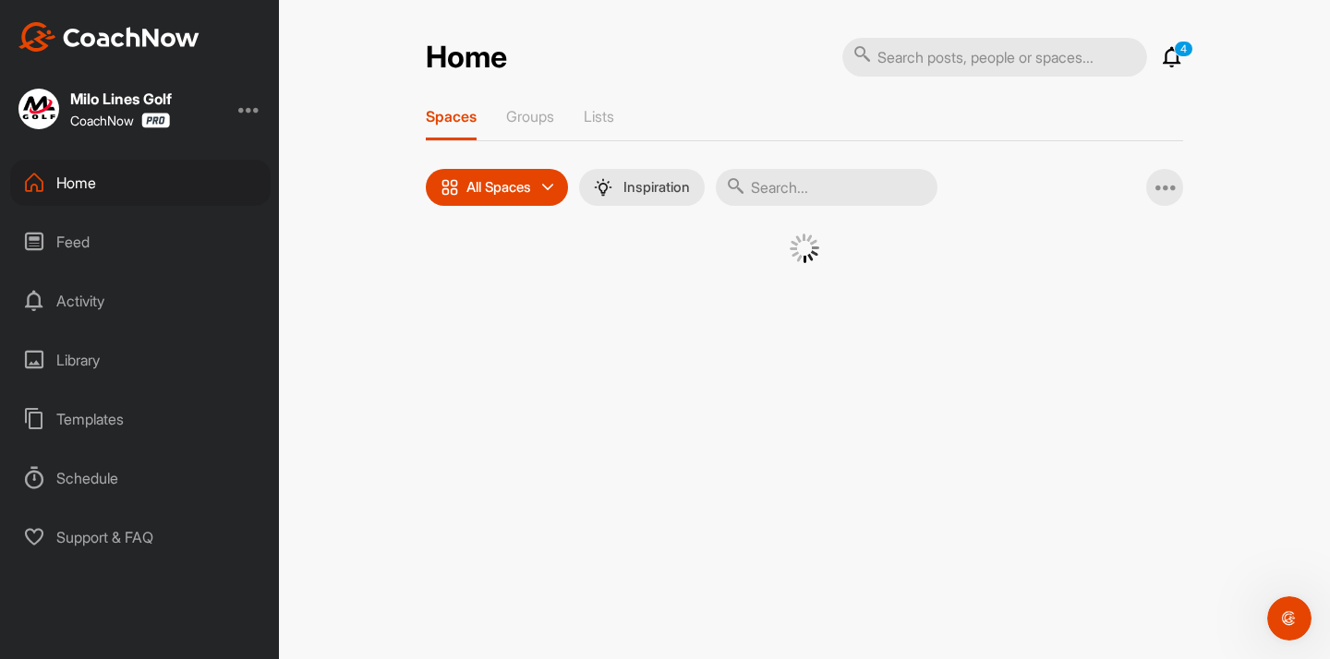
click at [829, 203] on input "text" at bounding box center [827, 187] width 222 height 37
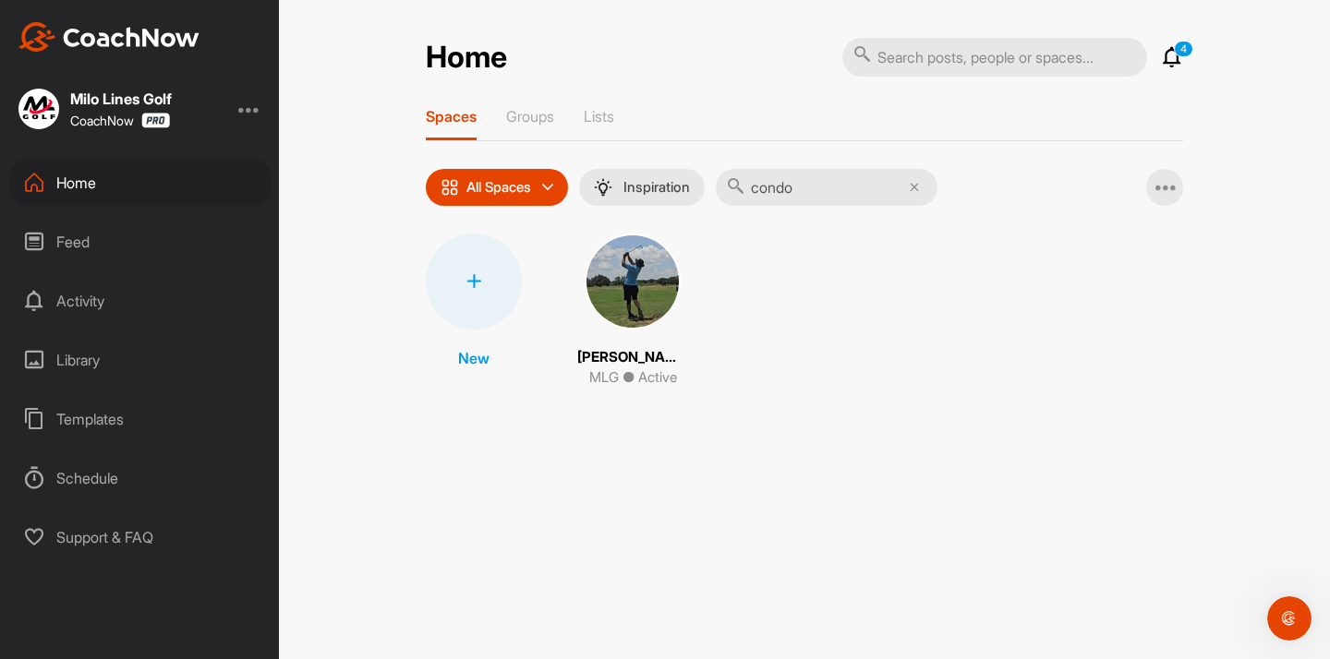
type input "condo"
drag, startPoint x: 744, startPoint y: 201, endPoint x: 622, endPoint y: 269, distance: 139.3
click at [622, 269] on img at bounding box center [633, 282] width 96 height 96
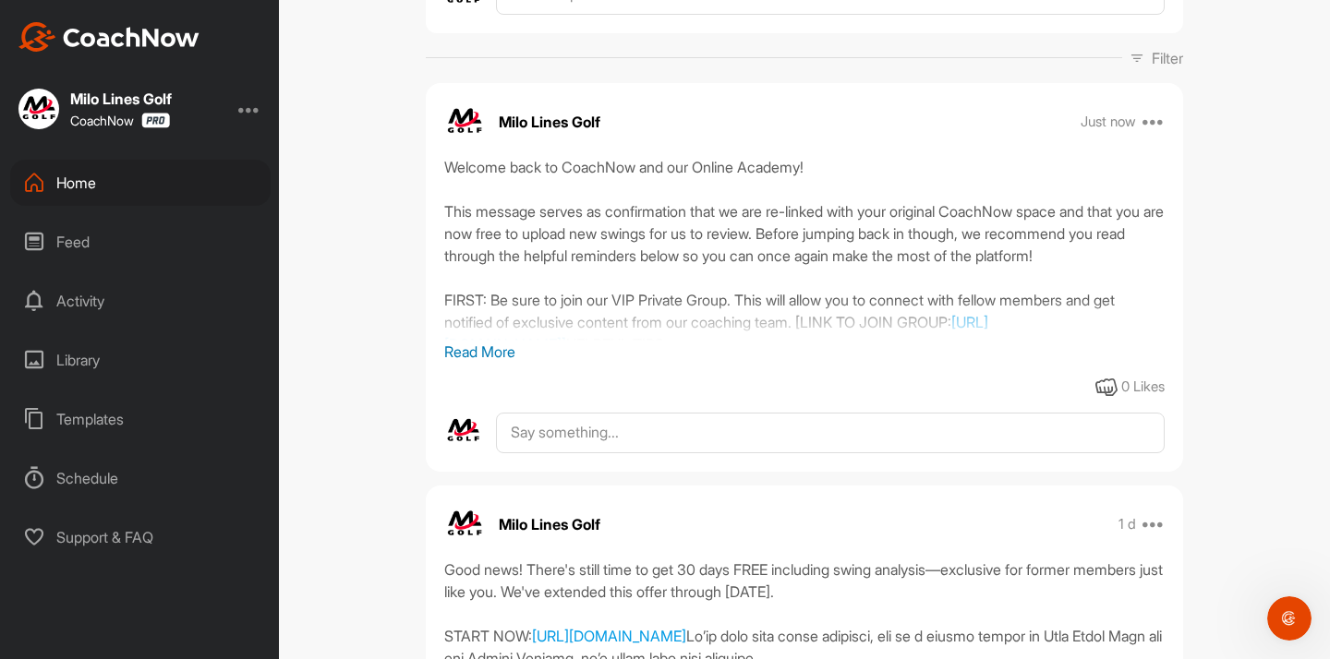
scroll to position [6, 0]
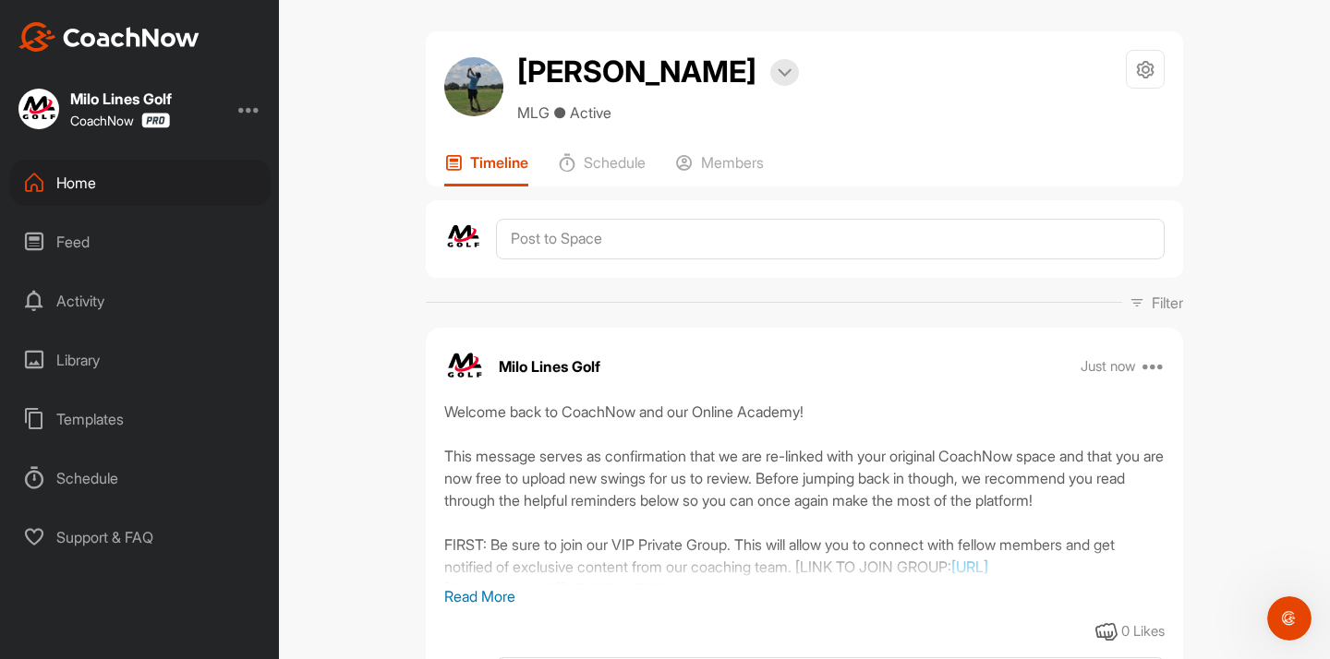
click at [139, 174] on div "Home" at bounding box center [140, 183] width 260 height 46
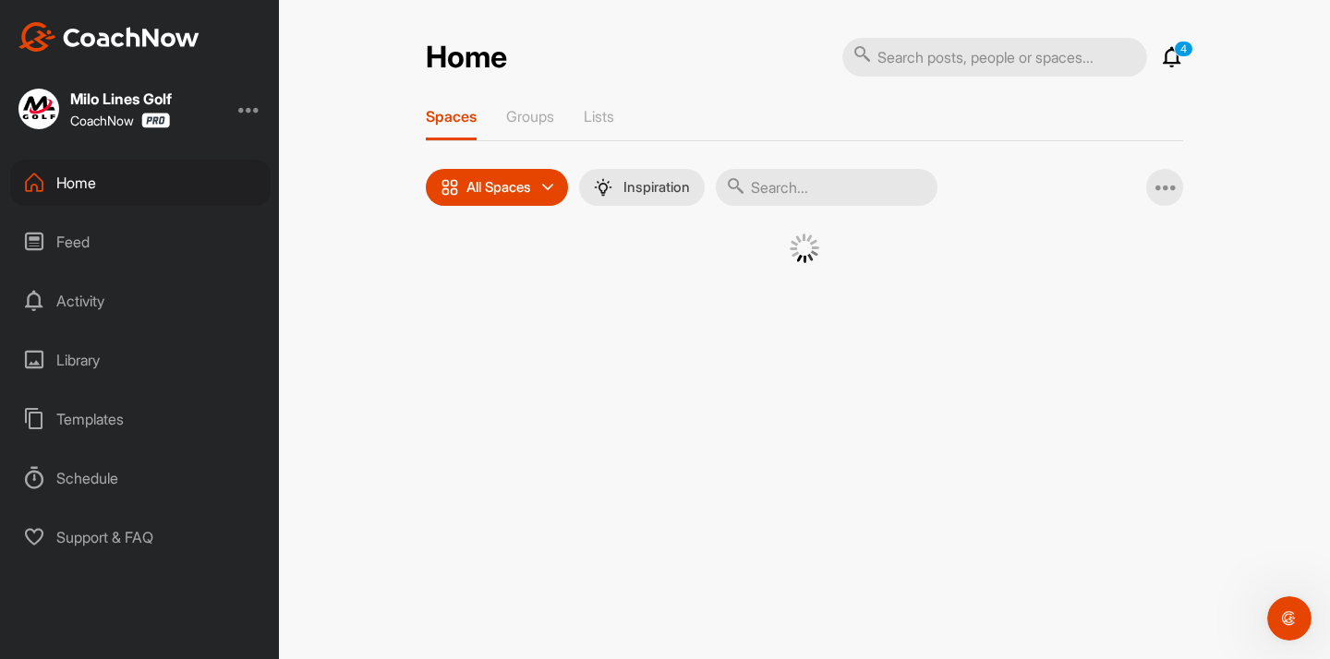
click at [798, 197] on input "text" at bounding box center [827, 187] width 222 height 37
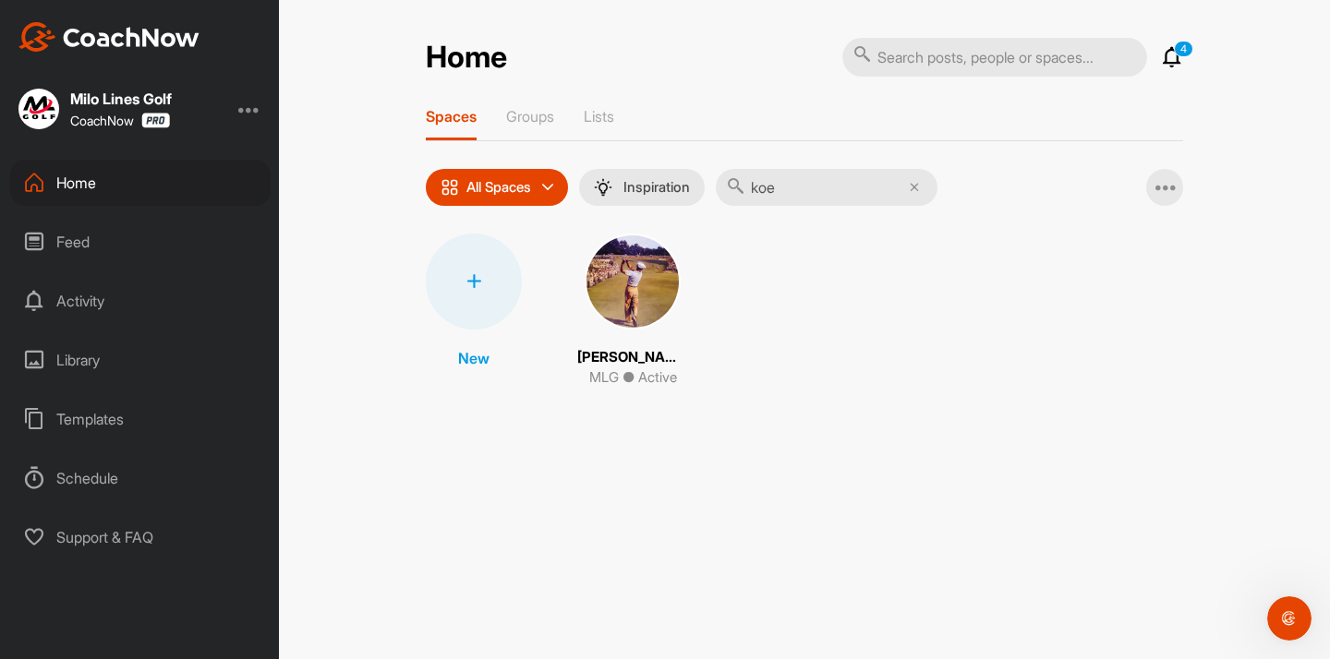
type input "koe"
click at [673, 275] on div "New [PERSON_NAME] MLG ● Active" at bounding box center [804, 311] width 757 height 155
click at [651, 284] on img at bounding box center [633, 282] width 96 height 96
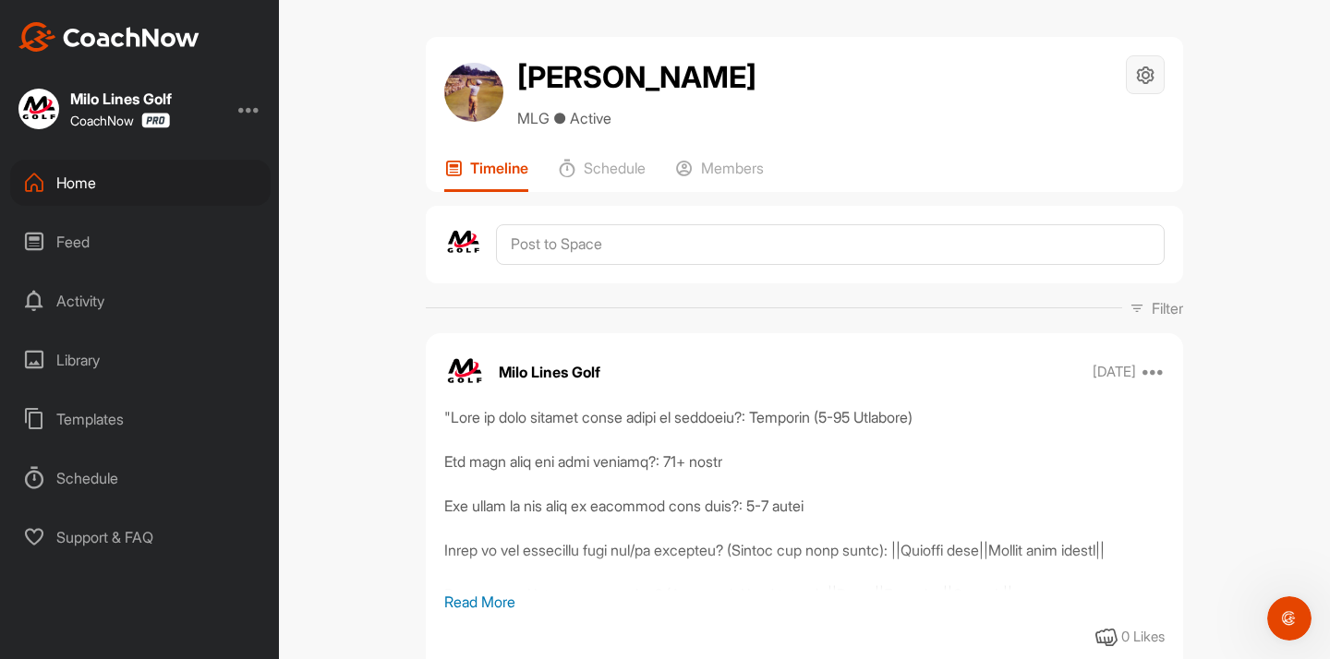
click at [1144, 79] on icon at bounding box center [1145, 75] width 21 height 21
click at [1061, 133] on li "Space Settings" at bounding box center [1090, 127] width 151 height 59
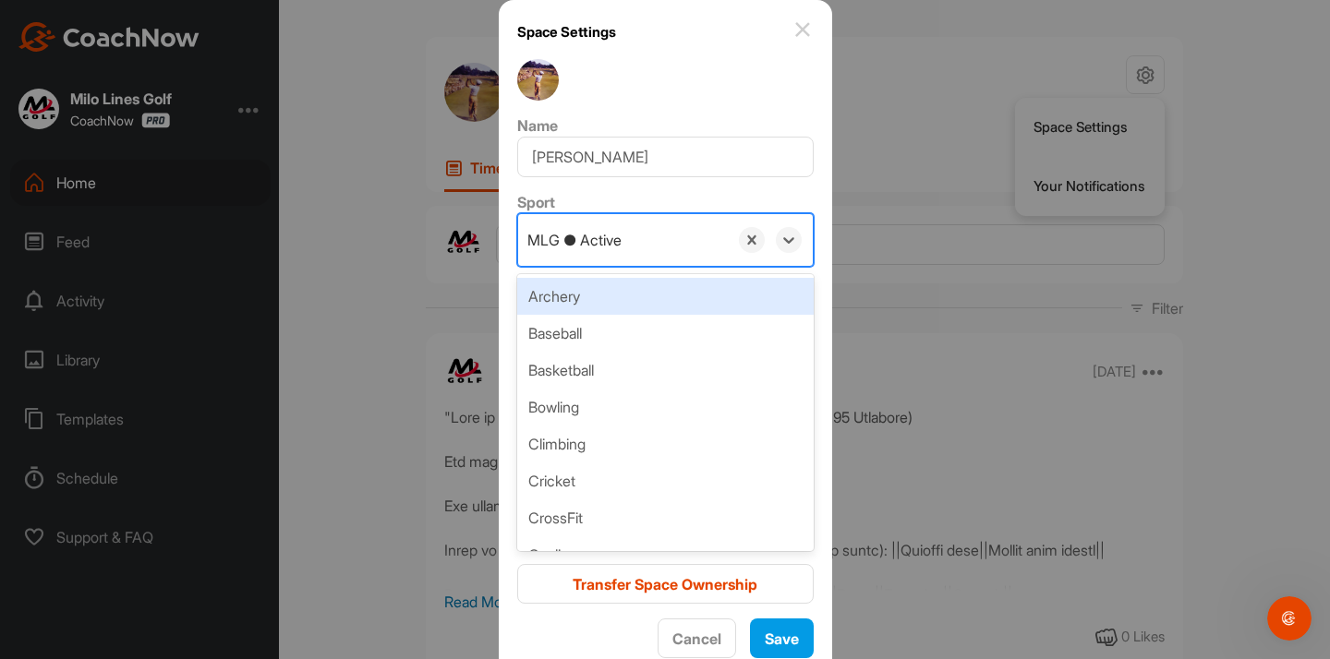
click at [622, 241] on div "MLG ● Active" at bounding box center [623, 240] width 210 height 52
paste input "MLG ○ Inactive"
type input "MLG ○ Inactive"
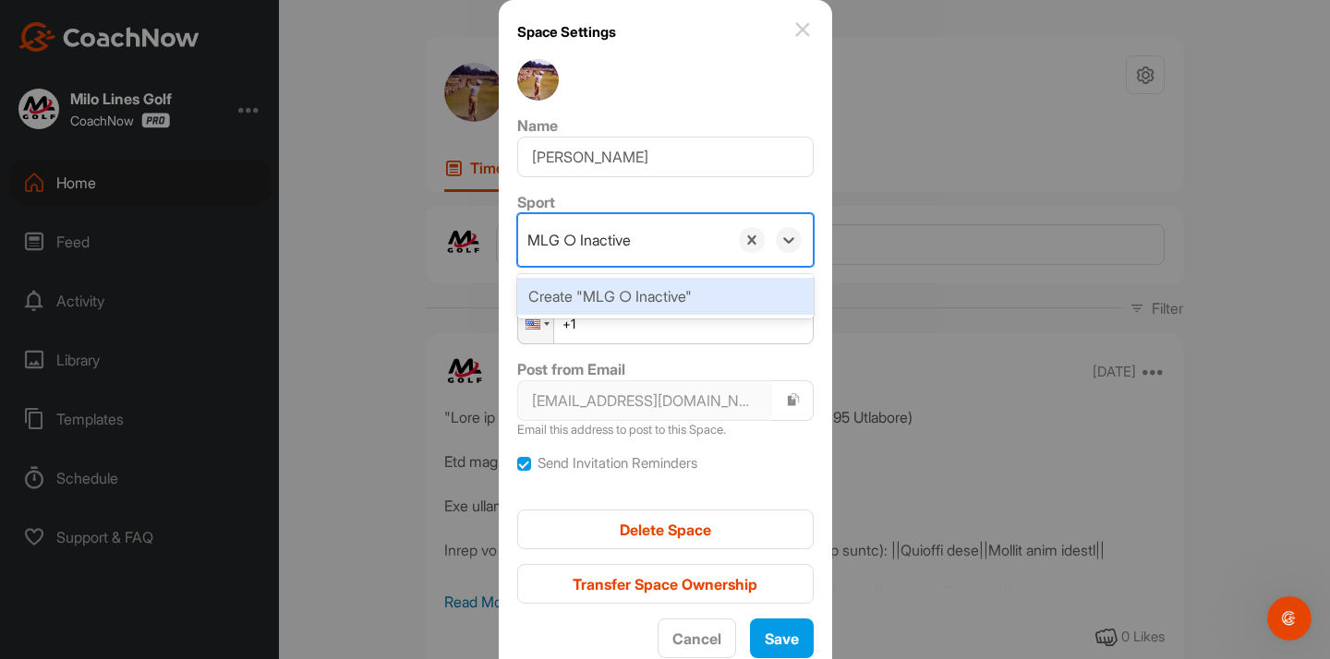
click at [612, 294] on div "Create "MLG ○ Inactive"" at bounding box center [665, 296] width 296 height 37
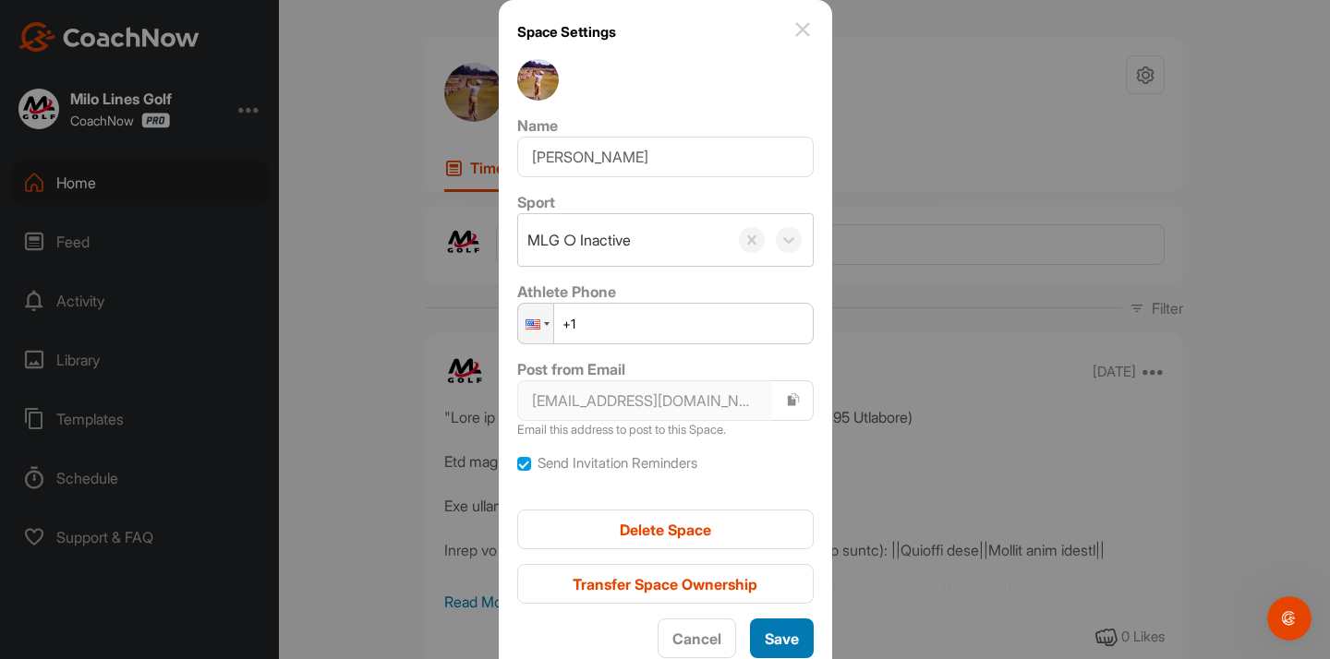
click at [766, 640] on span "Save" at bounding box center [782, 639] width 34 height 18
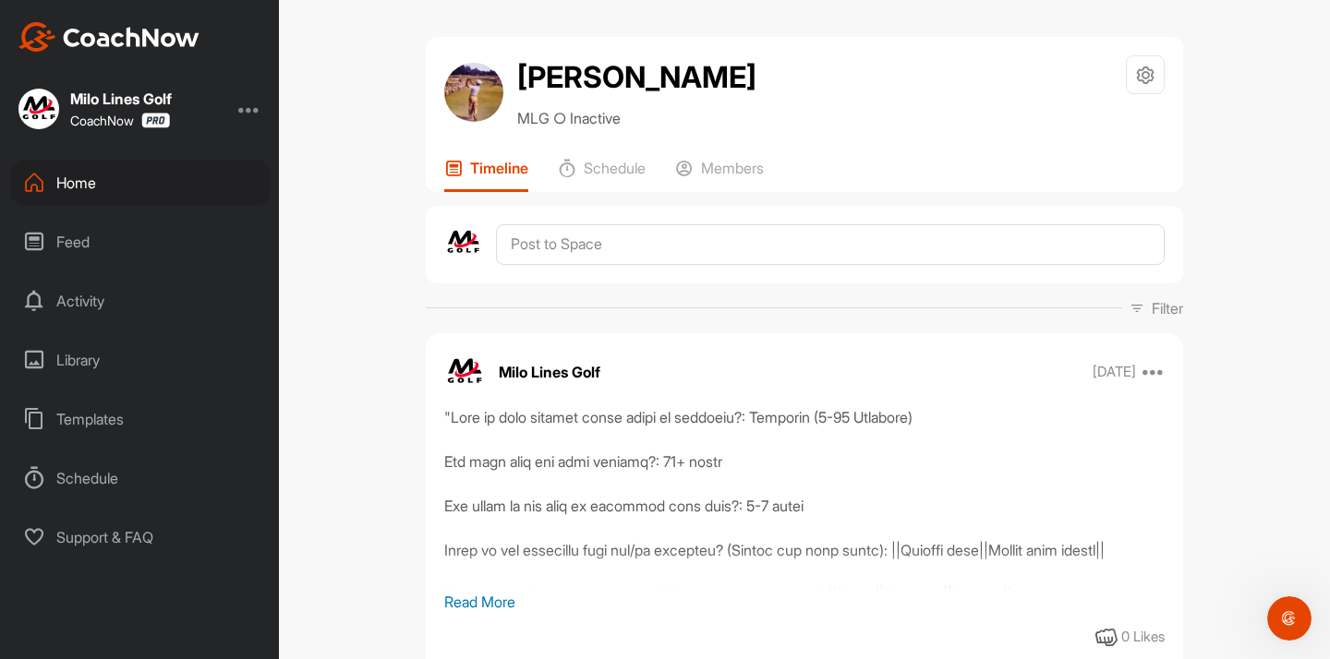
click at [566, 1] on div "[PERSON_NAME] MLG ○ Inactive Space Settings Your Notifications Timeline Schedul…" at bounding box center [804, 329] width 1051 height 659
click at [229, 195] on div "Home" at bounding box center [140, 183] width 260 height 46
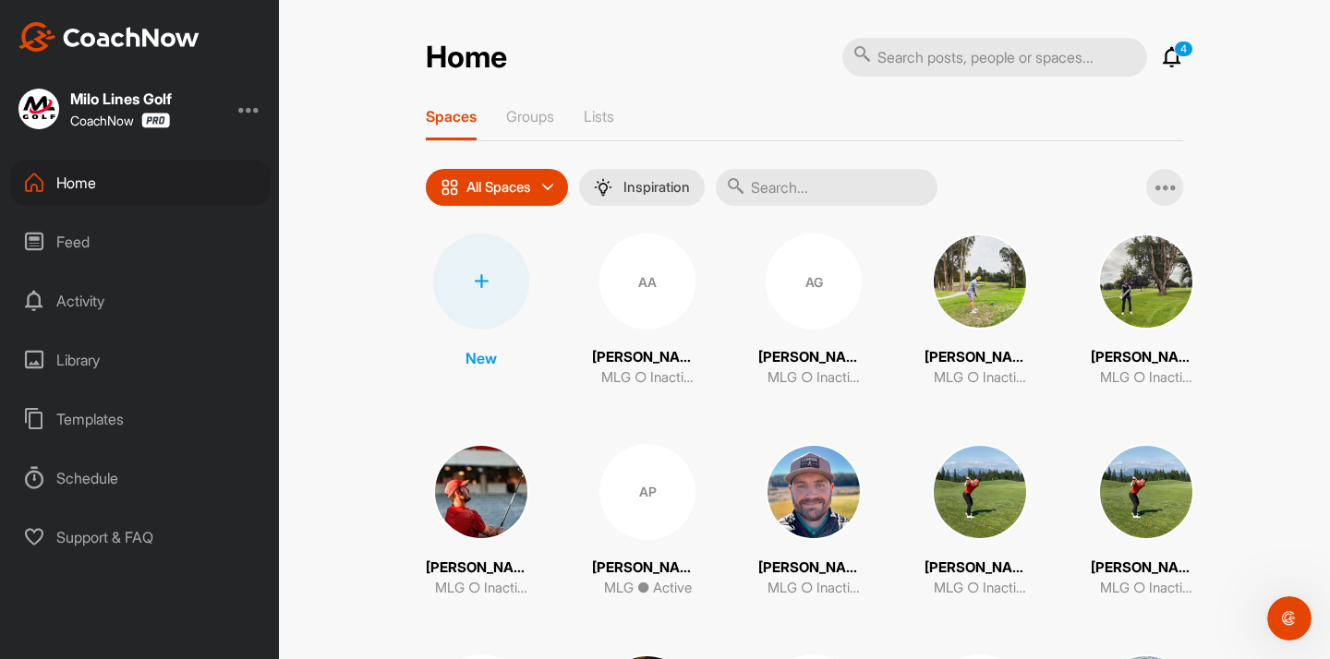
click at [802, 186] on input "text" at bounding box center [827, 187] width 222 height 37
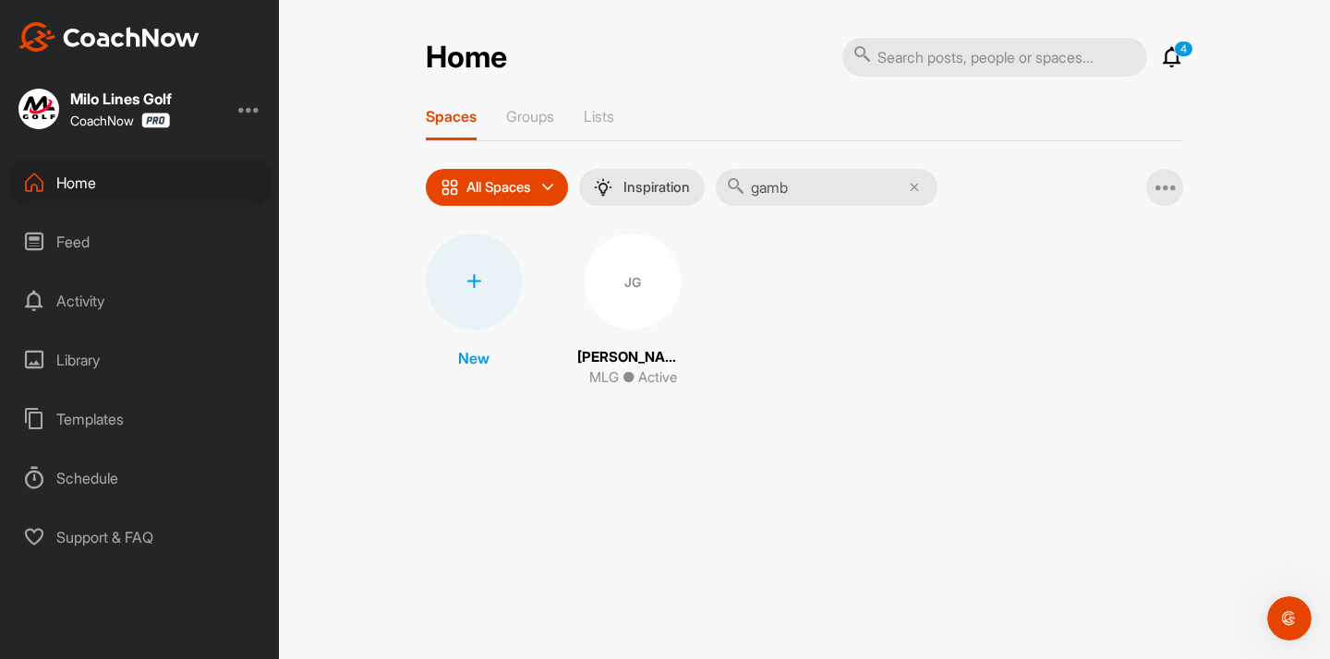
type input "gamb"
click at [636, 272] on div "JG" at bounding box center [633, 282] width 96 height 96
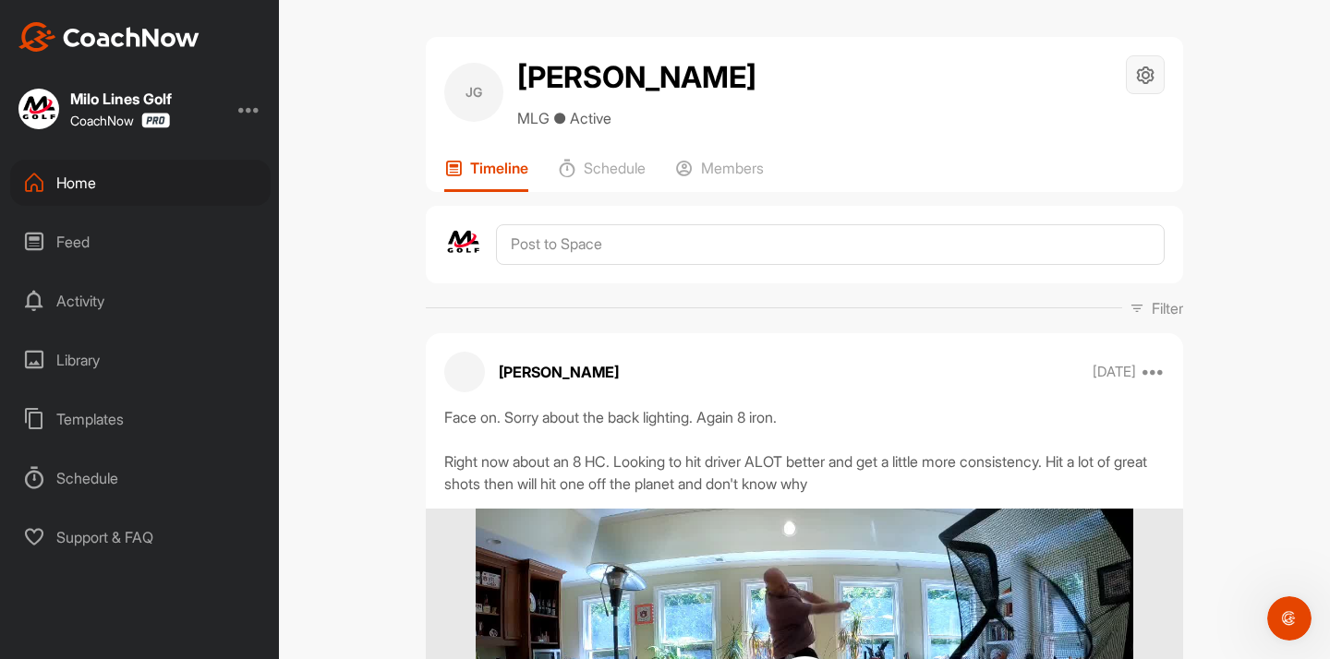
click at [1143, 91] on div at bounding box center [1145, 74] width 39 height 39
click at [1096, 115] on li "Space Settings" at bounding box center [1090, 127] width 151 height 59
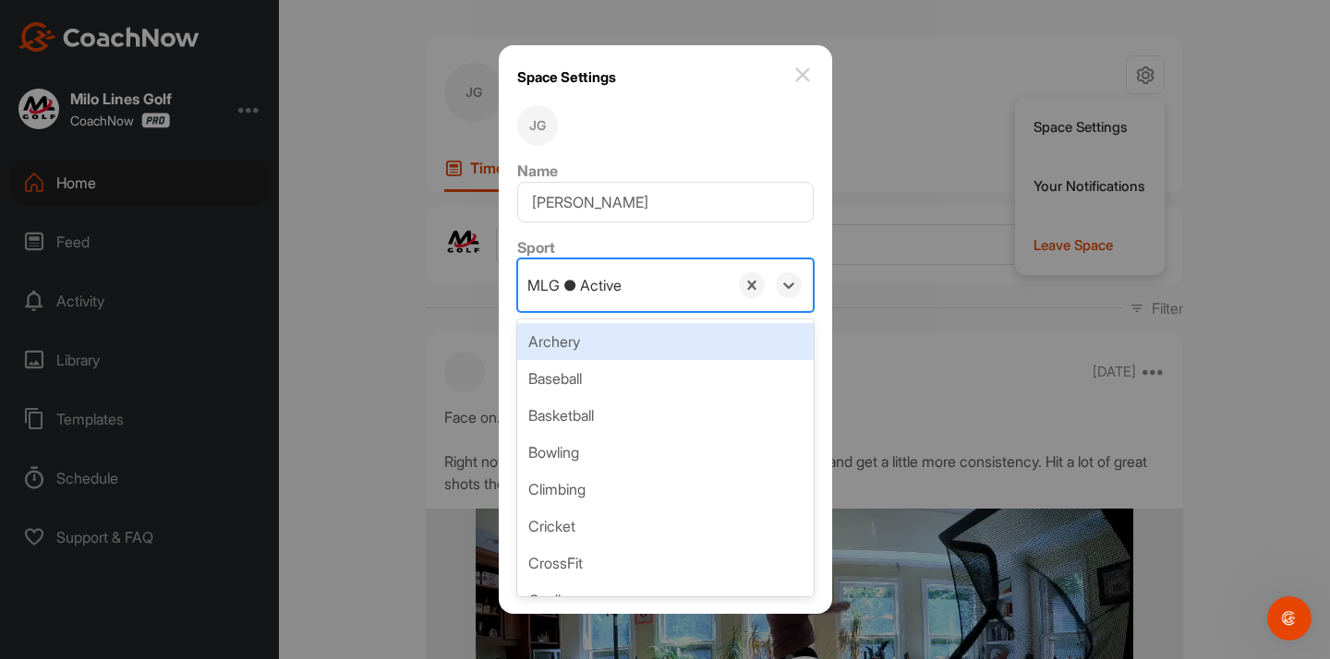
click at [616, 290] on div "MLG ● Active" at bounding box center [574, 285] width 94 height 22
paste input "MLG ○ Inactive"
type input "MLG ○ Inactive"
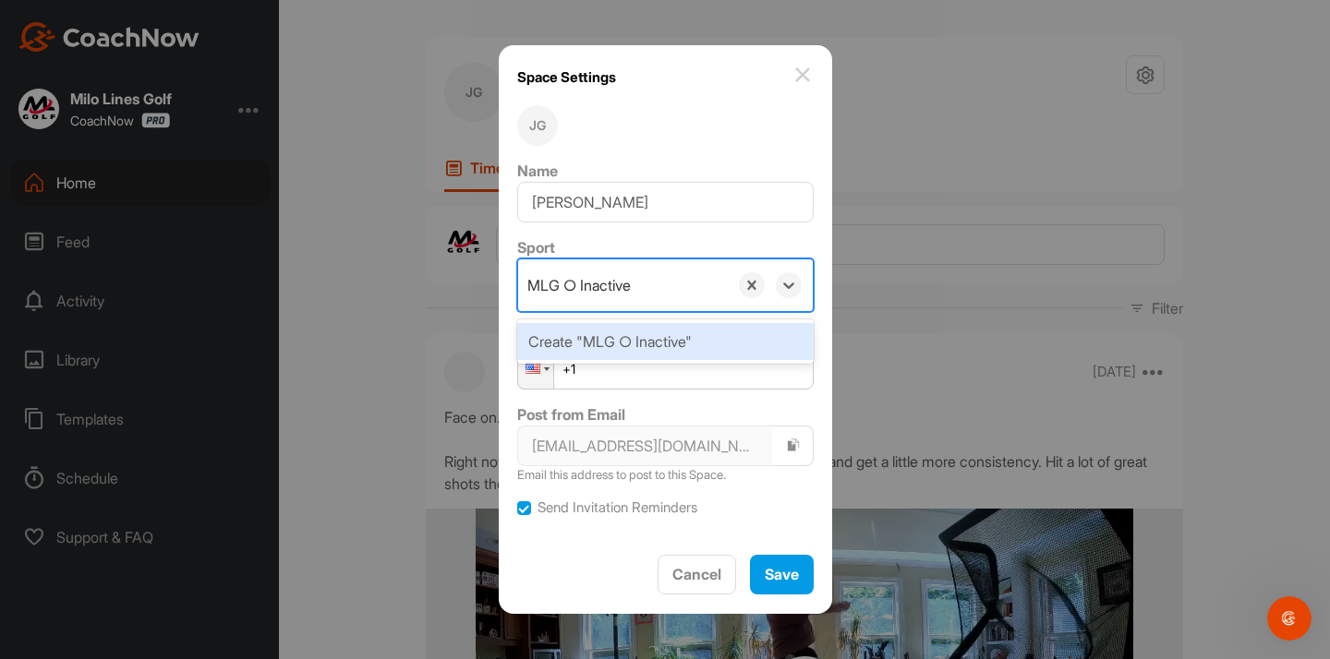
click at [662, 332] on div "Create "MLG ○ Inactive"" at bounding box center [665, 341] width 296 height 37
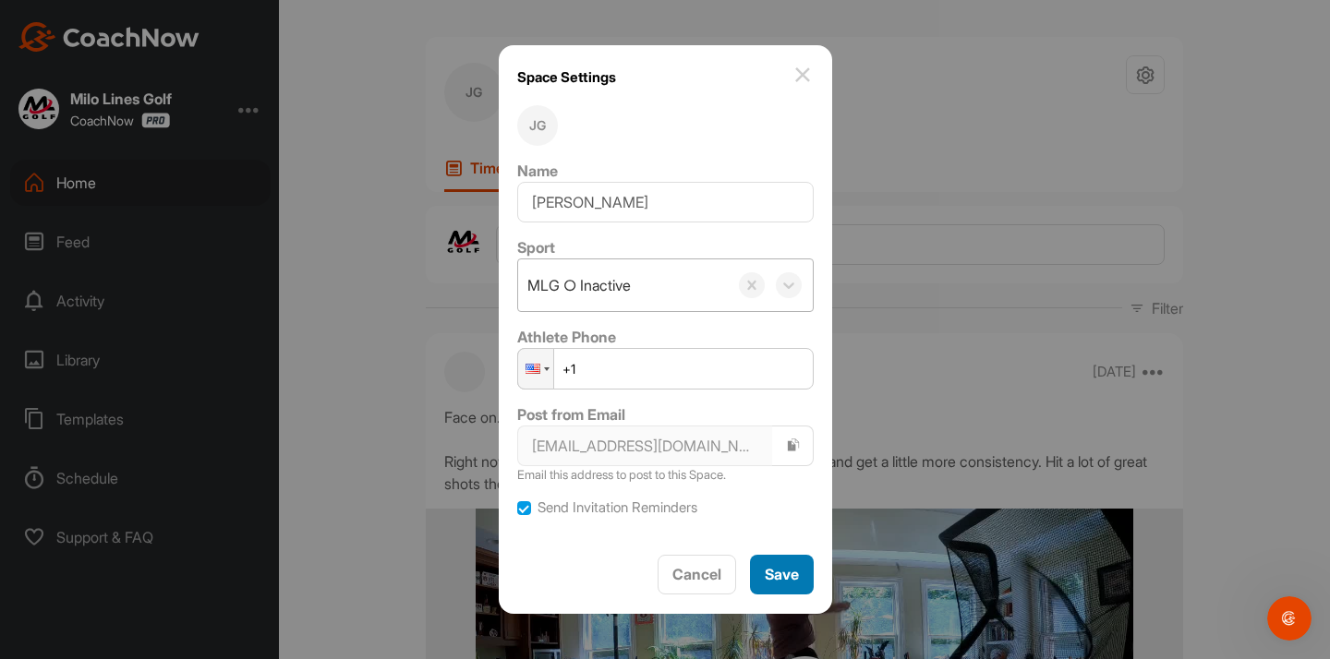
click at [760, 563] on button "Save" at bounding box center [782, 575] width 64 height 40
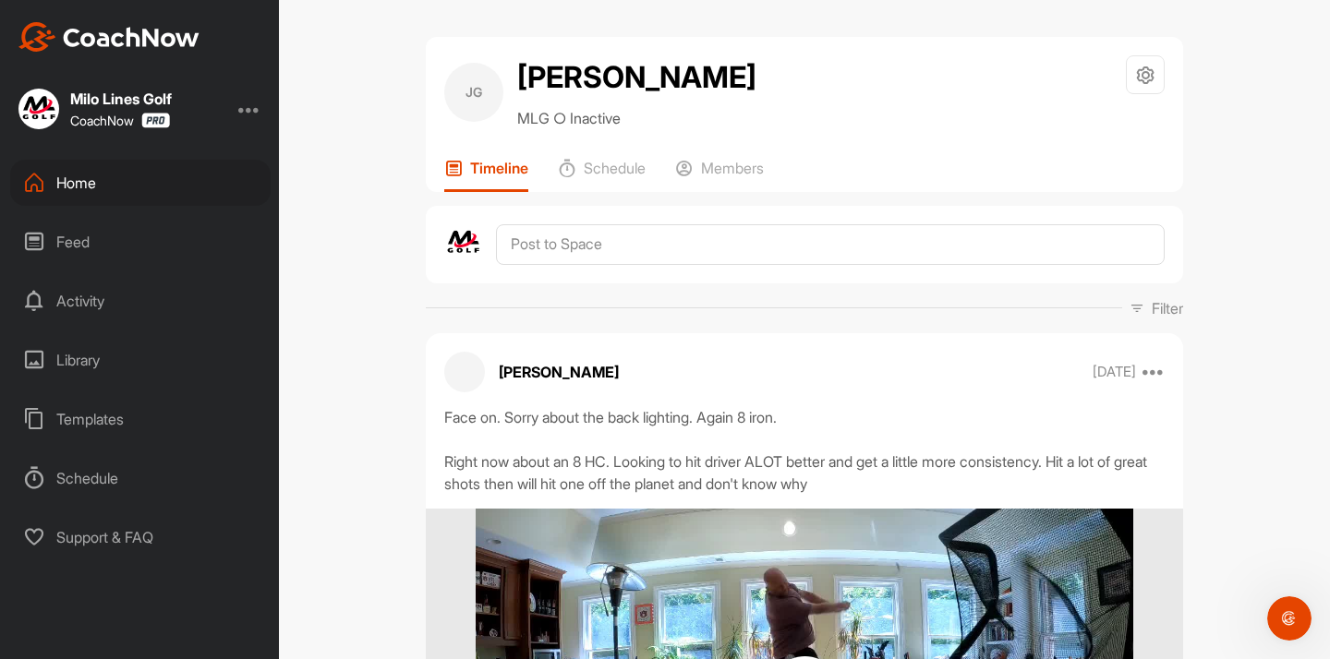
click at [161, 193] on div "Home" at bounding box center [140, 183] width 260 height 46
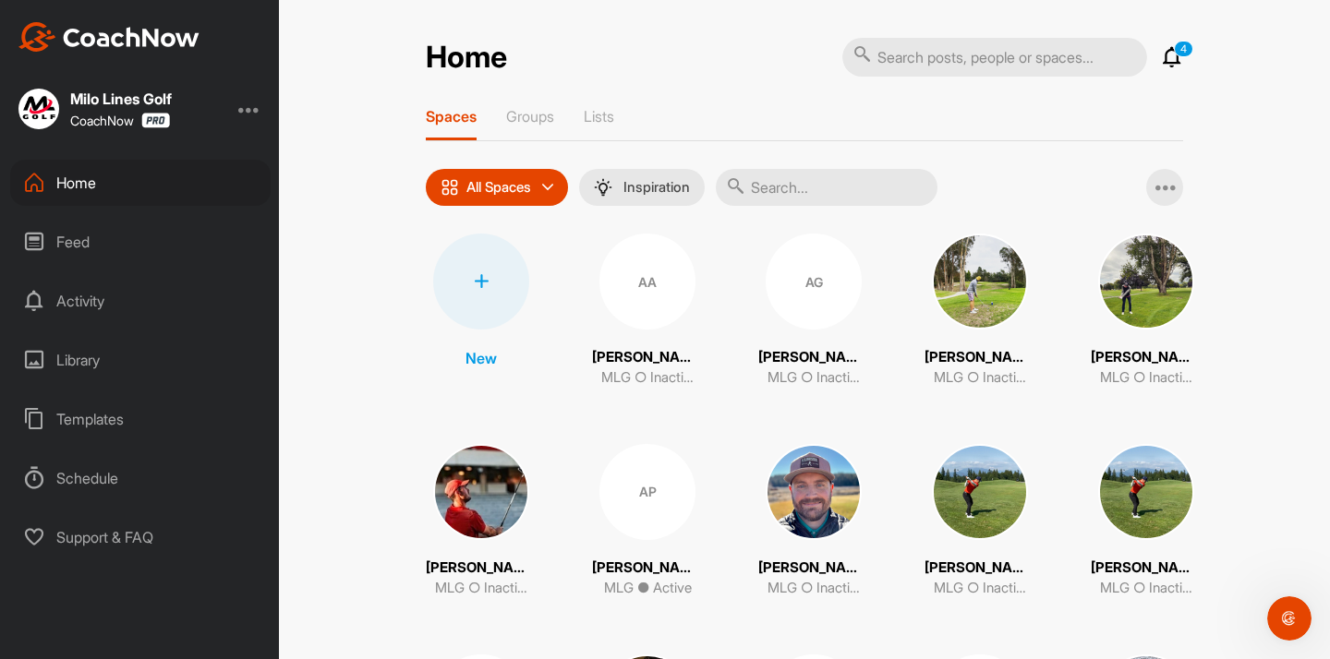
click at [772, 182] on input "text" at bounding box center [827, 187] width 222 height 37
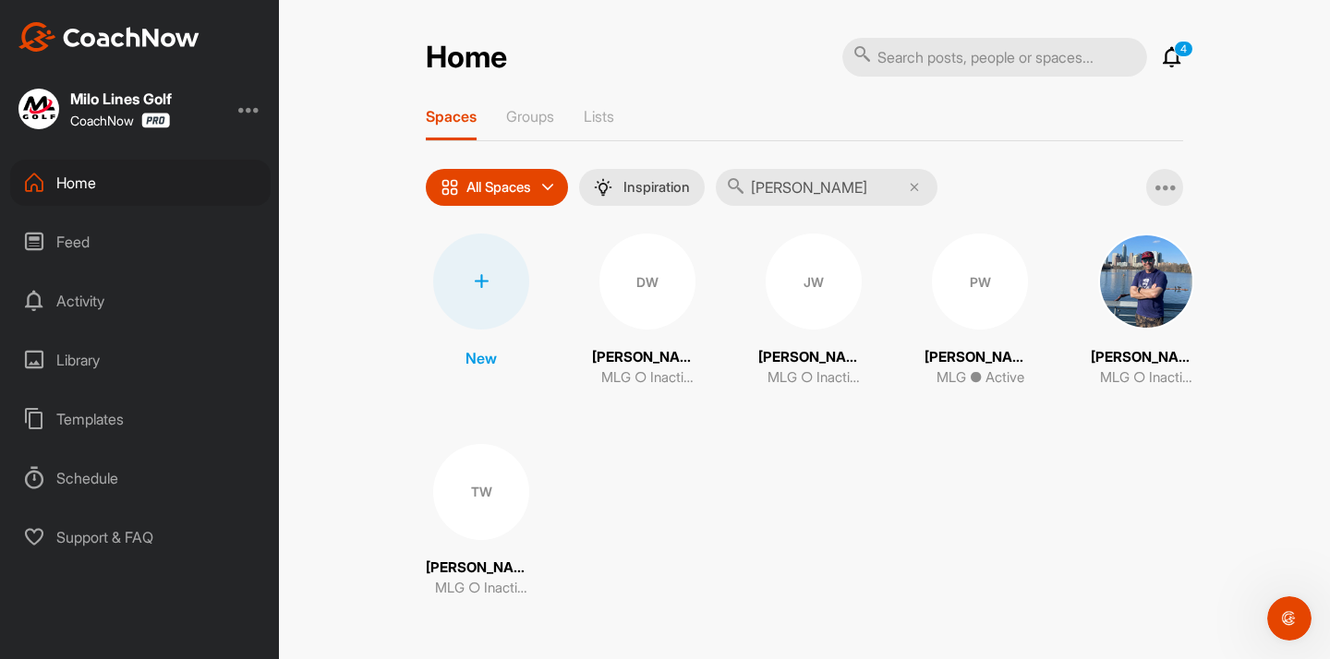
type input "[PERSON_NAME]"
click at [957, 301] on div "PW" at bounding box center [980, 282] width 96 height 96
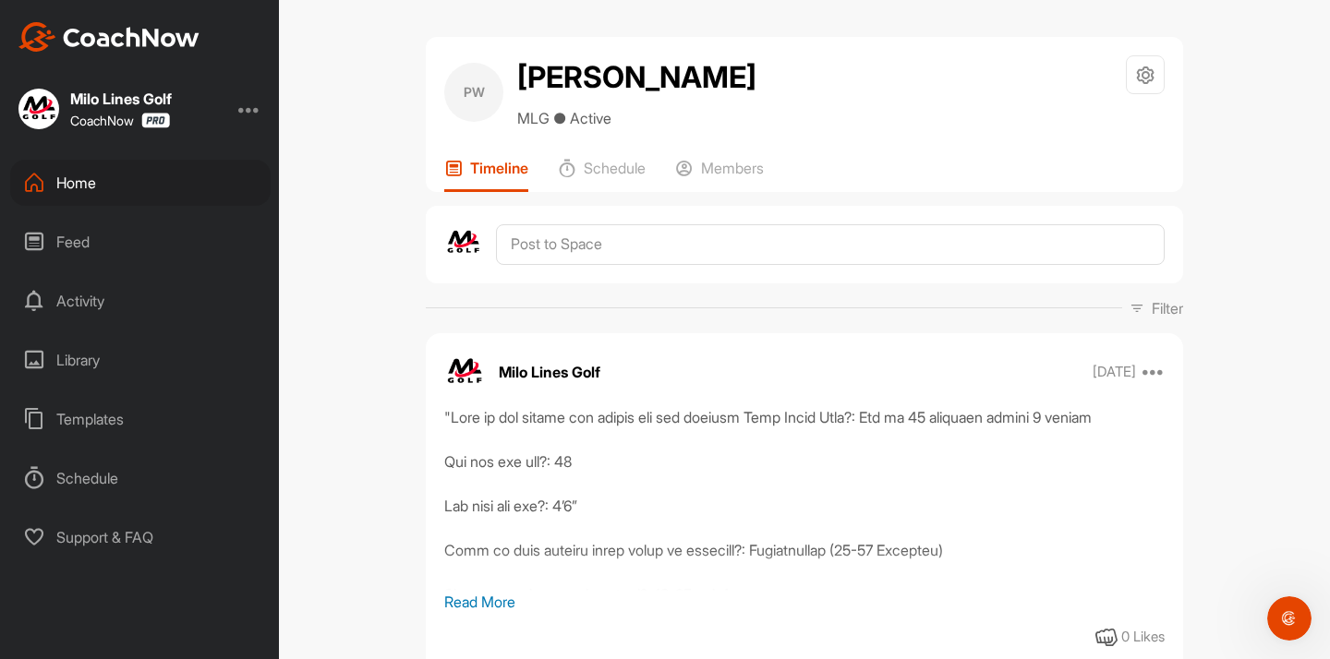
click at [1134, 104] on div "Space Settings Your Notifications" at bounding box center [1145, 92] width 39 height 74
click at [1144, 86] on div at bounding box center [1145, 74] width 39 height 39
click at [1054, 120] on li "Space Settings" at bounding box center [1090, 127] width 151 height 59
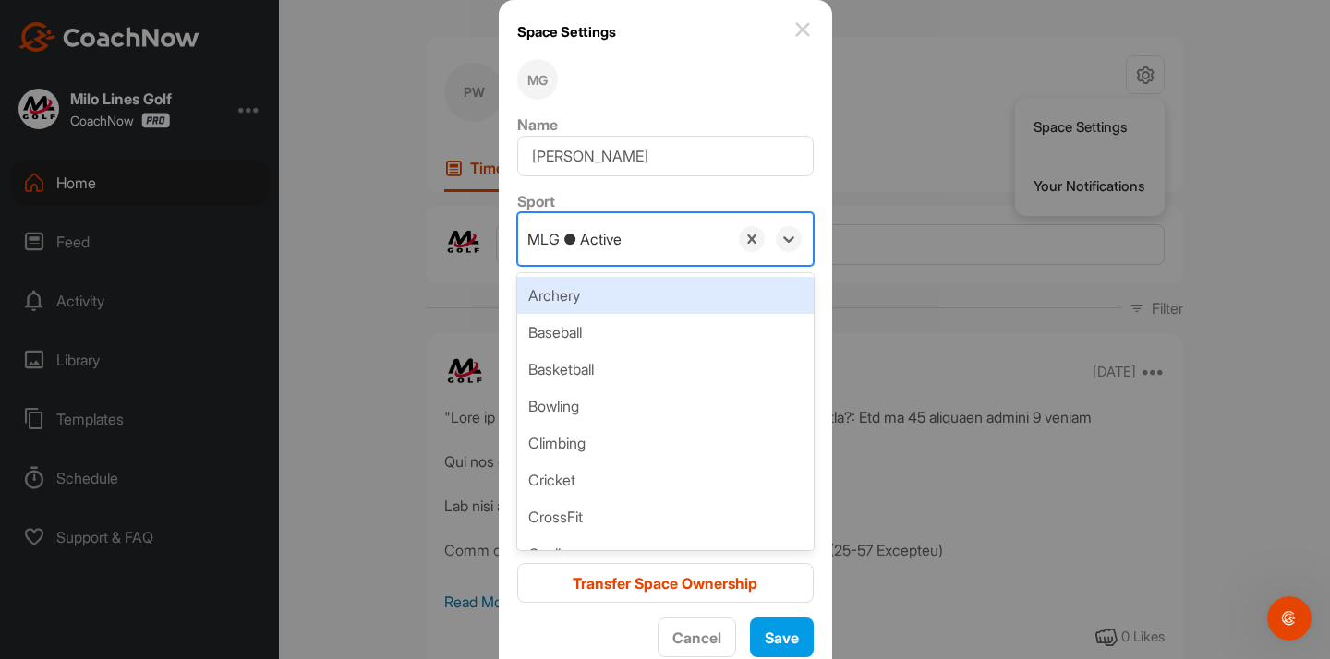
click at [612, 226] on div "MLG ● Active" at bounding box center [623, 239] width 210 height 52
paste input "MLG ○ Inactive"
type input "MLG ○ Inactive"
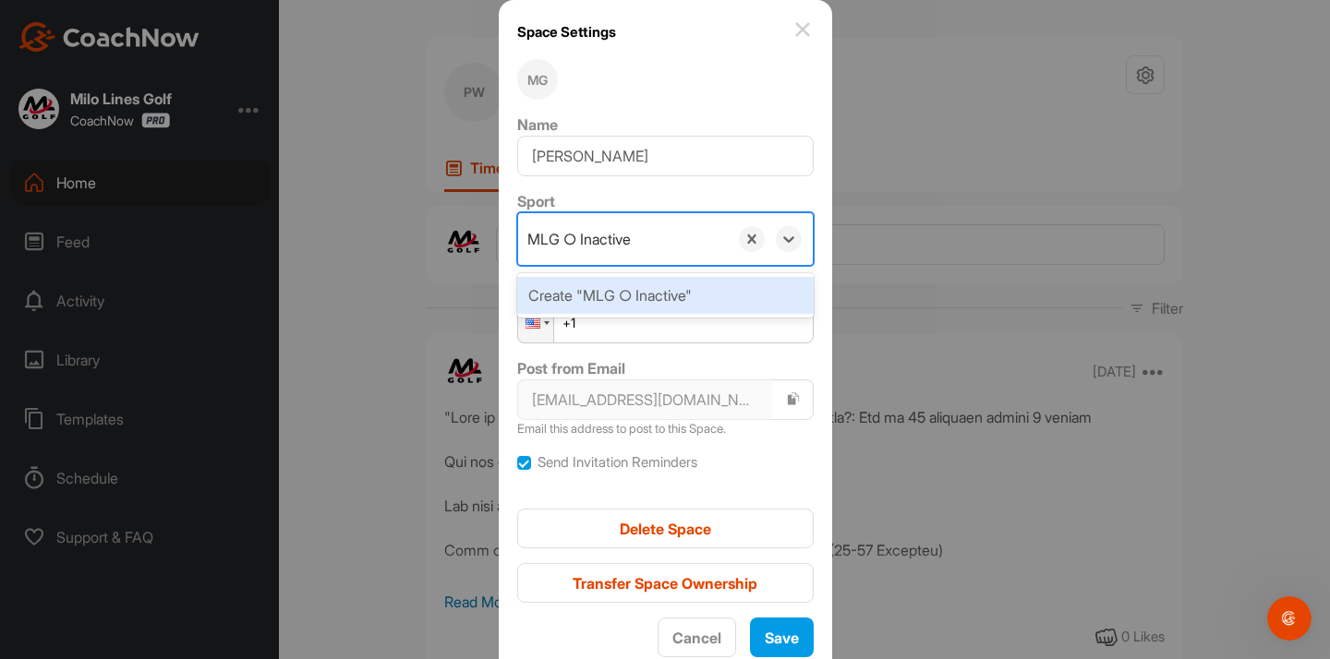
click at [627, 289] on div "Create "MLG ○ Inactive"" at bounding box center [665, 295] width 296 height 37
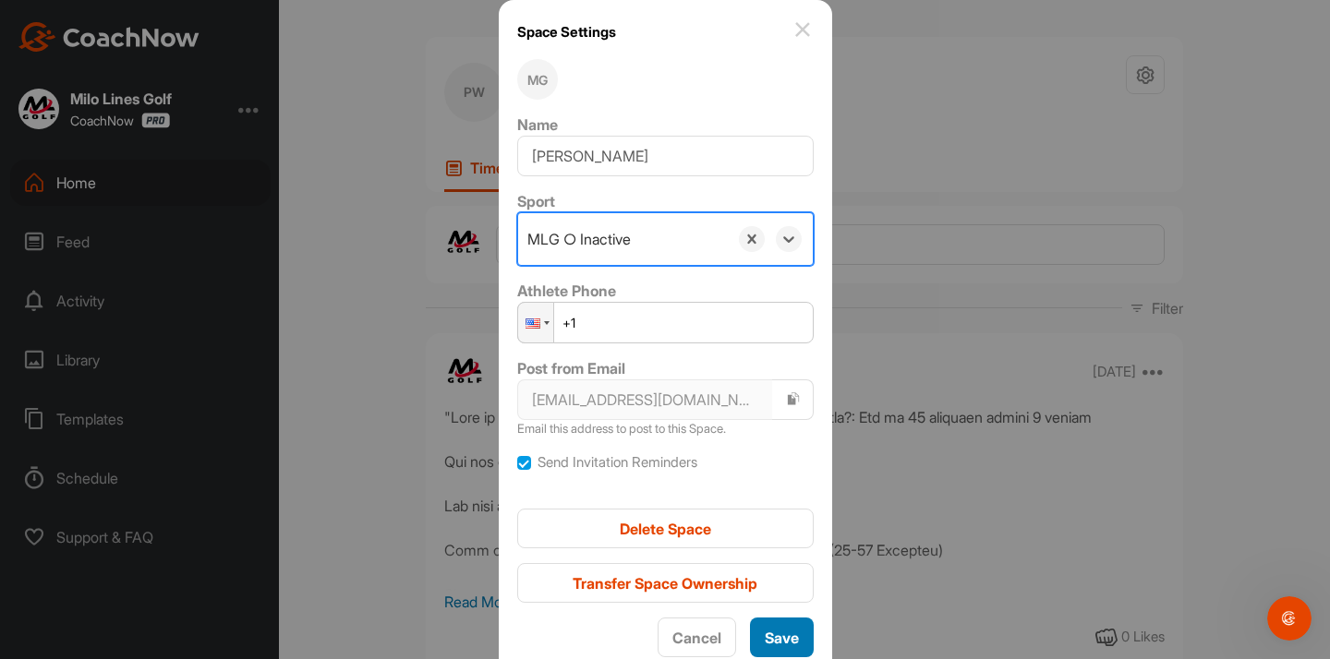
click at [782, 638] on span "Save" at bounding box center [782, 638] width 34 height 18
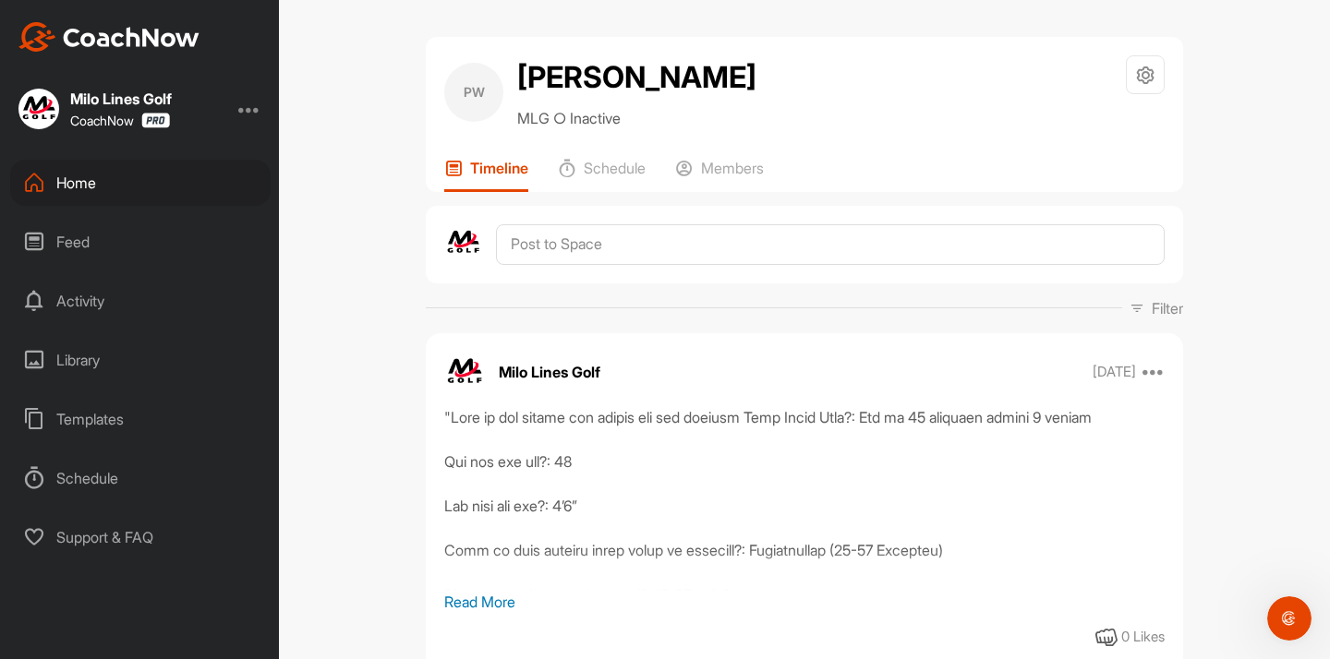
click at [111, 182] on div "Home" at bounding box center [140, 183] width 260 height 46
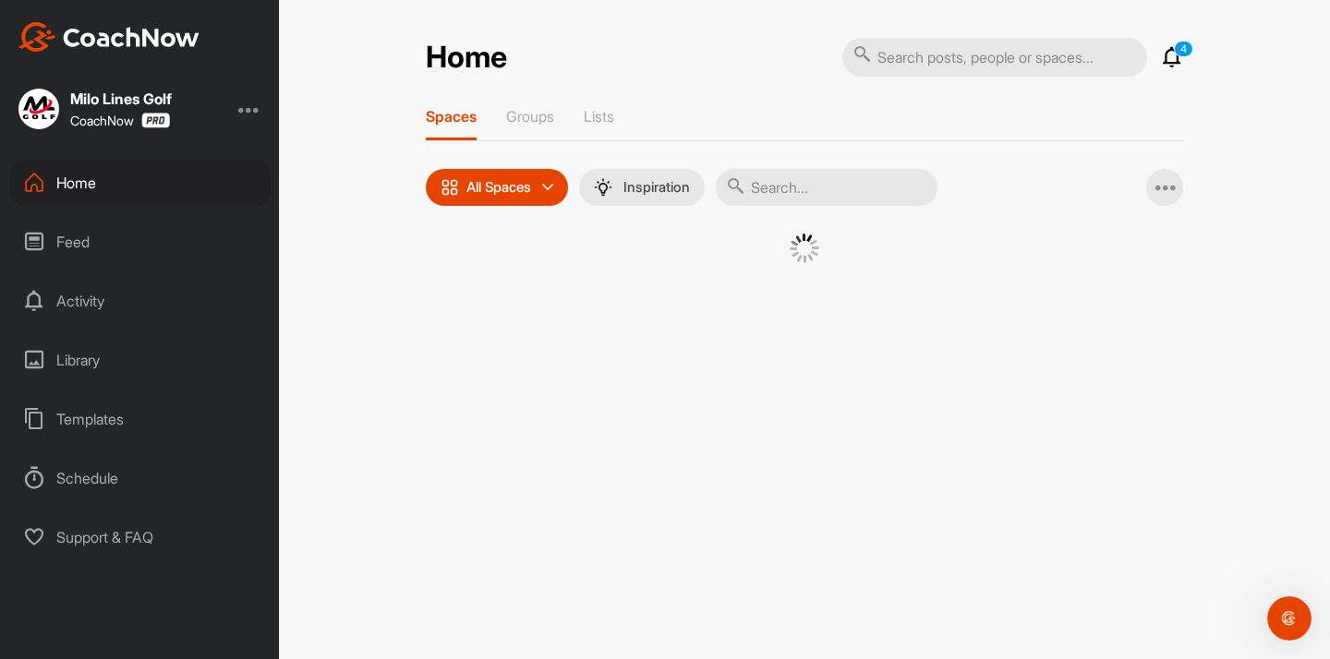
click at [779, 174] on input "text" at bounding box center [827, 187] width 222 height 37
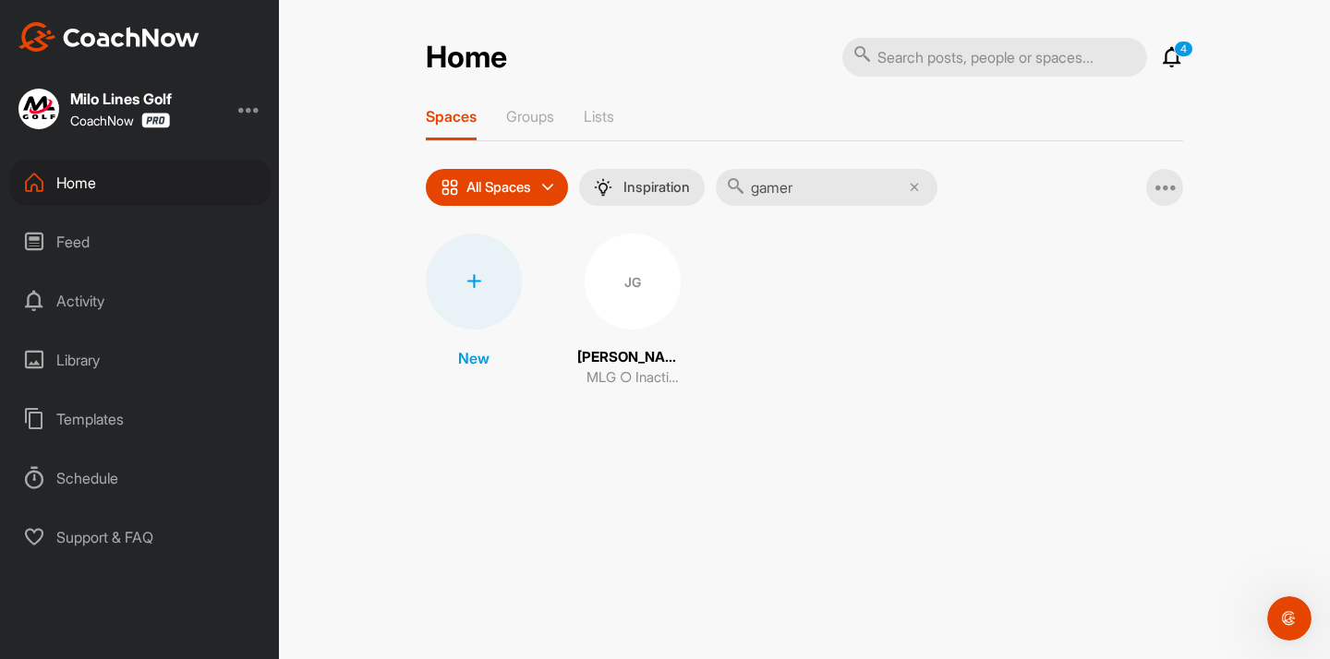
type input "gamer"
drag, startPoint x: 799, startPoint y: 220, endPoint x: 652, endPoint y: 291, distance: 163.1
click at [652, 291] on div "JG" at bounding box center [633, 282] width 96 height 96
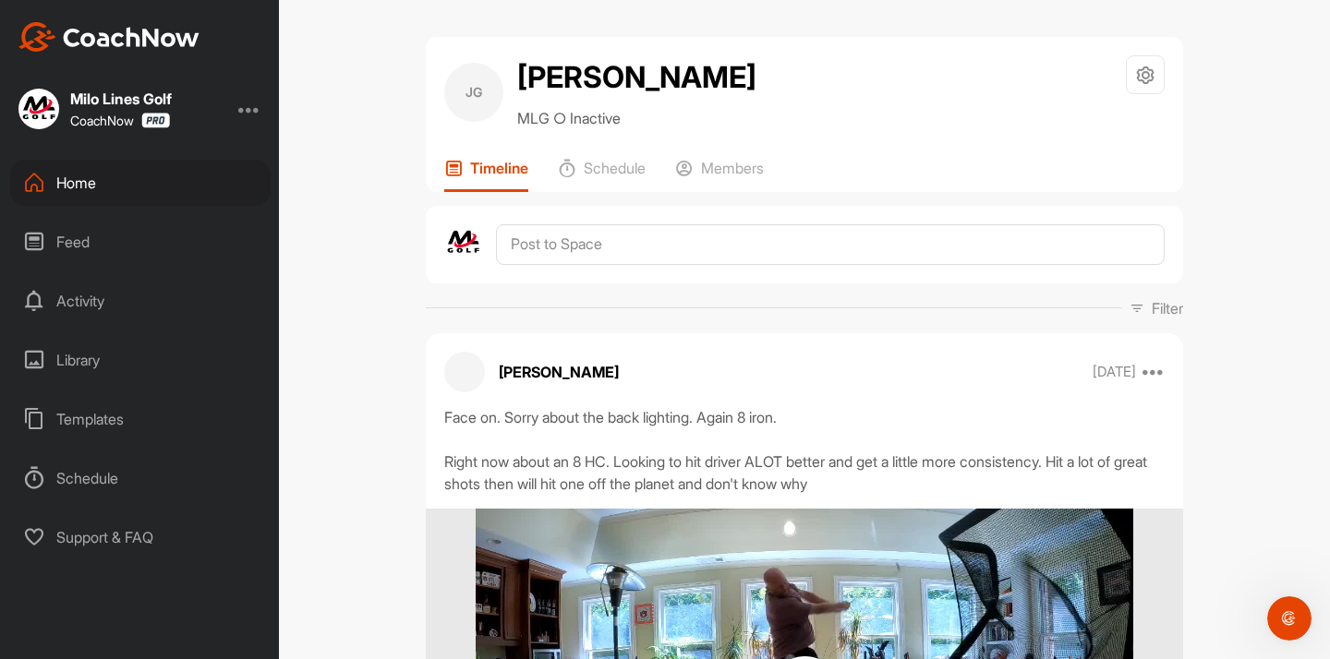
click at [120, 182] on div "Home" at bounding box center [140, 183] width 260 height 46
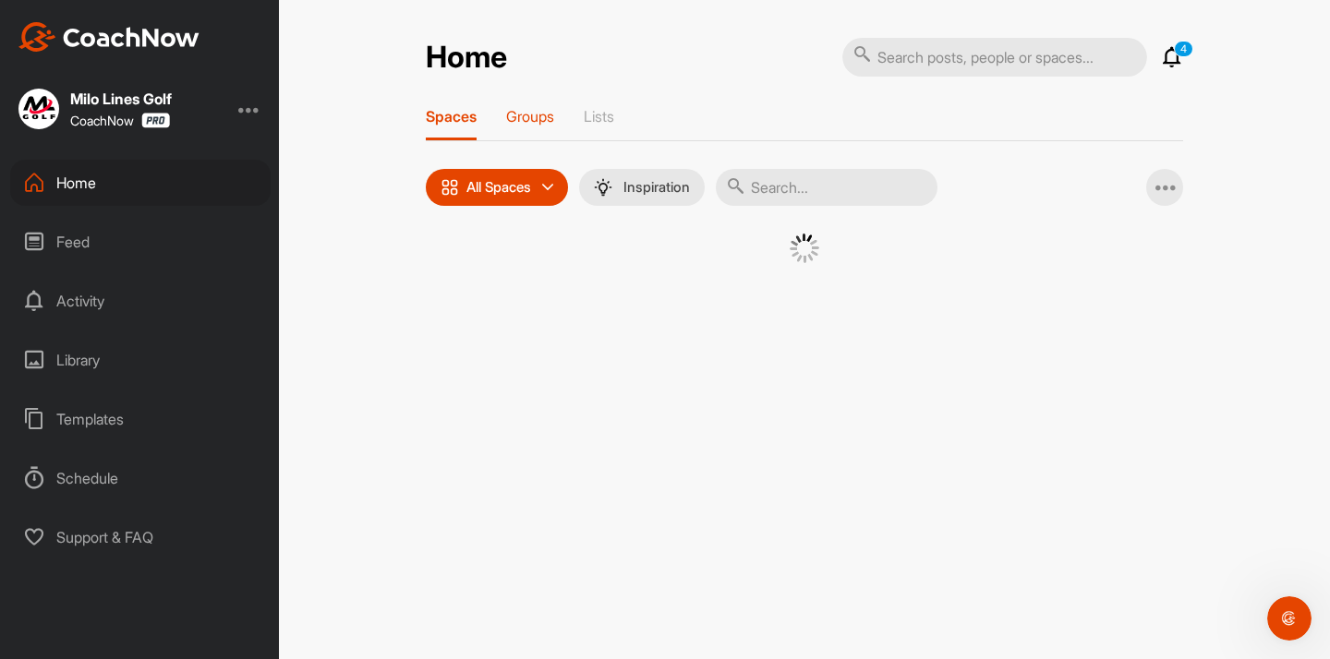
click at [531, 107] on p "Groups" at bounding box center [530, 116] width 48 height 18
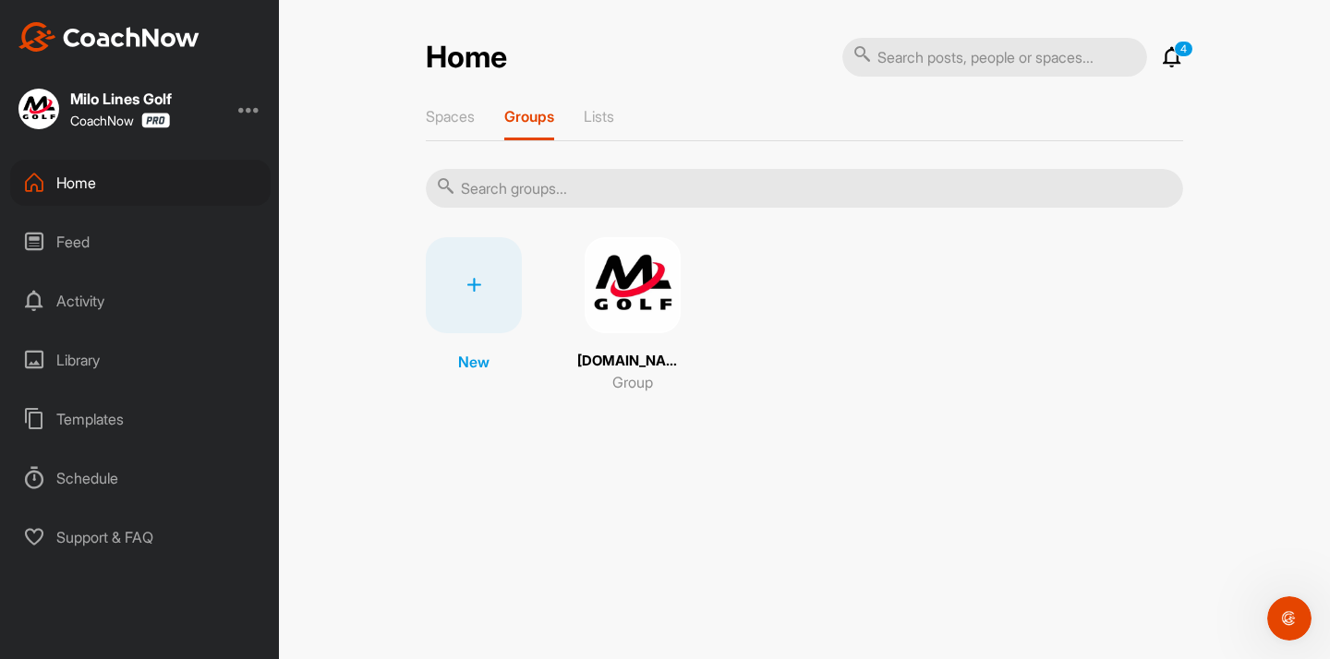
click at [641, 264] on img at bounding box center [633, 285] width 96 height 96
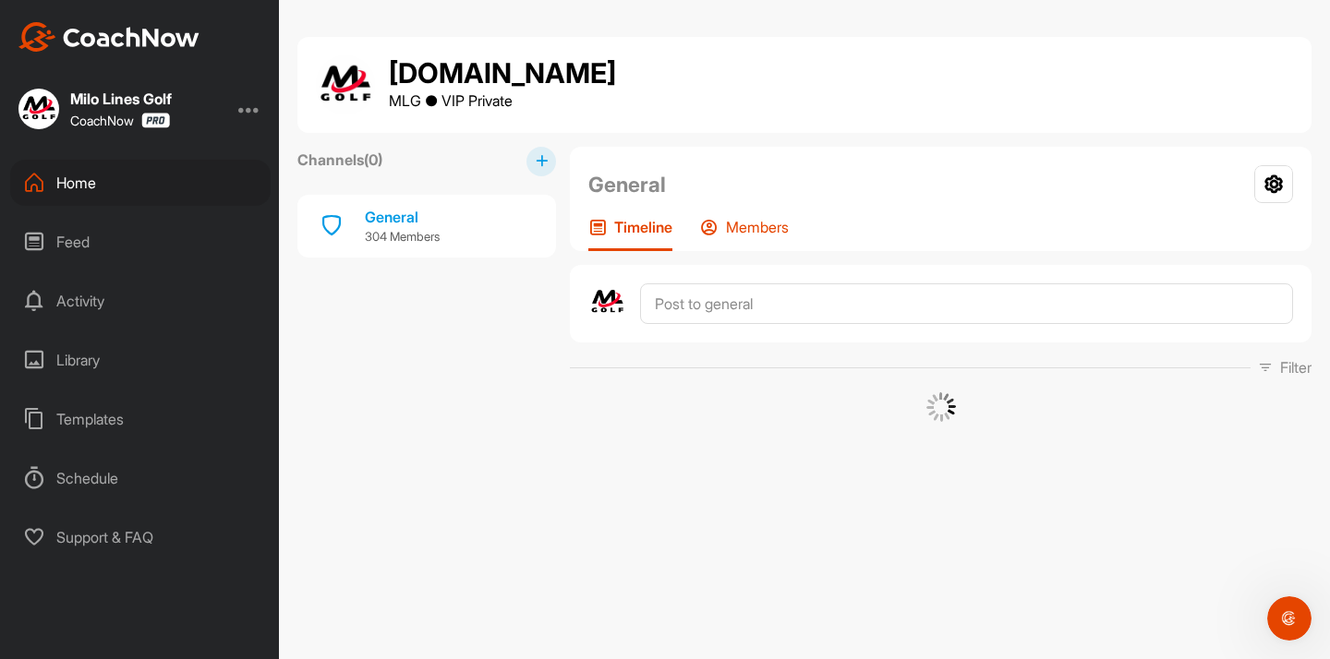
click at [778, 223] on p "Members" at bounding box center [757, 227] width 63 height 18
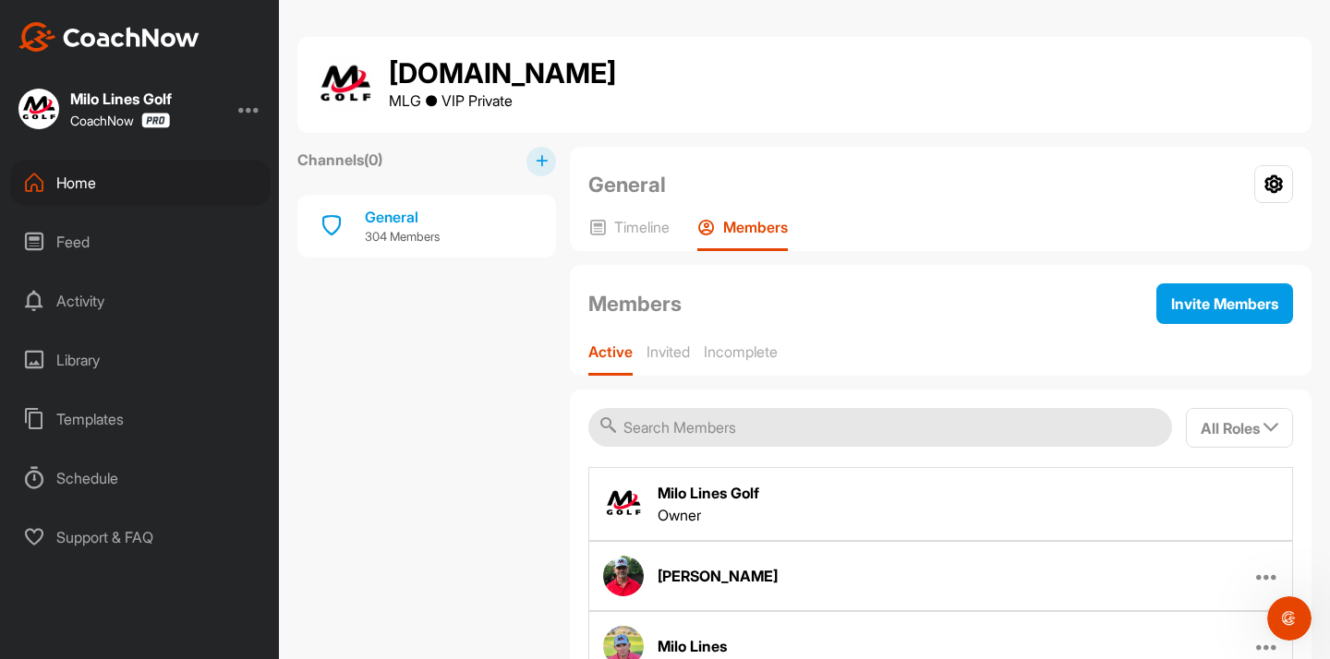
click at [700, 421] on input "text" at bounding box center [880, 427] width 584 height 39
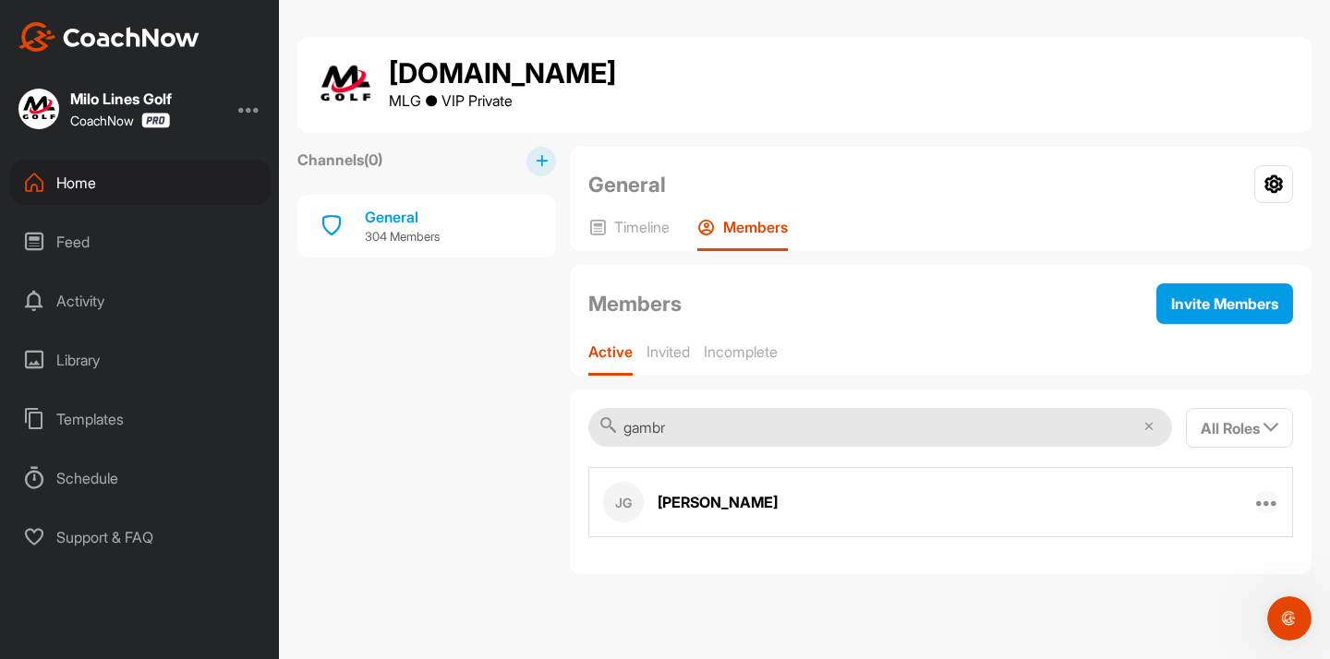
type input "gambr"
click at [1265, 506] on icon at bounding box center [1267, 502] width 22 height 22
click at [1156, 615] on p "Remove From Group" at bounding box center [1193, 619] width 130 height 19
click at [658, 434] on input "gambr" at bounding box center [880, 427] width 584 height 39
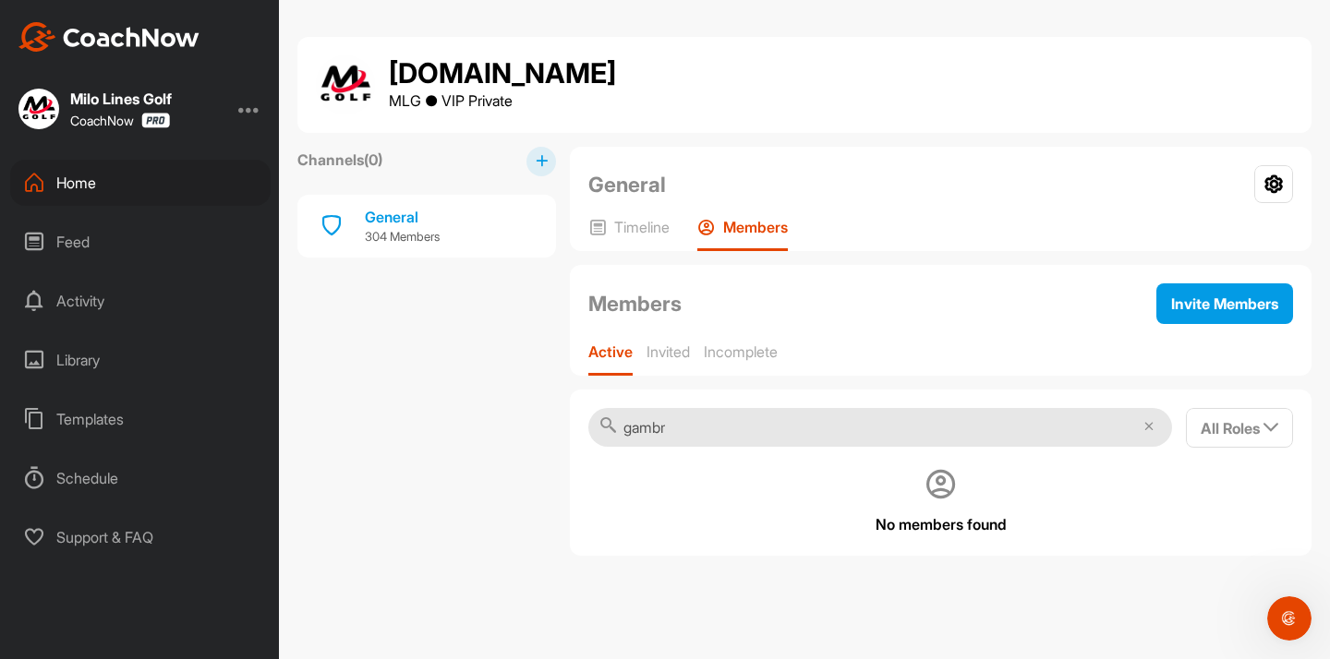
click at [658, 434] on input "gambr" at bounding box center [880, 427] width 584 height 39
type input "k"
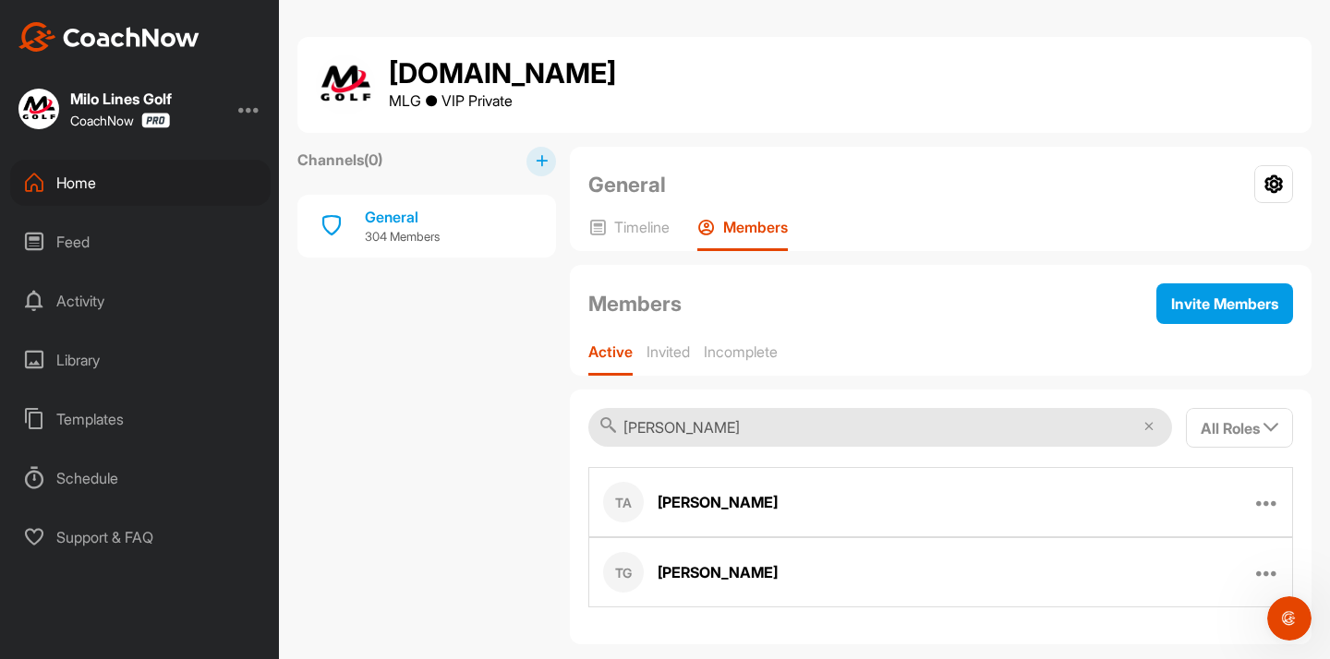
click at [698, 420] on input "[PERSON_NAME]" at bounding box center [880, 427] width 584 height 39
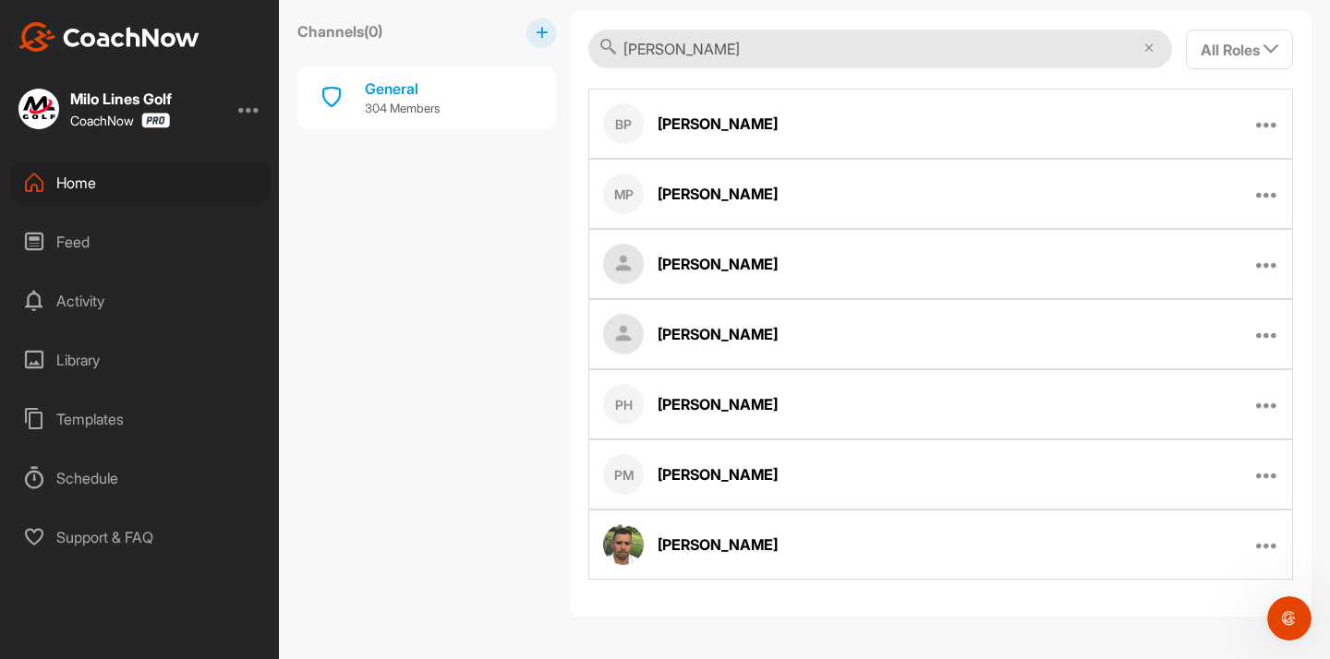
scroll to position [379, 0]
click at [666, 54] on input "[PERSON_NAME]" at bounding box center [880, 49] width 584 height 39
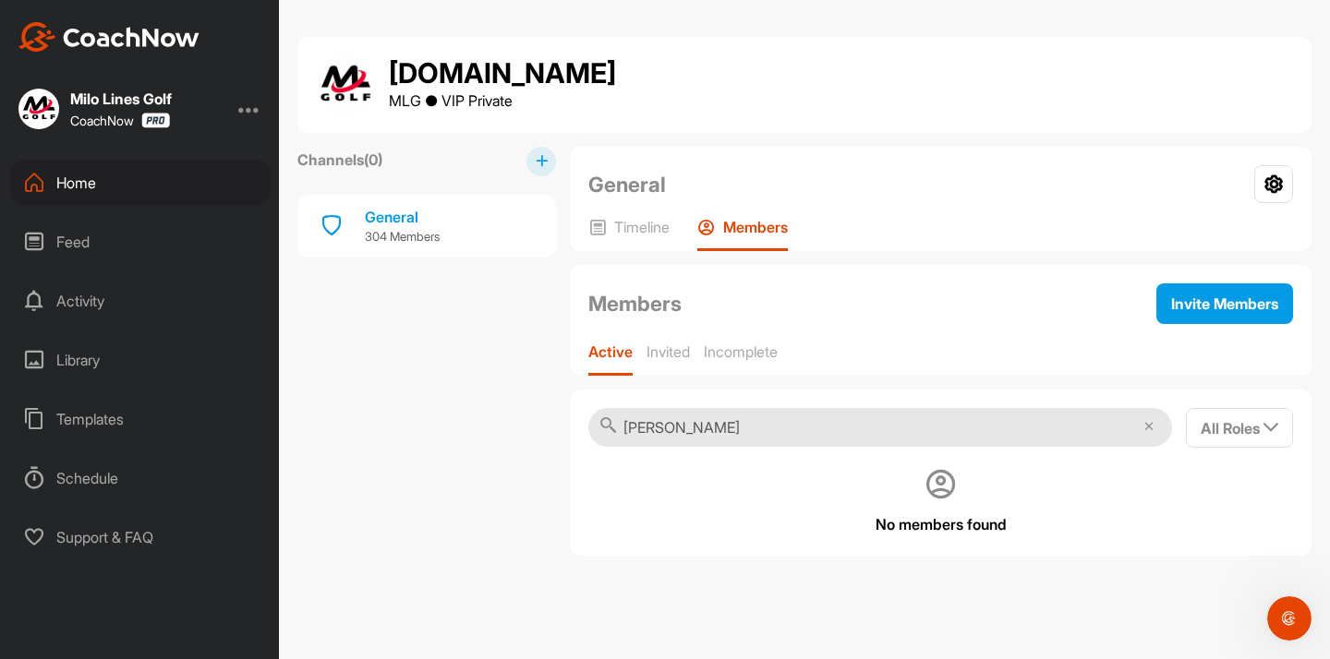
type input "[PERSON_NAME]"
click at [147, 188] on div "Home" at bounding box center [140, 183] width 260 height 46
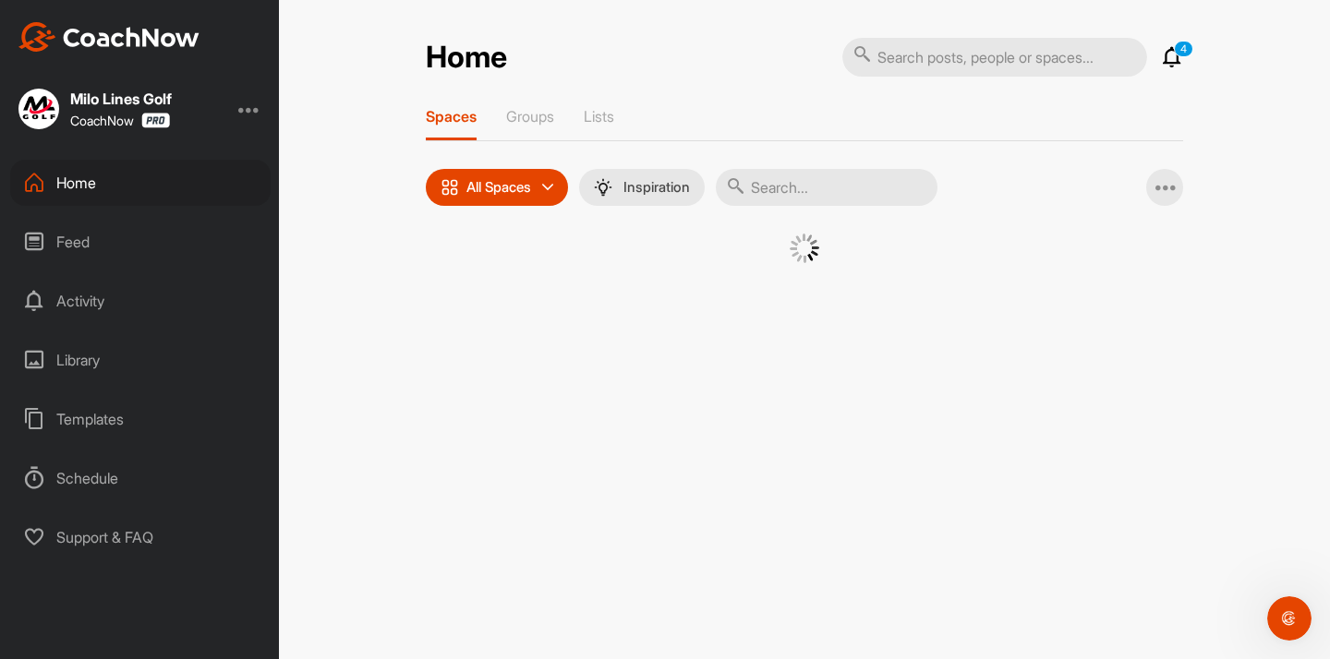
click at [799, 192] on input "text" at bounding box center [827, 187] width 222 height 37
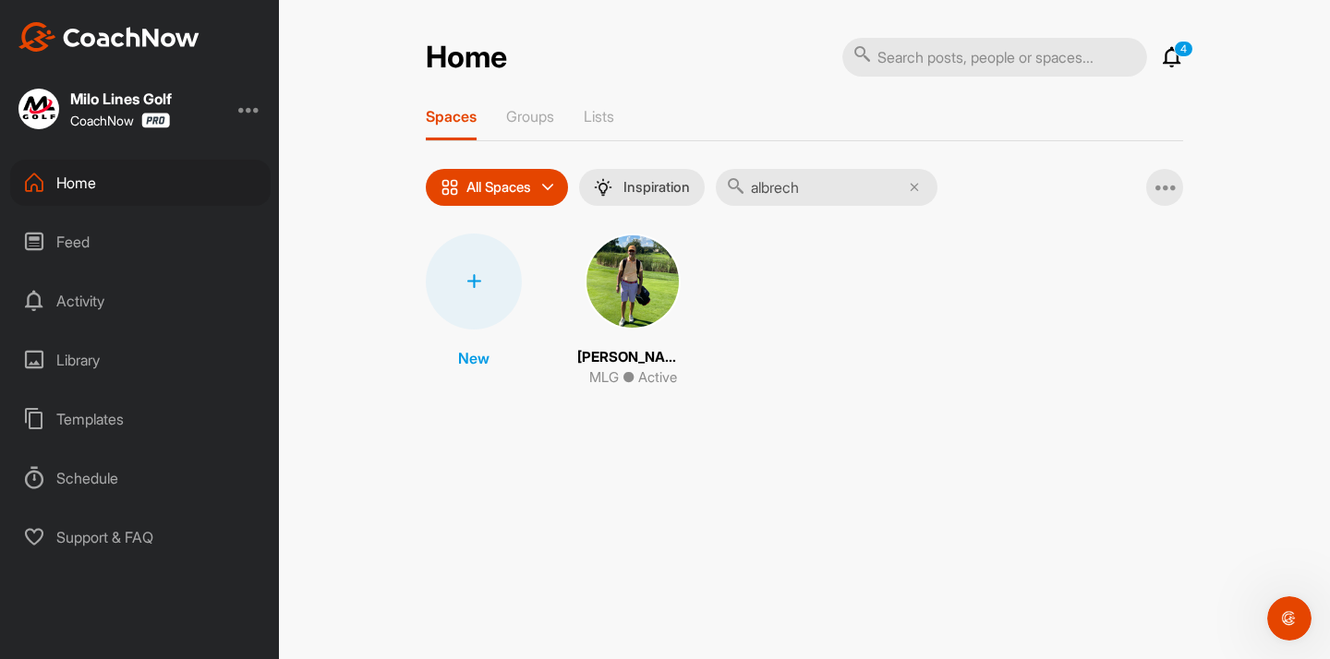
type input "albrech"
drag, startPoint x: 799, startPoint y: 192, endPoint x: 655, endPoint y: 265, distance: 161.5
click at [655, 265] on img at bounding box center [633, 282] width 96 height 96
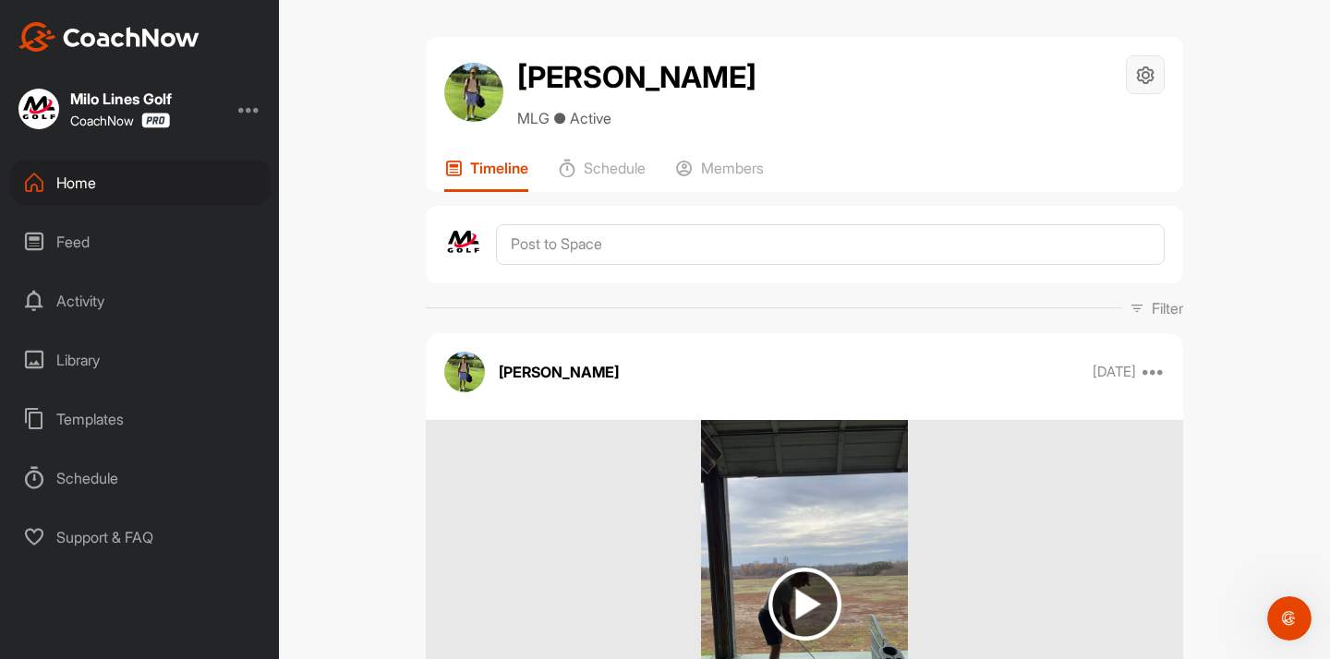
click at [1144, 69] on icon at bounding box center [1145, 75] width 21 height 21
click at [1045, 122] on li "Space Settings" at bounding box center [1090, 127] width 151 height 59
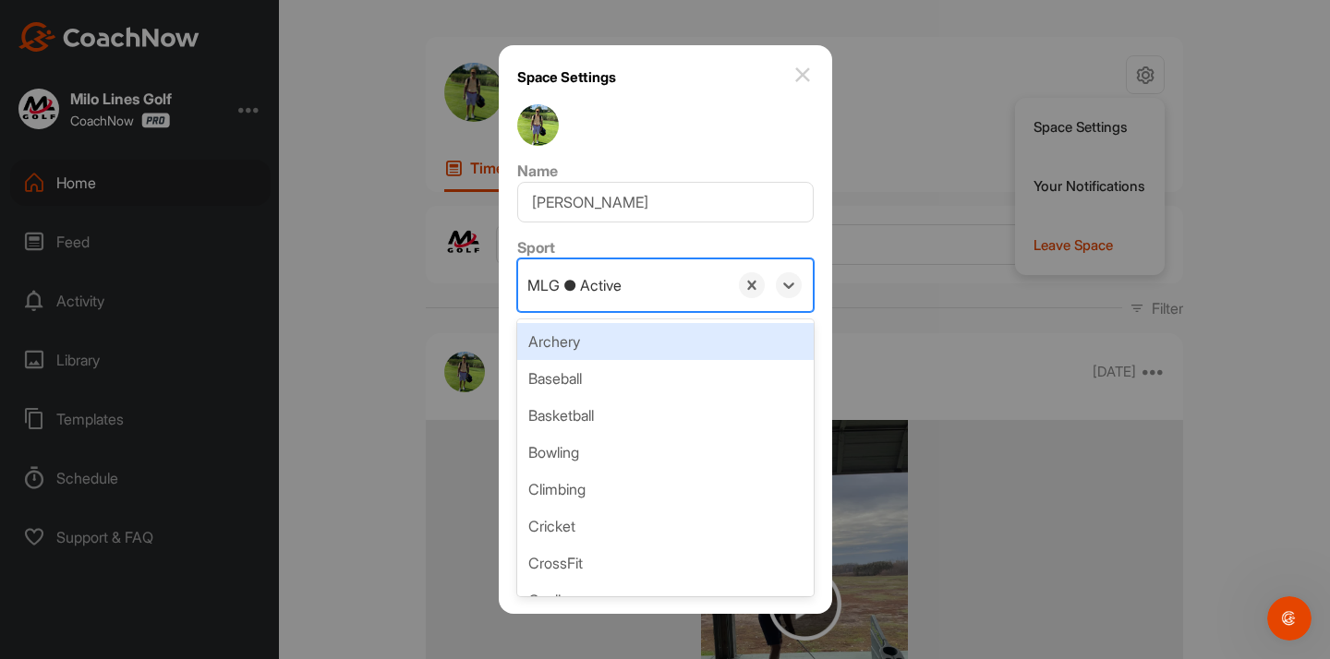
click at [660, 279] on div "MLG ● Active" at bounding box center [623, 285] width 210 height 52
paste input "MLG ○ Inactive"
type input "MLG ○ Inactive"
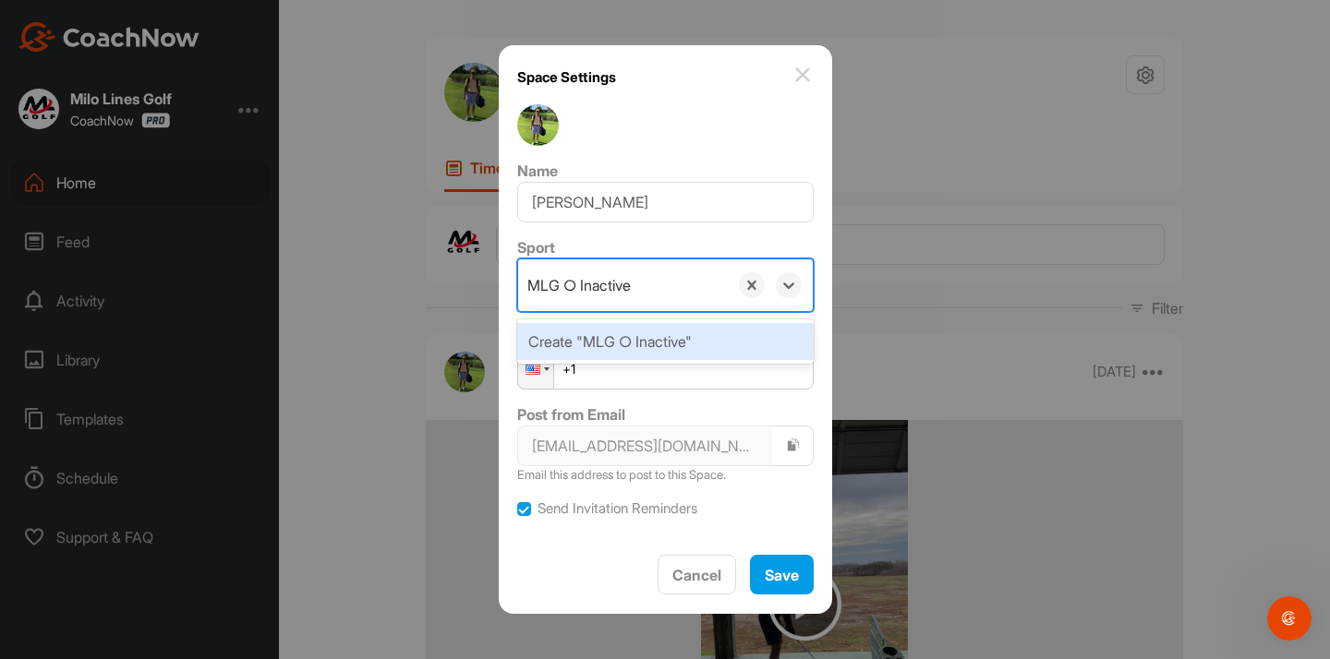
click at [653, 333] on div "Create "MLG ○ Inactive"" at bounding box center [665, 341] width 296 height 37
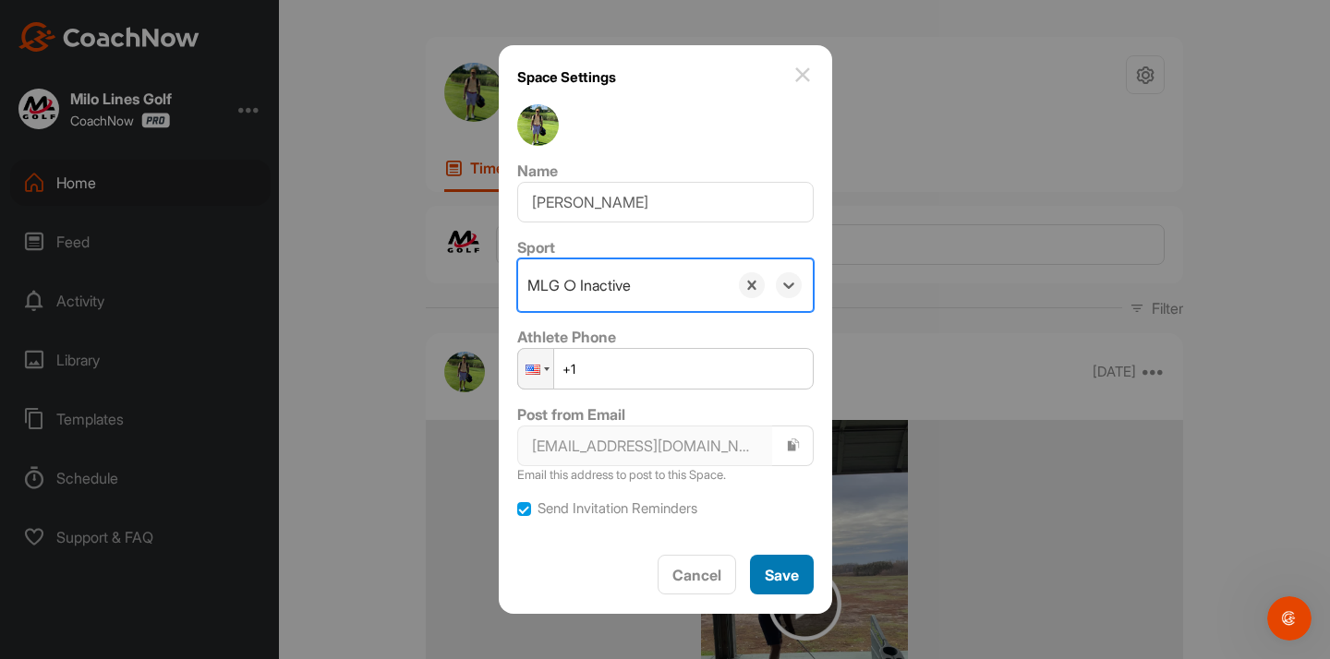
click at [771, 560] on button "Save" at bounding box center [782, 575] width 64 height 40
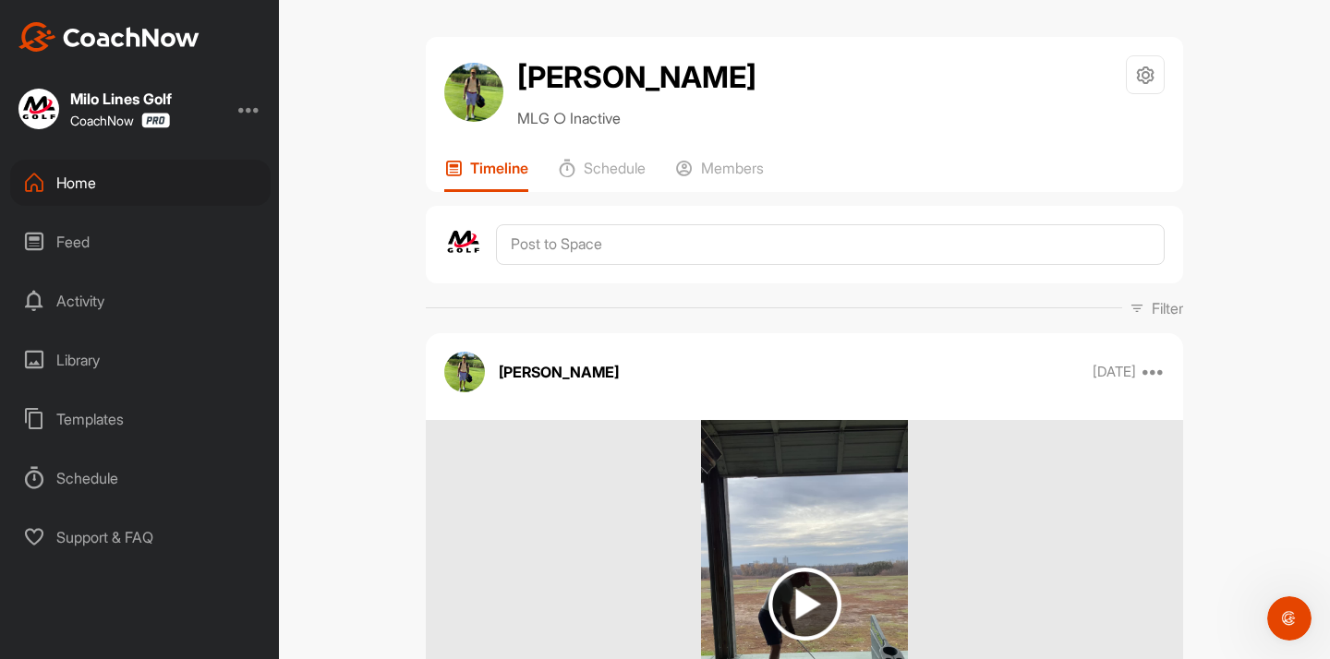
click at [154, 184] on div "Home" at bounding box center [140, 183] width 260 height 46
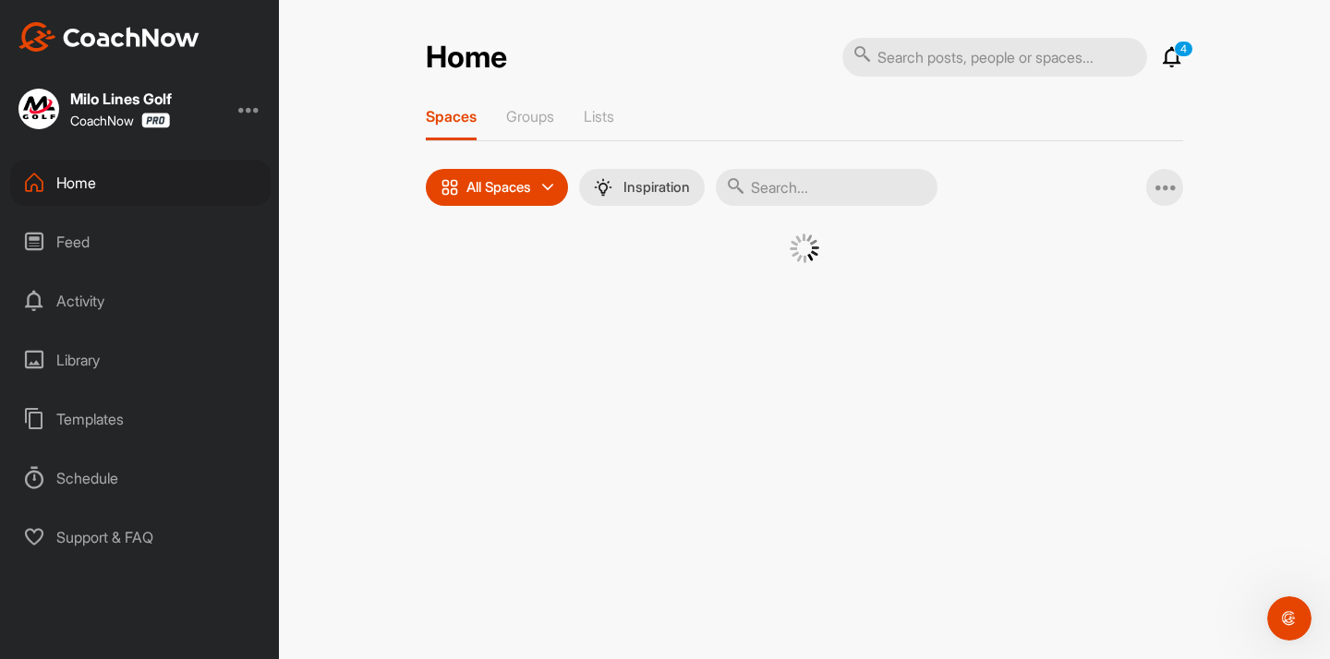
click at [803, 174] on input "text" at bounding box center [827, 187] width 222 height 37
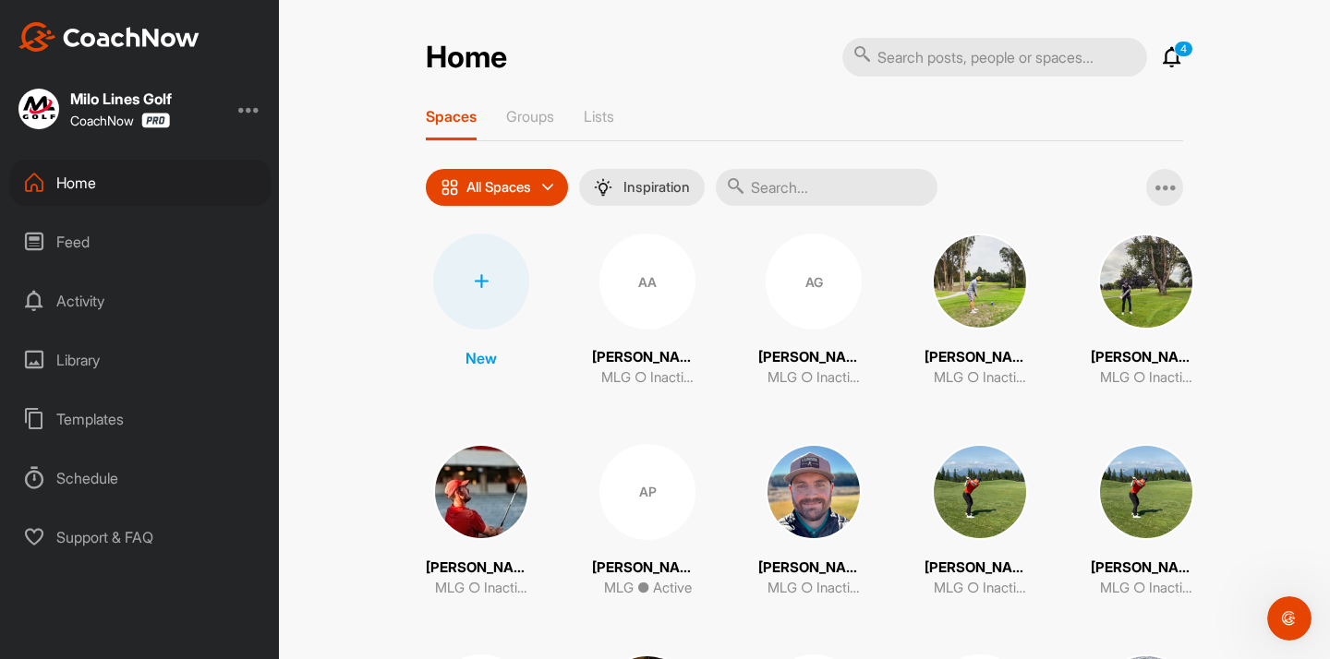
click at [536, 115] on p "Groups" at bounding box center [530, 116] width 48 height 18
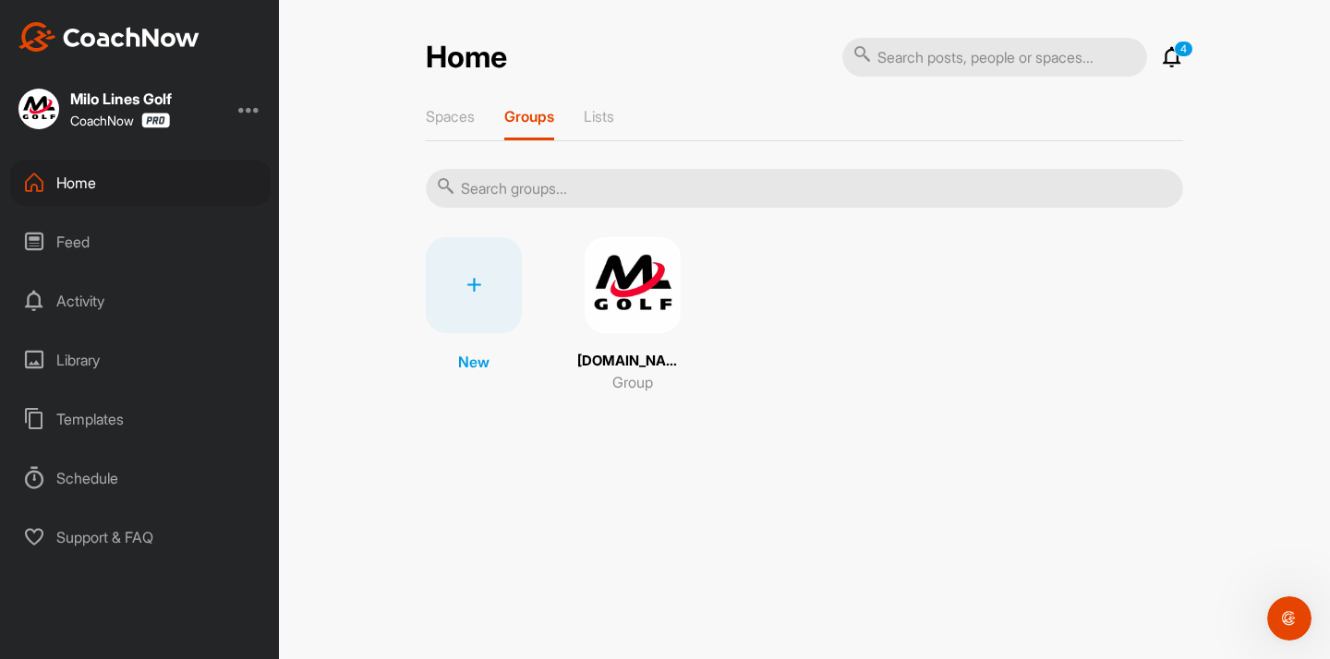
click at [642, 276] on img at bounding box center [633, 285] width 96 height 96
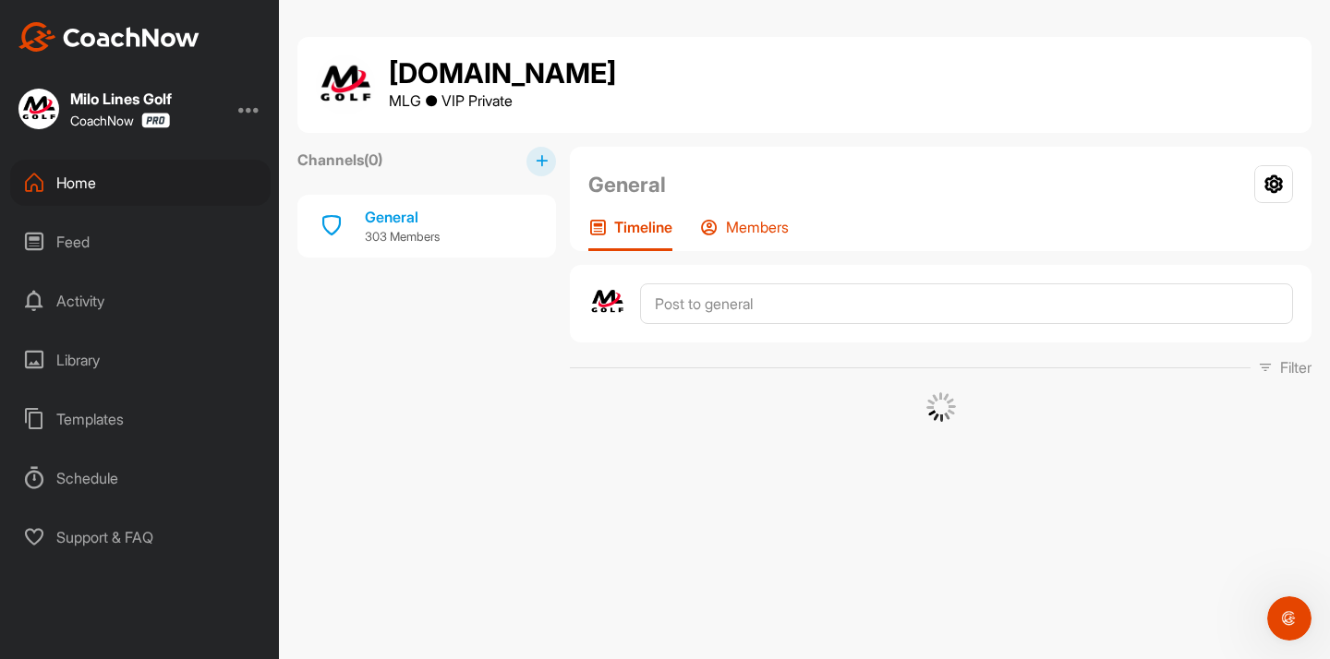
click at [732, 234] on p "Members" at bounding box center [757, 227] width 63 height 18
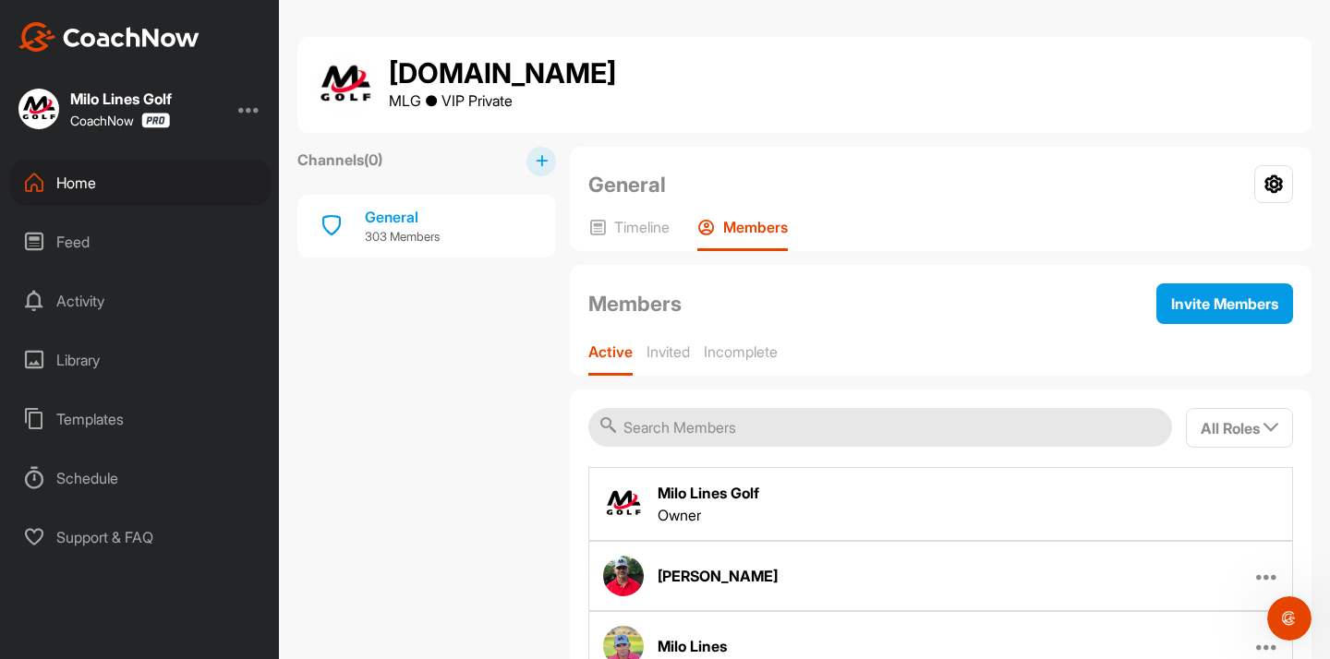
click at [707, 439] on input "text" at bounding box center [880, 427] width 584 height 39
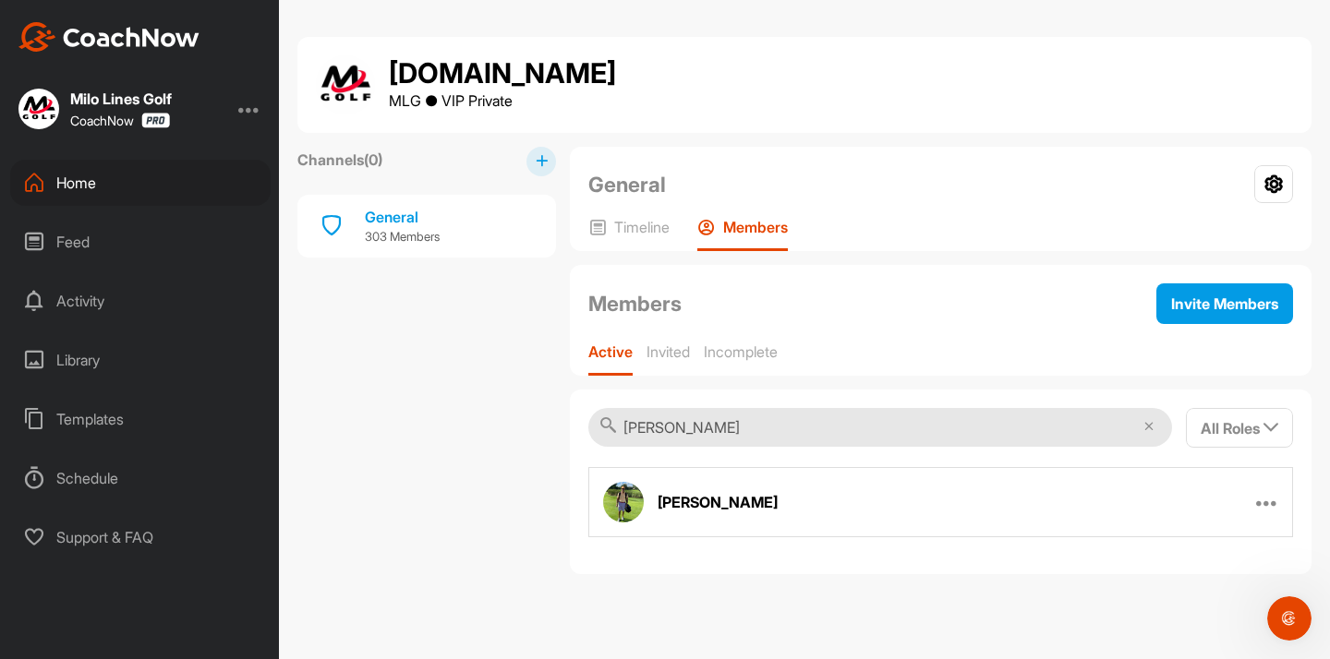
type input "[PERSON_NAME]"
drag, startPoint x: 707, startPoint y: 439, endPoint x: 1281, endPoint y: 510, distance: 577.9
click at [1281, 510] on div "[PERSON_NAME] Edit Member Remove From Group" at bounding box center [940, 502] width 705 height 70
click at [1266, 506] on icon at bounding box center [1267, 502] width 22 height 22
click at [1172, 618] on p "Remove From Group" at bounding box center [1193, 619] width 130 height 19
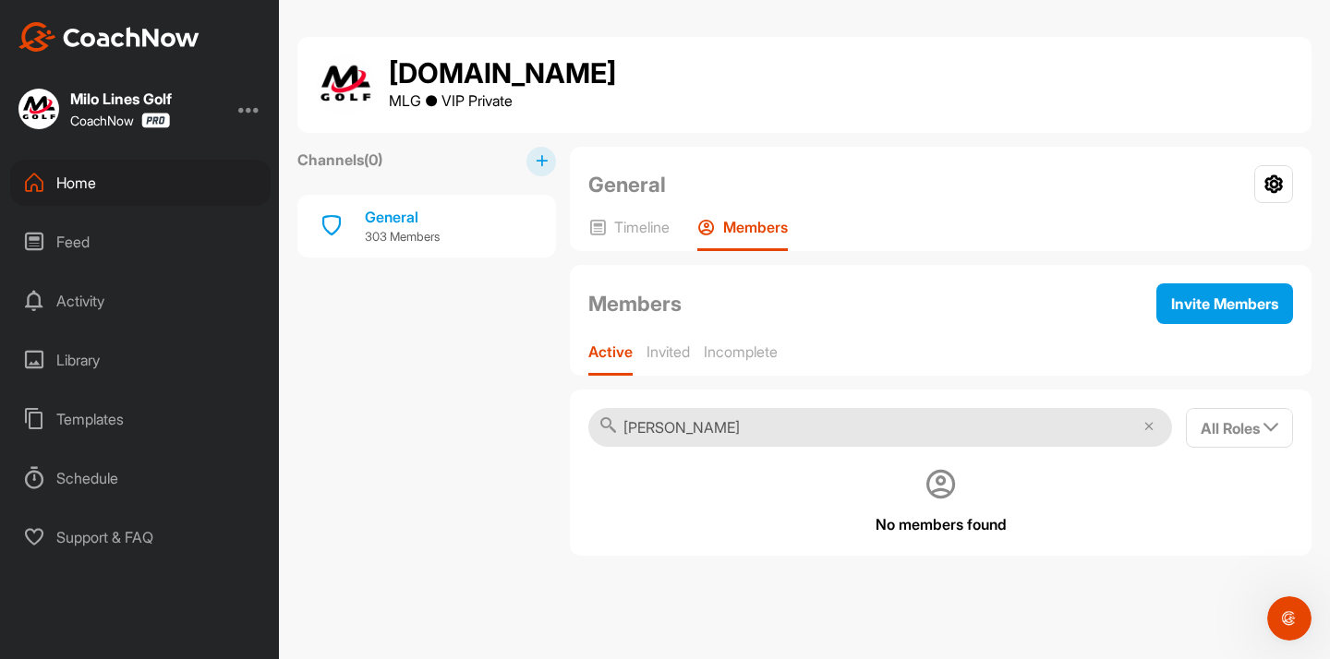
click at [87, 187] on div "Home" at bounding box center [140, 183] width 260 height 46
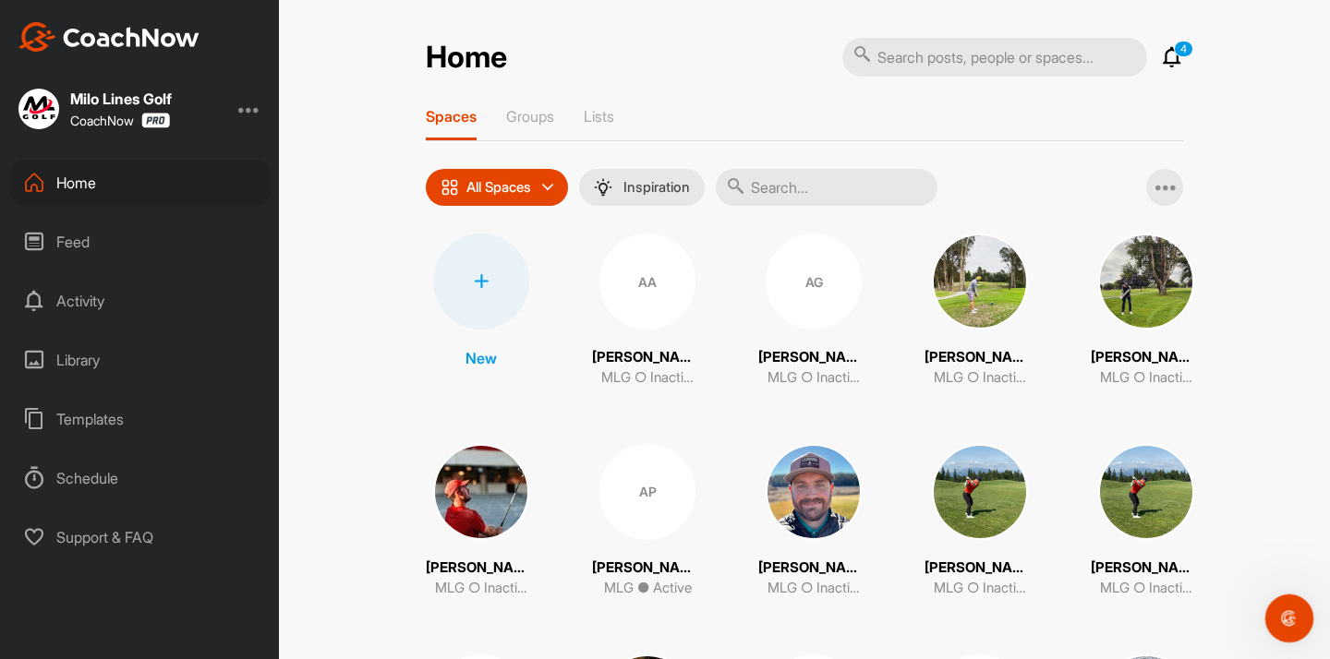
click at [1272, 609] on div "Open Intercom Messenger" at bounding box center [1286, 615] width 61 height 61
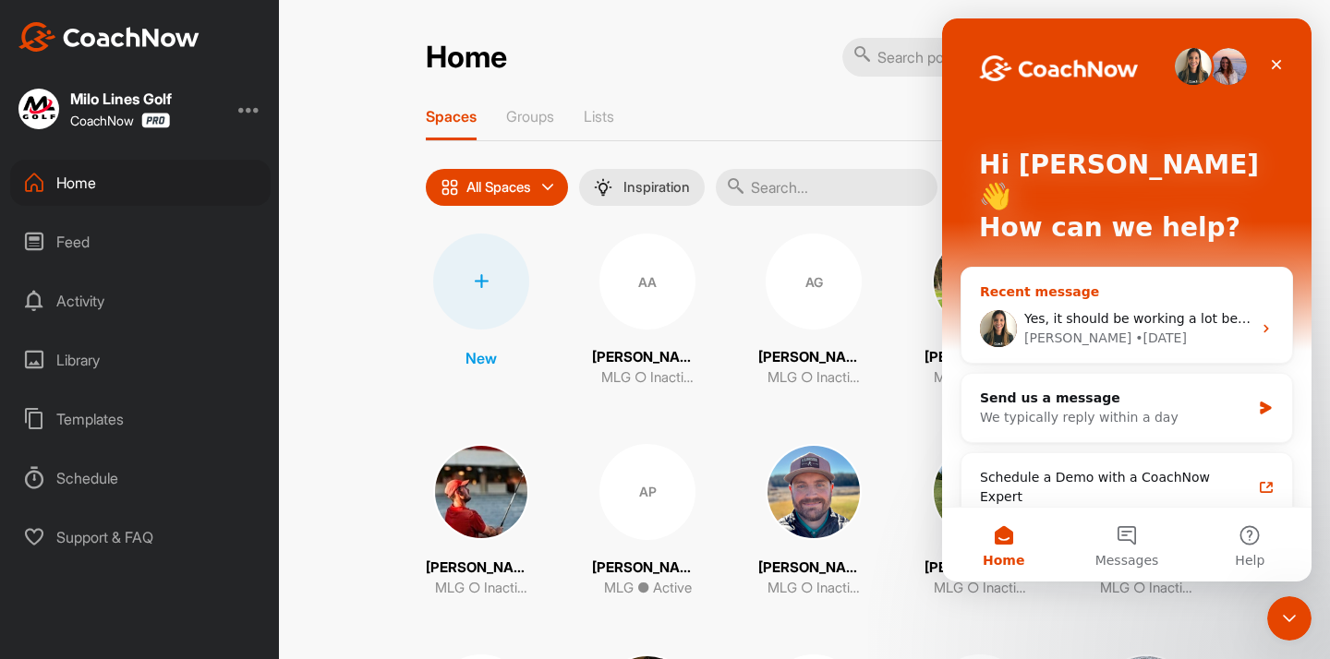
click at [1135, 329] on div "• [DATE]" at bounding box center [1161, 338] width 52 height 19
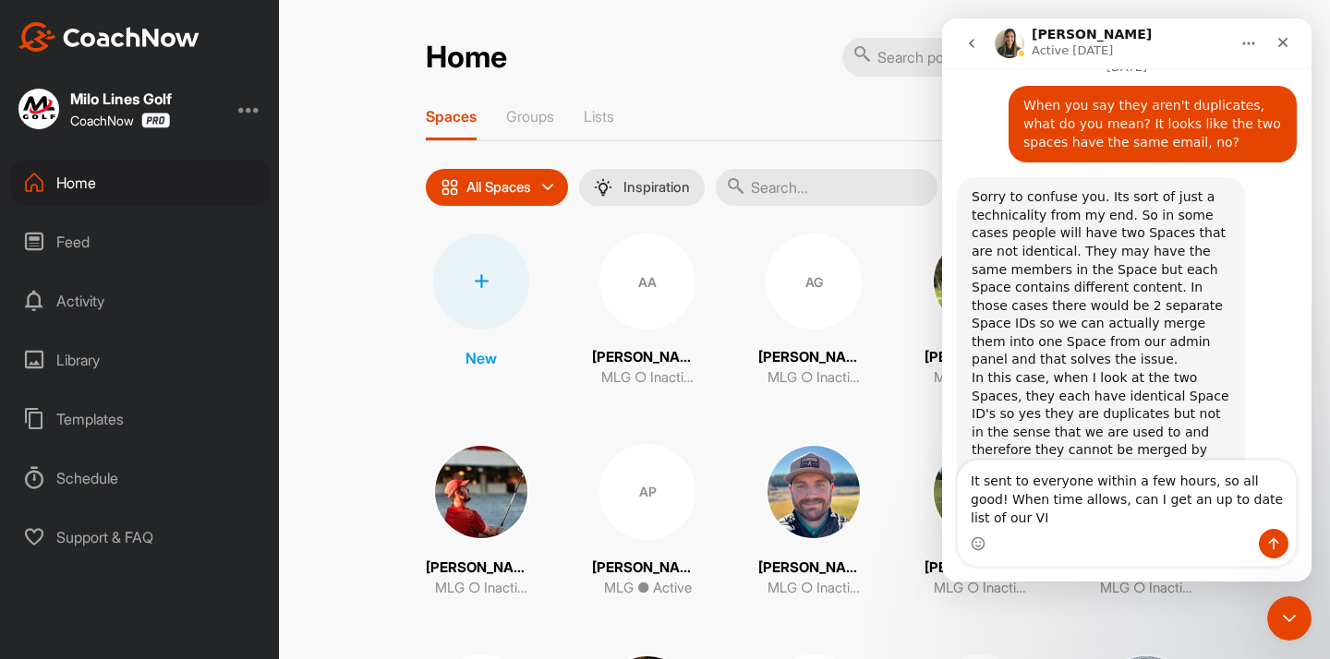
scroll to position [5343, 0]
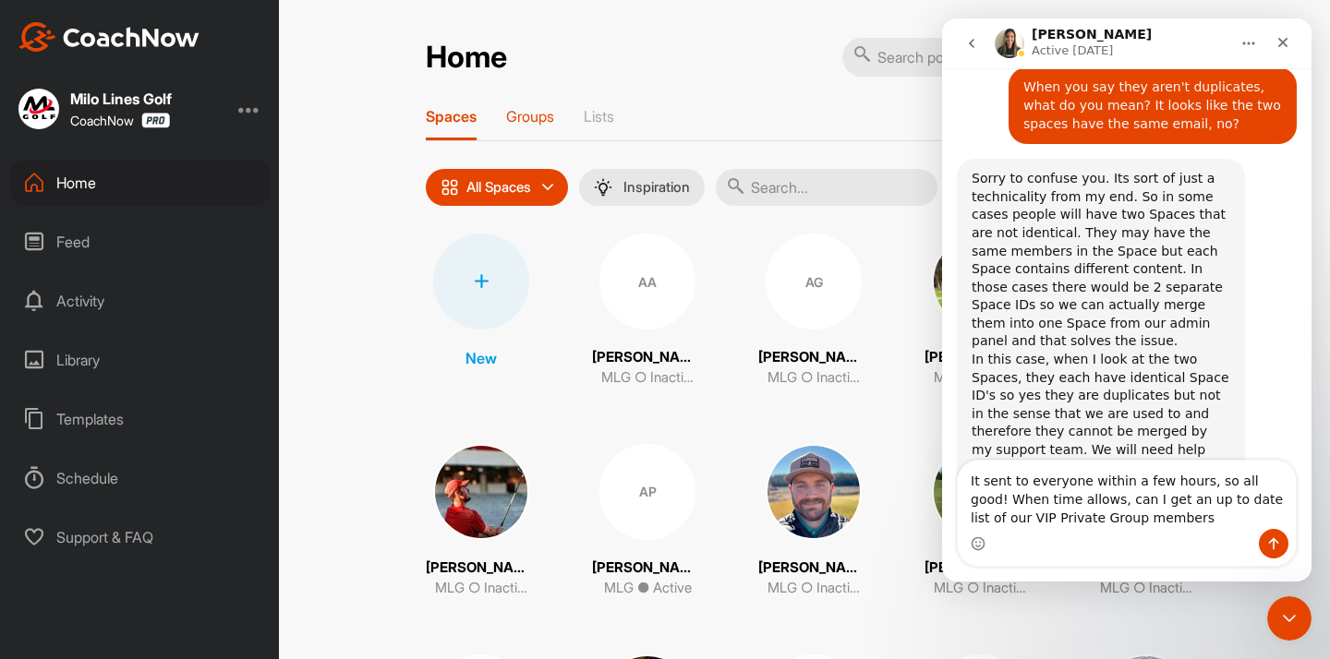
click at [518, 108] on p "Groups" at bounding box center [530, 116] width 48 height 18
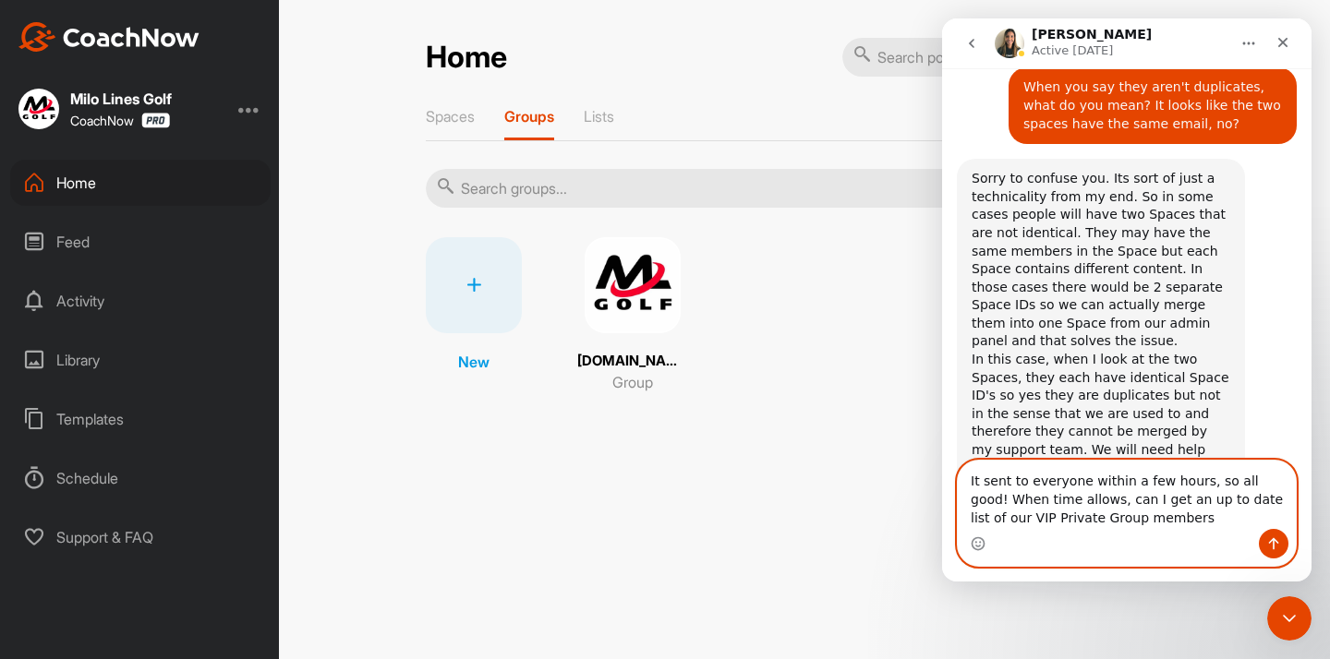
click at [1140, 519] on textarea "It sent to everyone within a few hours, so all good! When time allows, can I ge…" at bounding box center [1127, 495] width 338 height 68
drag, startPoint x: 1136, startPoint y: 517, endPoint x: 974, endPoint y: 523, distance: 161.7
click at [974, 523] on textarea "It sent to everyone within a few hours, so all good! When time allows, can I ge…" at bounding box center [1127, 495] width 338 height 68
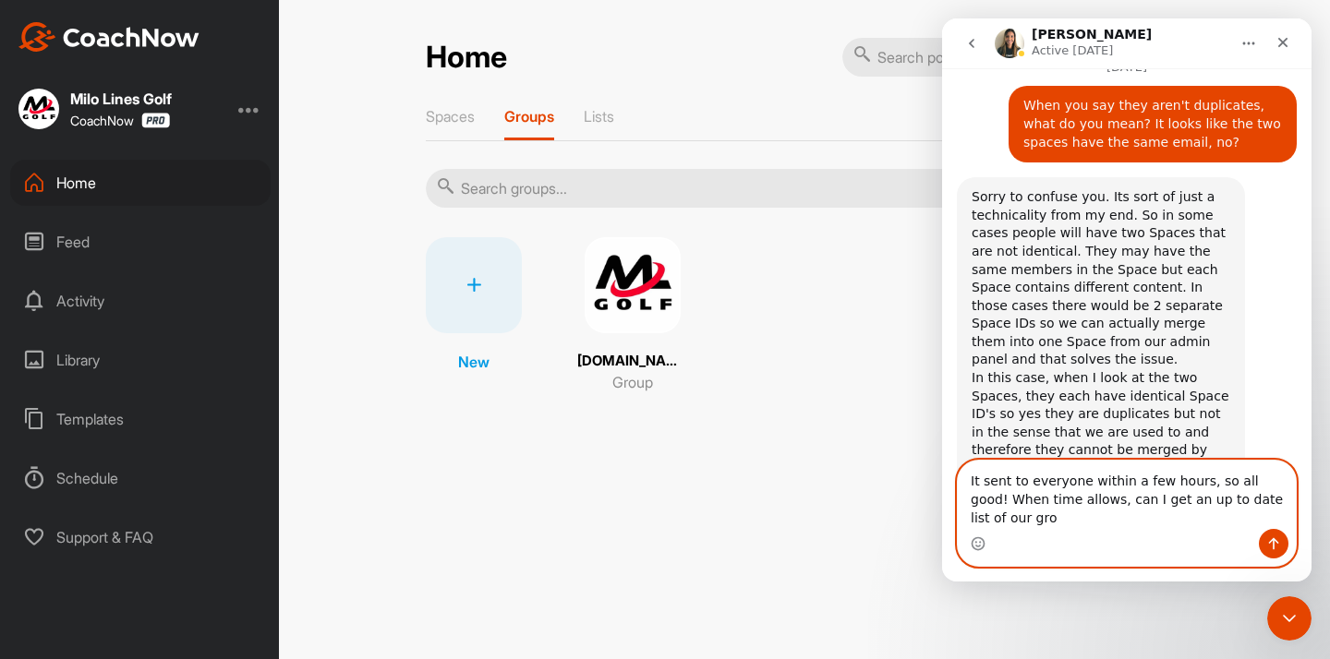
scroll to position [5343, 0]
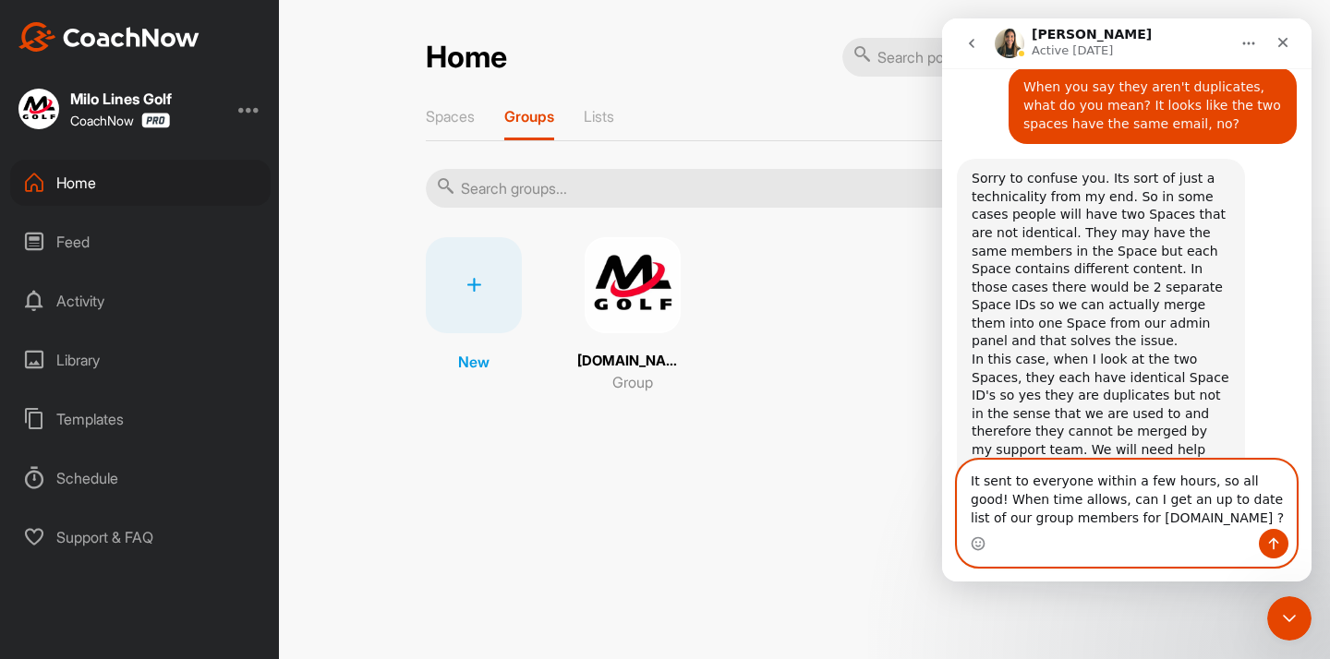
click at [1086, 515] on textarea "It sent to everyone within a few hours, so all good! When time allows, can I ge…" at bounding box center [1127, 495] width 338 height 68
click at [1213, 513] on textarea "It sent to everyone within a few hours, so all good! When time allows, can I ge…" at bounding box center [1127, 495] width 338 height 68
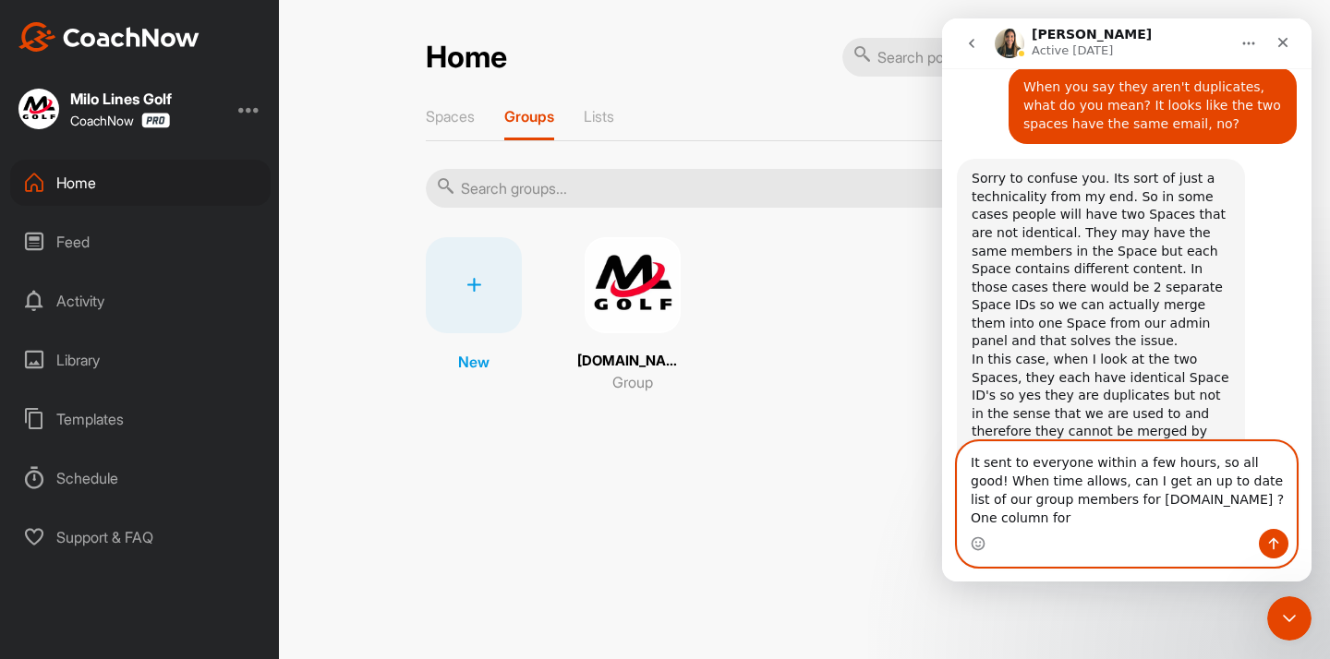
scroll to position [5362, 0]
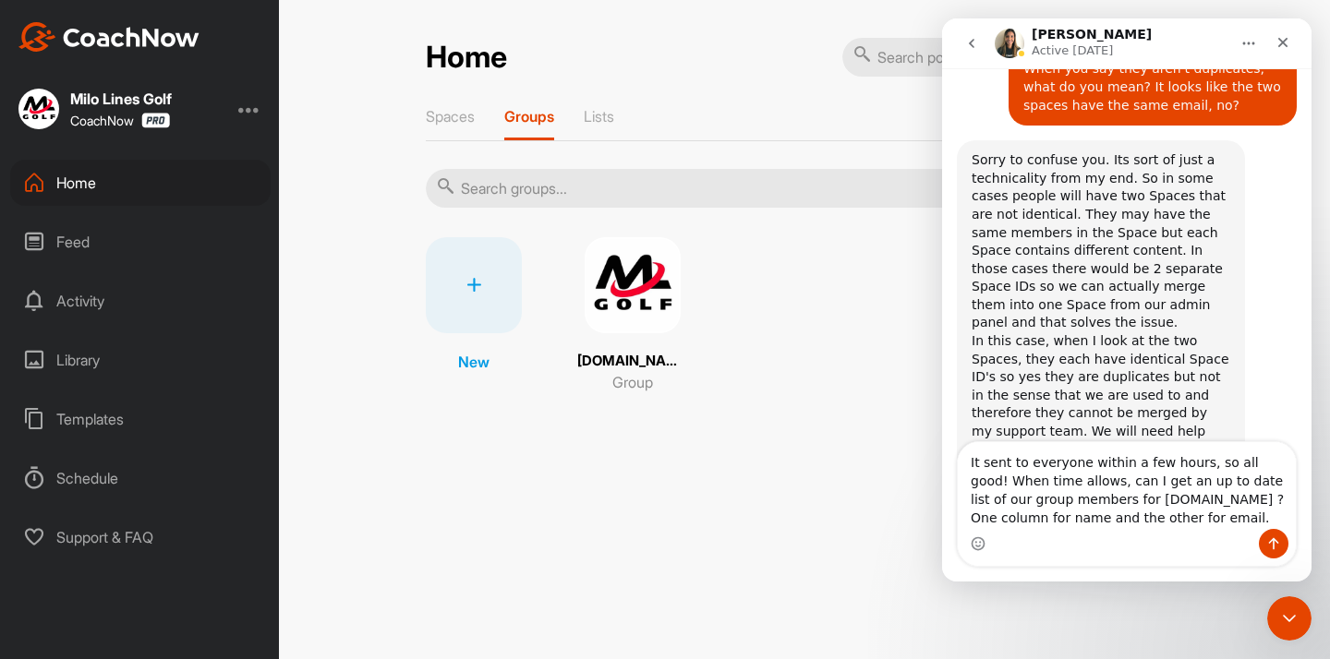
click at [643, 318] on img at bounding box center [633, 285] width 96 height 96
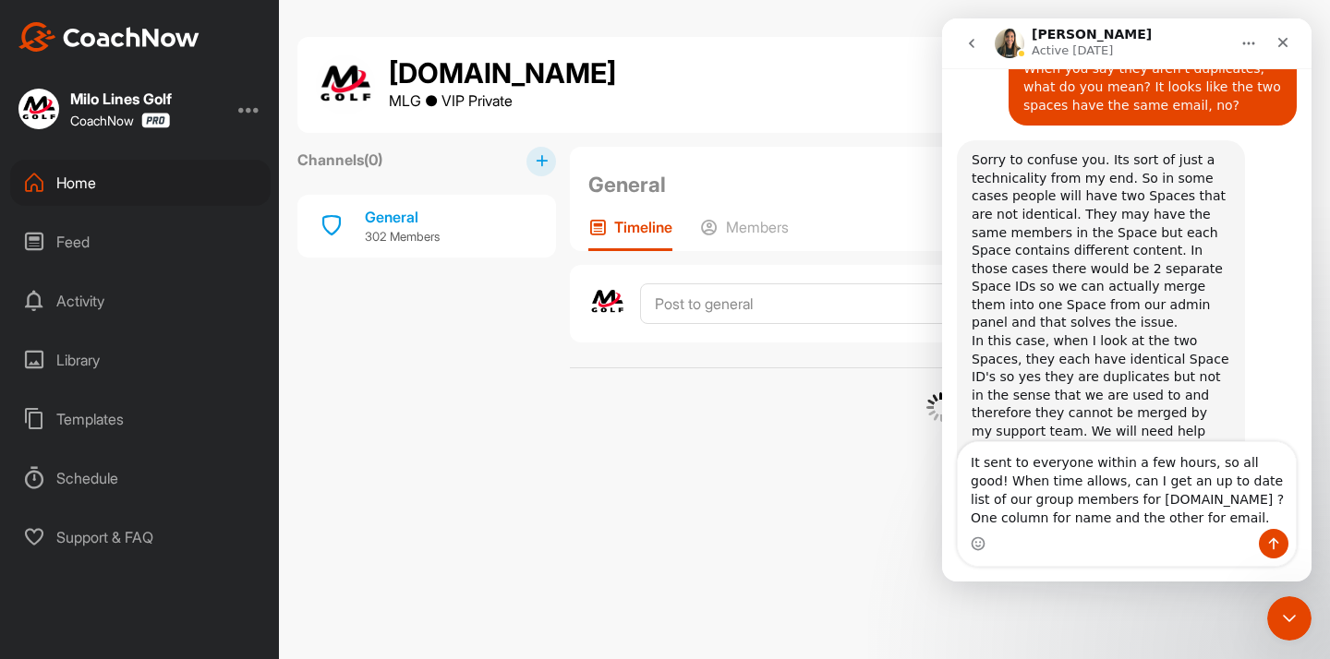
click at [731, 216] on div "General Group Settings Your Notifications Timeline Members" at bounding box center [941, 199] width 742 height 104
click at [733, 232] on p "Members" at bounding box center [757, 227] width 63 height 18
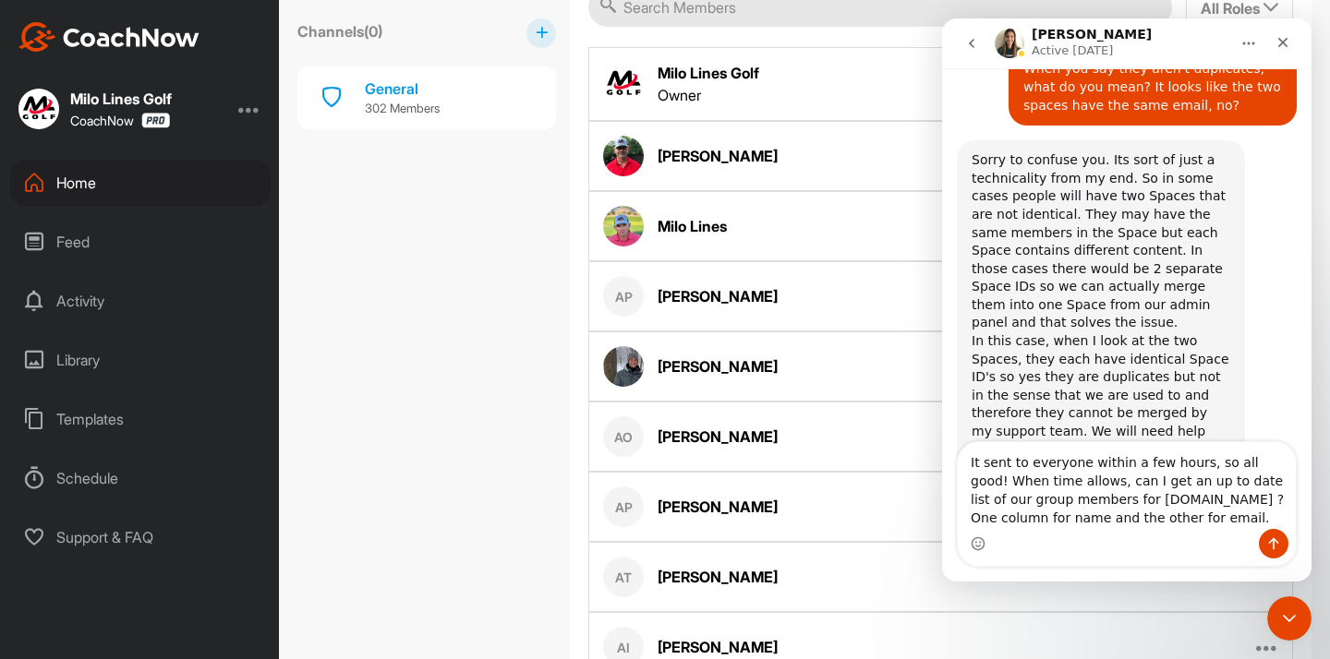
scroll to position [418, 0]
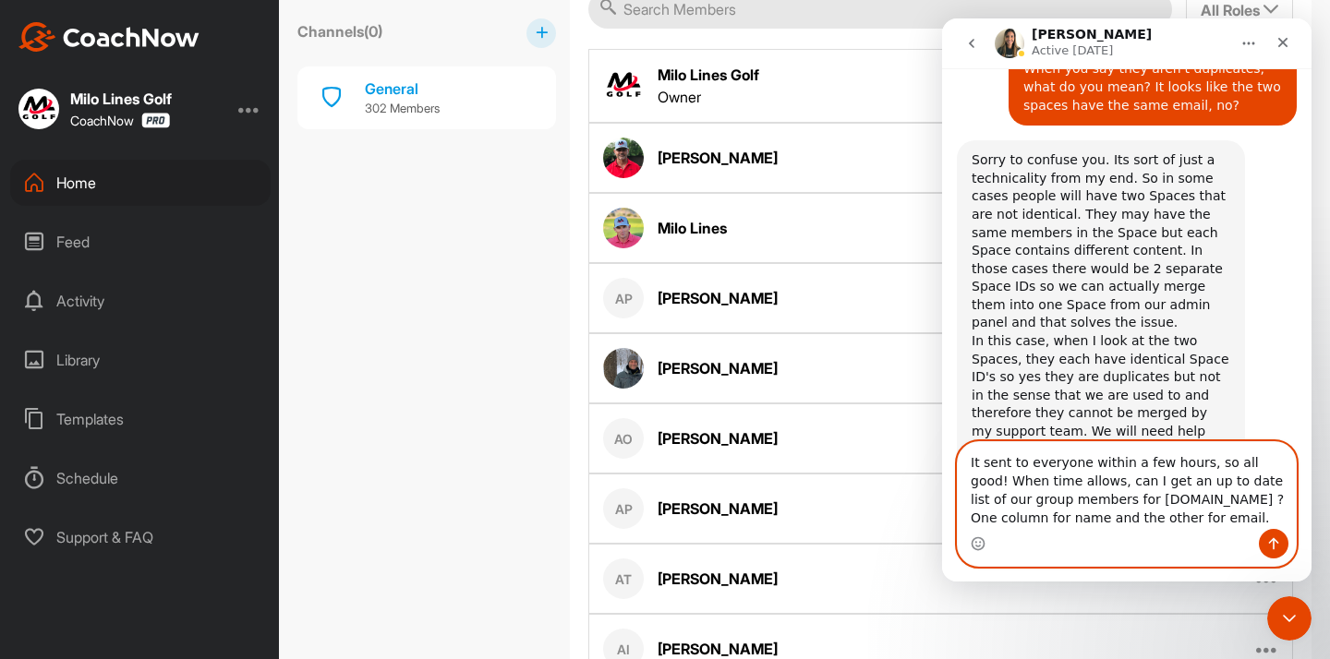
click at [995, 521] on textarea "It sent to everyone within a few hours, so all good! When time allows, can I ge…" at bounding box center [1127, 485] width 338 height 87
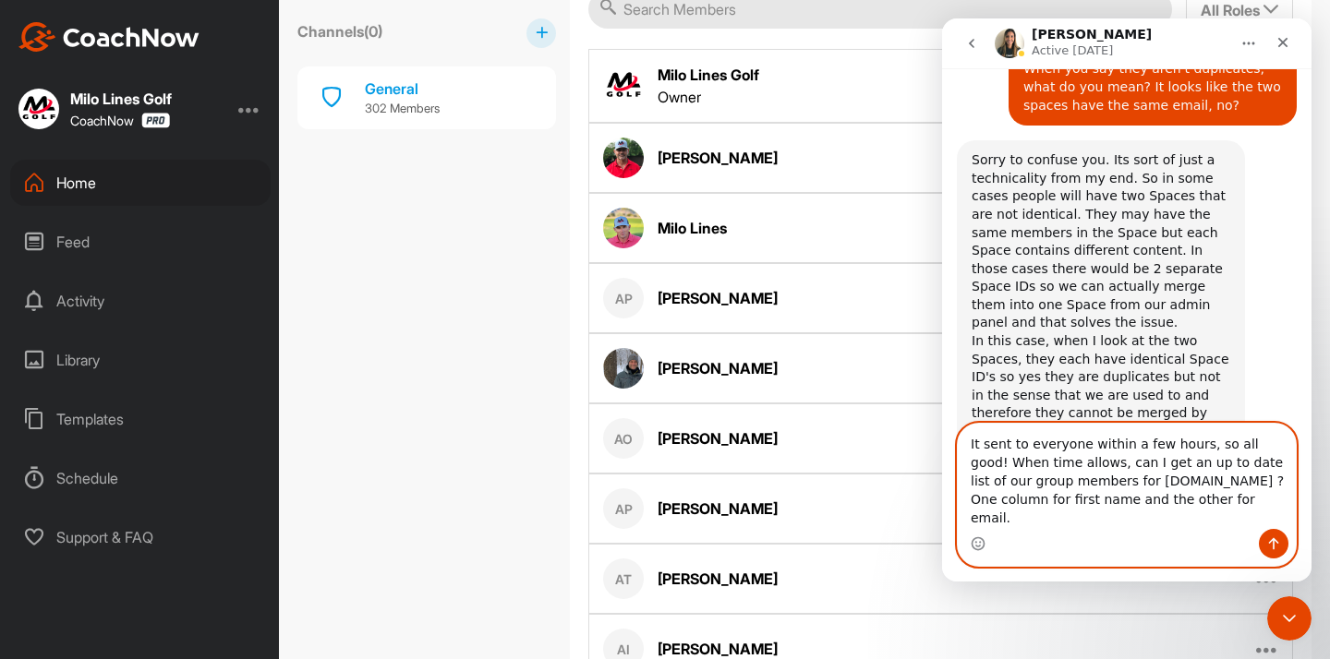
click at [1043, 518] on textarea "It sent to everyone within a few hours, so all good! When time allows, can I ge…" at bounding box center [1127, 476] width 338 height 105
click at [1051, 523] on textarea "It sent to everyone within a few hours, so all good! When time allows, can I ge…" at bounding box center [1127, 476] width 338 height 105
drag, startPoint x: 1056, startPoint y: 517, endPoint x: 990, endPoint y: 519, distance: 66.5
click at [990, 519] on textarea "It sent to everyone within a few hours, so all good! When time allows, can I ge…" at bounding box center [1127, 476] width 338 height 105
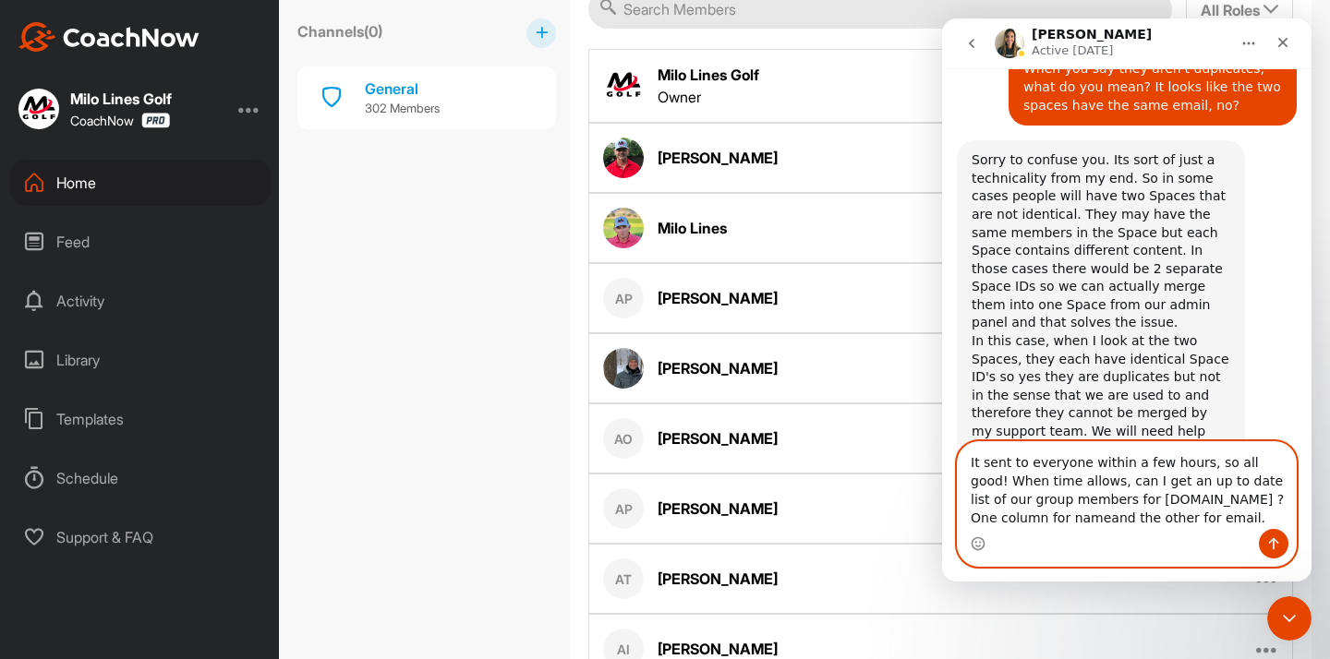
type textarea "It sent to everyone within a few hours, so all good! When time allows, can I ge…"
click at [1194, 515] on textarea "It sent to everyone within a few hours, so all good! When time allows, can I ge…" at bounding box center [1127, 485] width 338 height 87
click at [1269, 541] on icon "Send a message…" at bounding box center [1273, 544] width 15 height 15
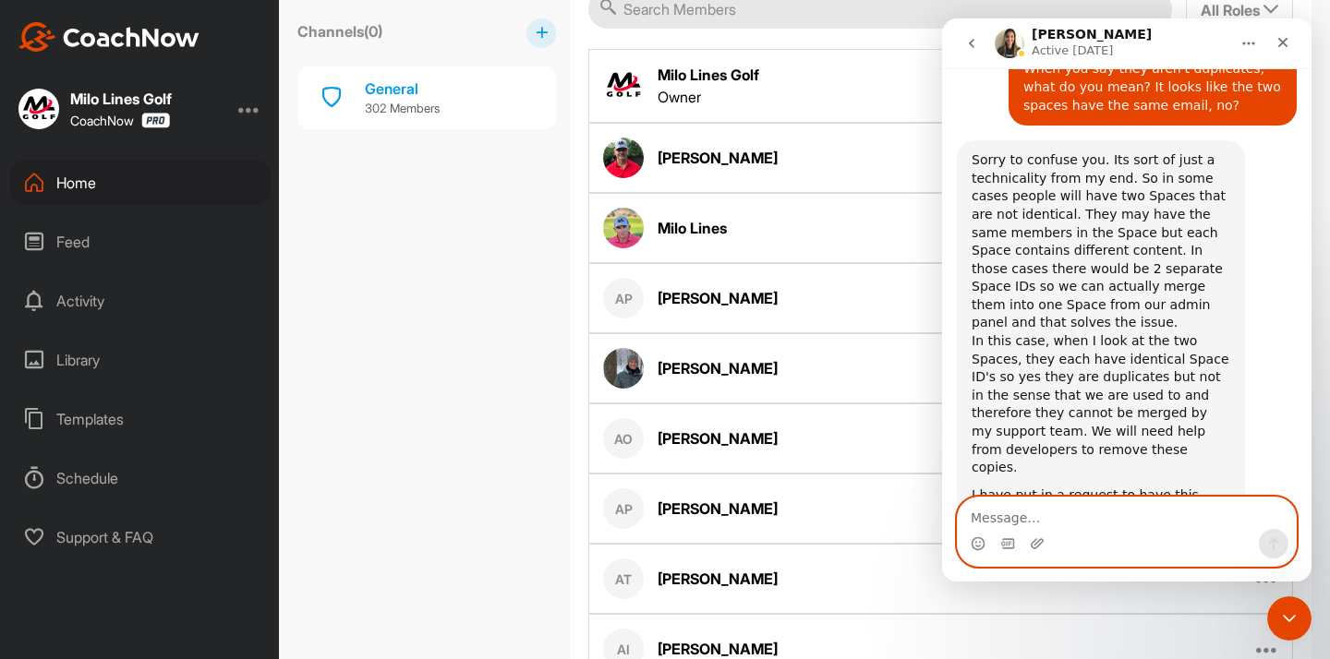
scroll to position [5456, 0]
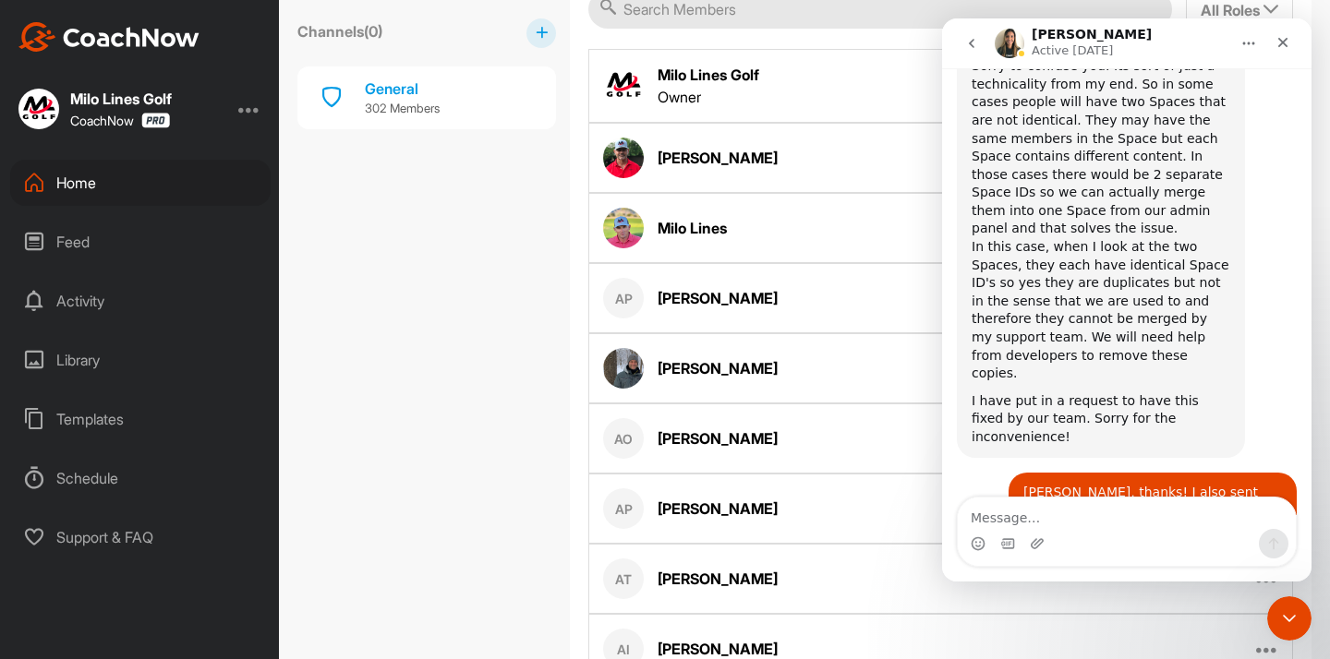
click at [538, 247] on div "Channels ( 0 ) General 302 Members" at bounding box center [426, 610] width 259 height 1765
click at [90, 171] on div "Home" at bounding box center [140, 183] width 260 height 46
